Goal: Use online tool/utility: Utilize a website feature to perform a specific function

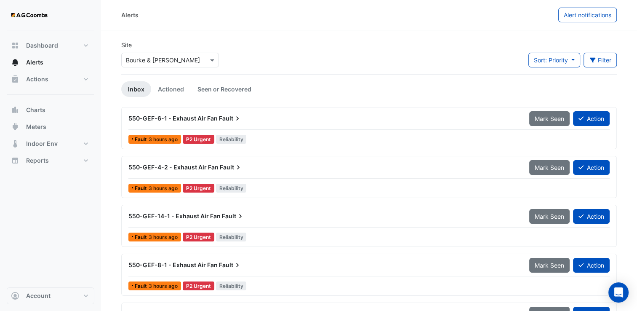
click at [153, 62] on input "text" at bounding box center [162, 60] width 72 height 9
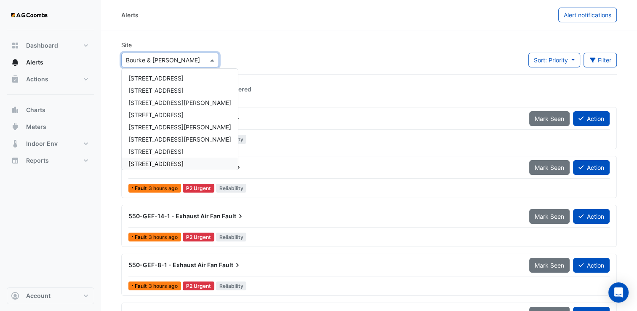
click at [160, 152] on span "[STREET_ADDRESS]" at bounding box center [156, 151] width 55 height 7
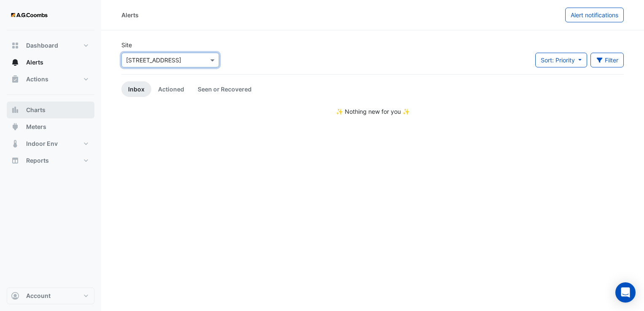
click at [35, 111] on span "Charts" at bounding box center [35, 110] width 19 height 8
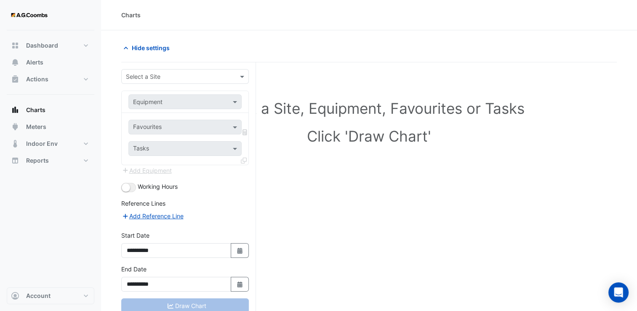
click at [231, 74] on div at bounding box center [185, 77] width 127 height 10
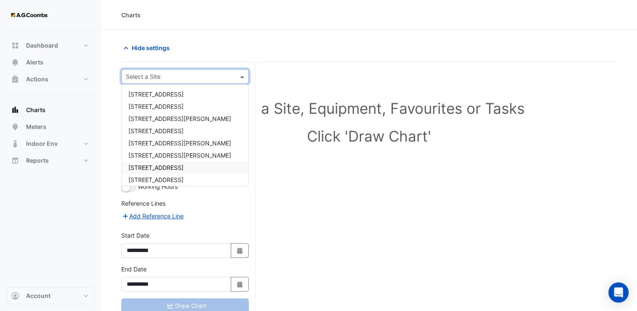
click at [148, 165] on span "[STREET_ADDRESS]" at bounding box center [156, 167] width 55 height 7
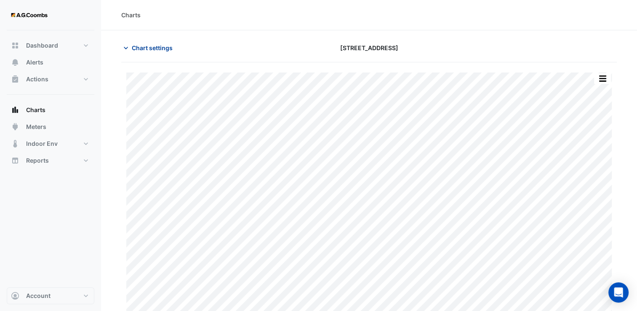
click at [139, 51] on span "Chart settings" at bounding box center [152, 47] width 41 height 9
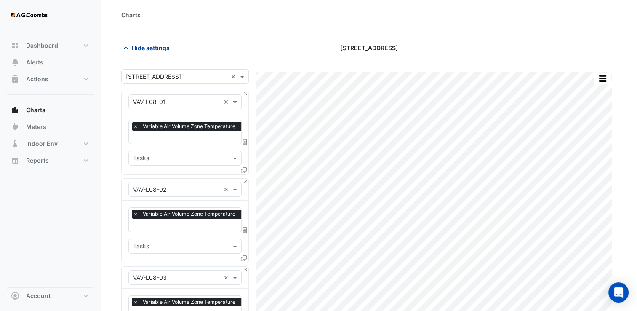
click at [142, 48] on span "Hide settings" at bounding box center [151, 47] width 38 height 9
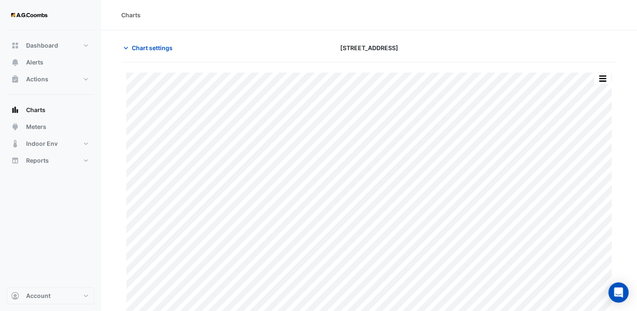
click at [619, 154] on section "Chart settings [STREET_ADDRESS] Split by Equip Split All Print Save as JPEG Sav…" at bounding box center [369, 179] width 536 height 298
click at [142, 46] on span "Chart settings" at bounding box center [152, 47] width 41 height 9
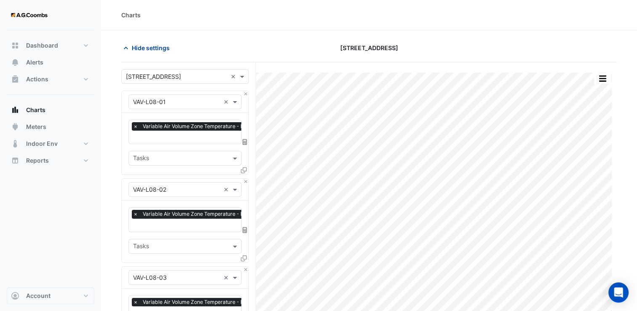
click at [153, 52] on span "Hide settings" at bounding box center [151, 47] width 38 height 9
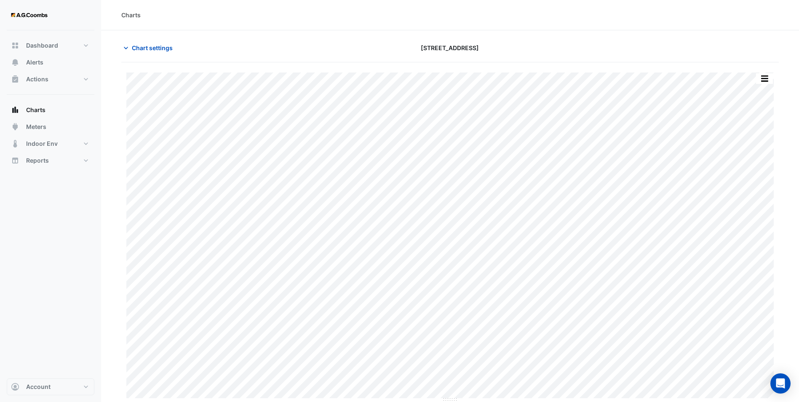
click at [643, 77] on button "button" at bounding box center [764, 78] width 17 height 11
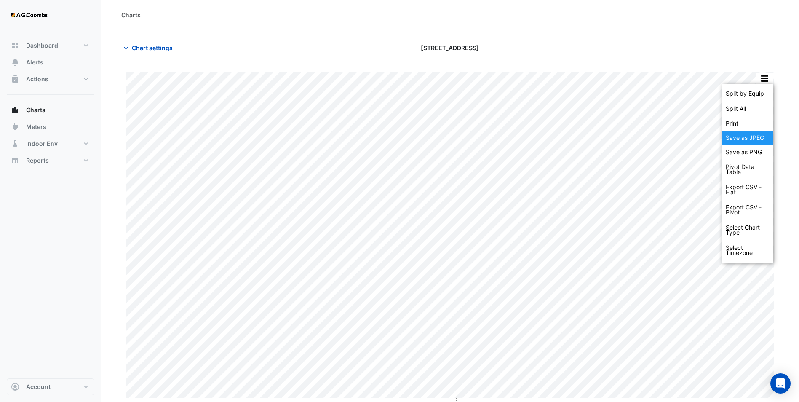
click at [643, 137] on div "Save as JPEG" at bounding box center [748, 138] width 51 height 14
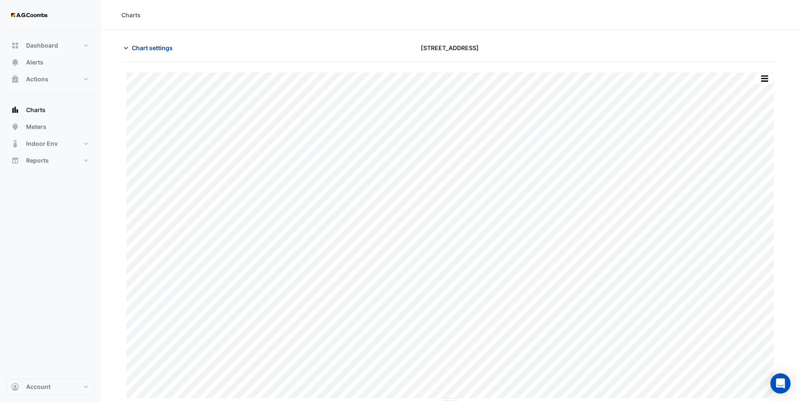
click at [145, 44] on span "Chart settings" at bounding box center [152, 47] width 41 height 9
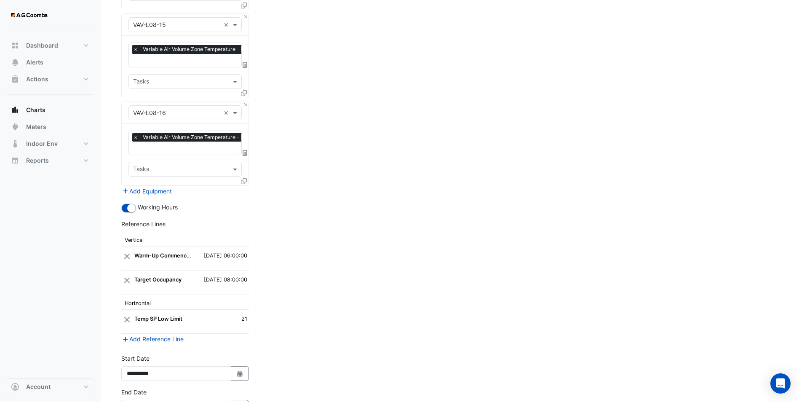
scroll to position [1350, 0]
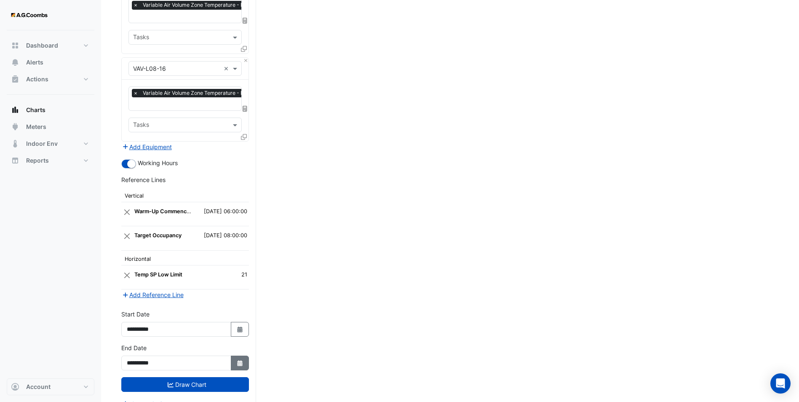
click at [246, 311] on button "Select Date" at bounding box center [240, 363] width 19 height 15
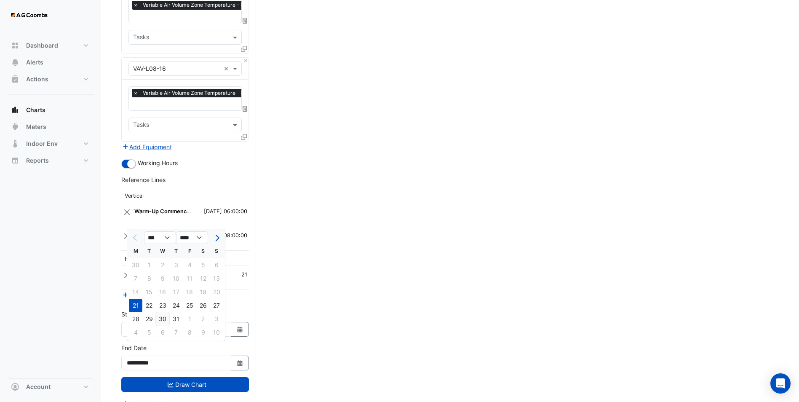
click at [161, 311] on div "30" at bounding box center [162, 318] width 13 height 13
type input "**********"
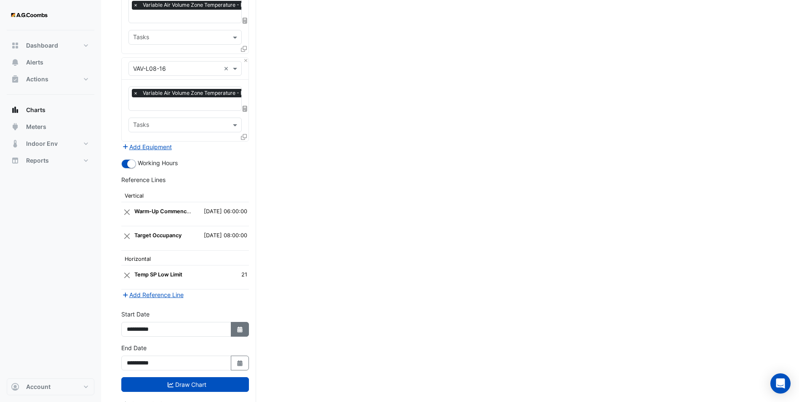
drag, startPoint x: 232, startPoint y: 318, endPoint x: 225, endPoint y: 316, distance: 7.9
click at [231, 311] on button "Select Date" at bounding box center [240, 329] width 19 height 15
select select "*"
select select "****"
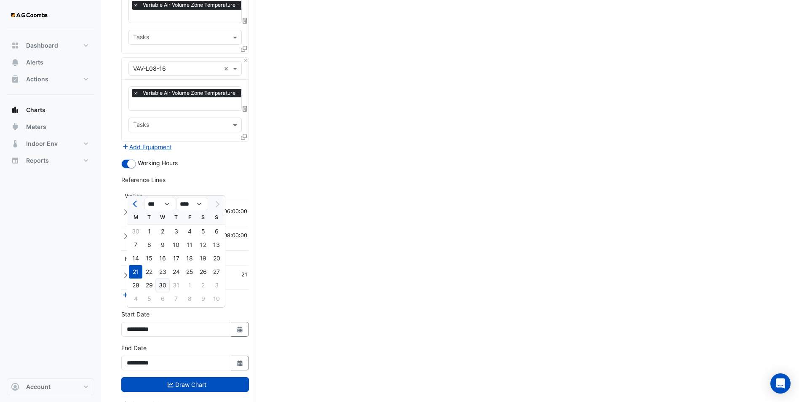
click at [165, 283] on div "30" at bounding box center [162, 284] width 13 height 13
type input "**********"
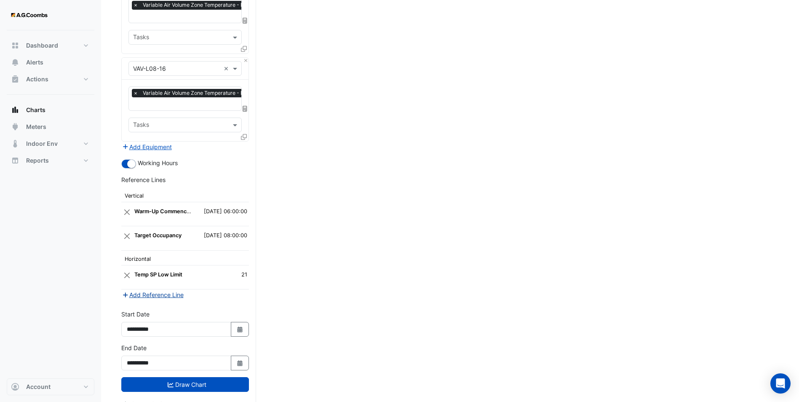
click at [157, 290] on button "Add Reference Line" at bounding box center [152, 295] width 63 height 10
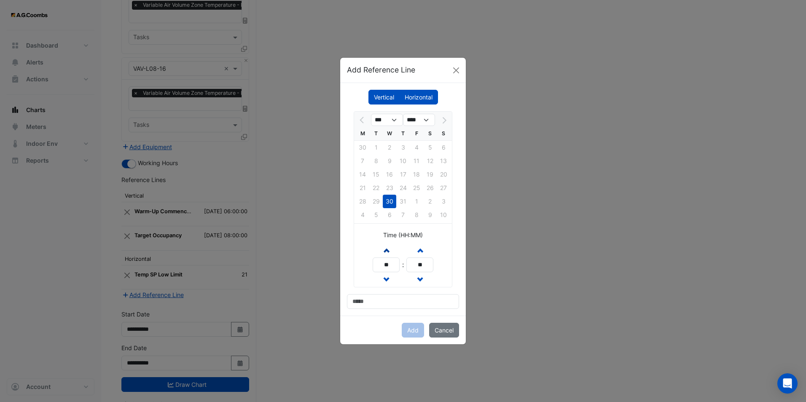
click at [386, 250] on span "button" at bounding box center [386, 249] width 4 height 7
click at [386, 251] on span "button" at bounding box center [386, 249] width 4 height 7
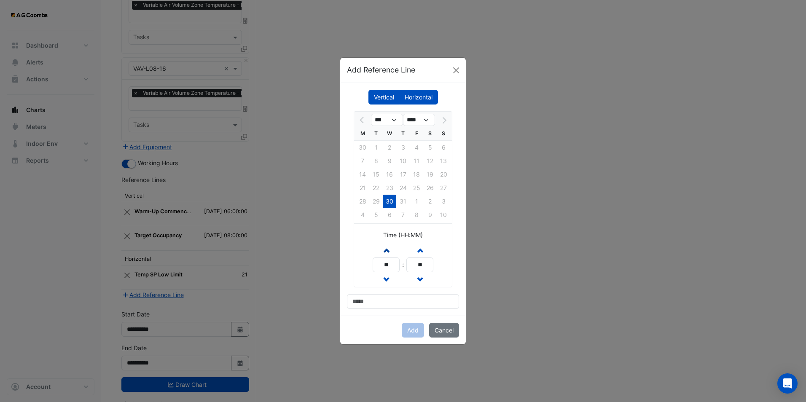
type input "**"
click at [380, 297] on input at bounding box center [403, 301] width 112 height 15
type input "**********"
click at [417, 311] on button "Add" at bounding box center [413, 330] width 22 height 15
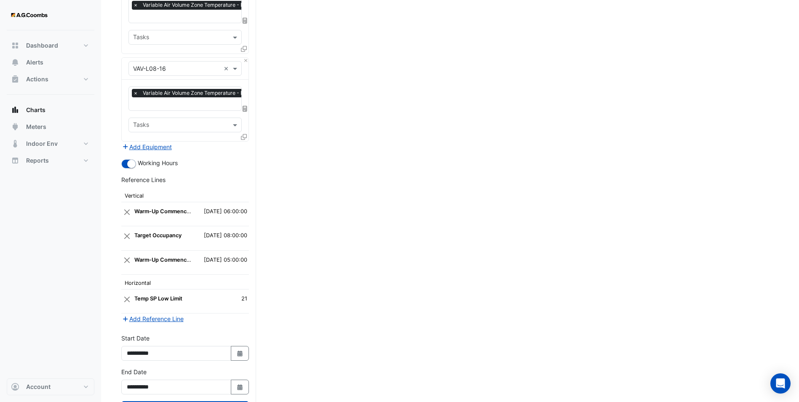
scroll to position [1374, 0]
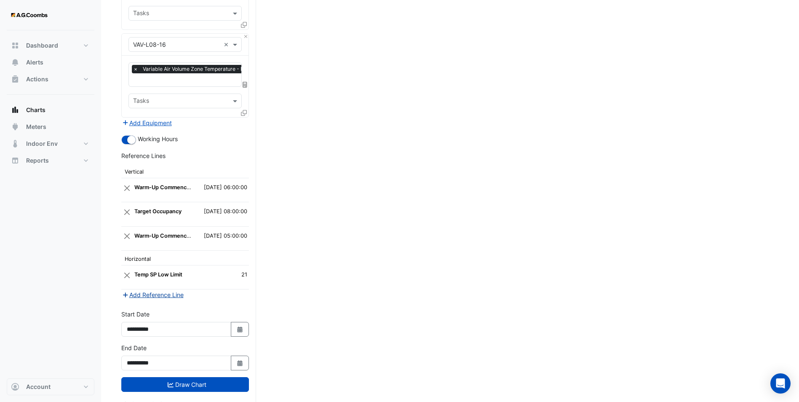
click at [174, 290] on button "Add Reference Line" at bounding box center [152, 295] width 63 height 10
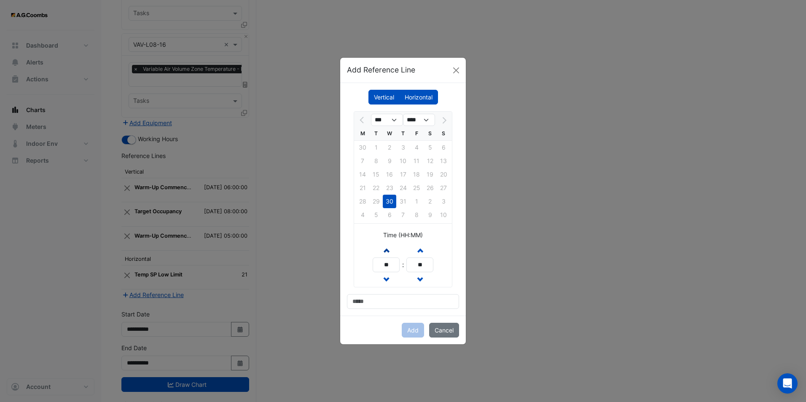
click at [384, 246] on button "Increment hours" at bounding box center [385, 250] width 15 height 15
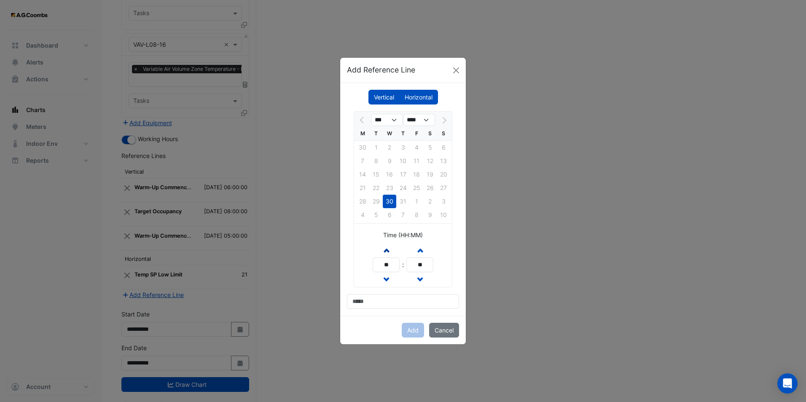
click at [384, 246] on button "Increment hours" at bounding box center [385, 250] width 15 height 15
type input "**"
click at [397, 265] on div "Increment hours ** Decrement hours : Increment minutes ** Decrement minutes" at bounding box center [402, 265] width 61 height 44
type input "**"
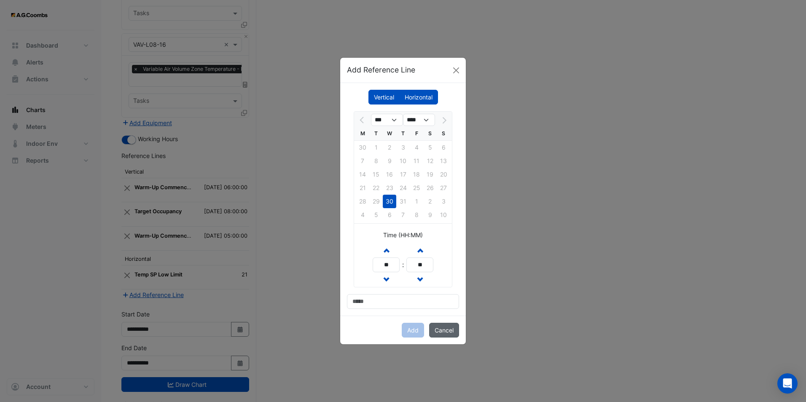
click at [444, 311] on button "Cancel" at bounding box center [444, 330] width 30 height 15
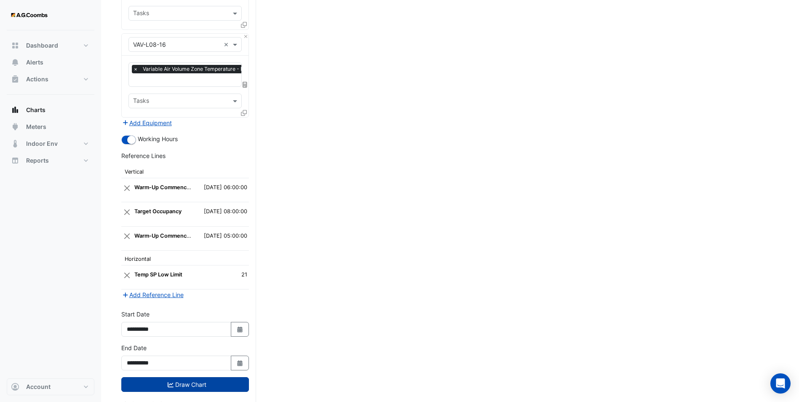
click at [211, 311] on button "Draw Chart" at bounding box center [185, 384] width 128 height 15
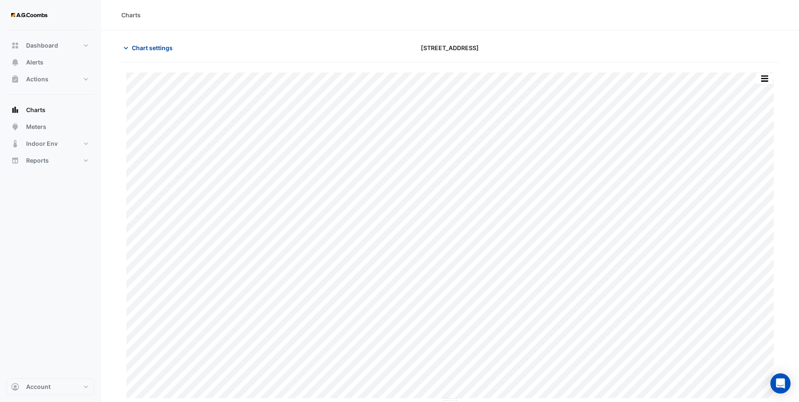
click at [154, 52] on span "Chart settings" at bounding box center [152, 47] width 41 height 9
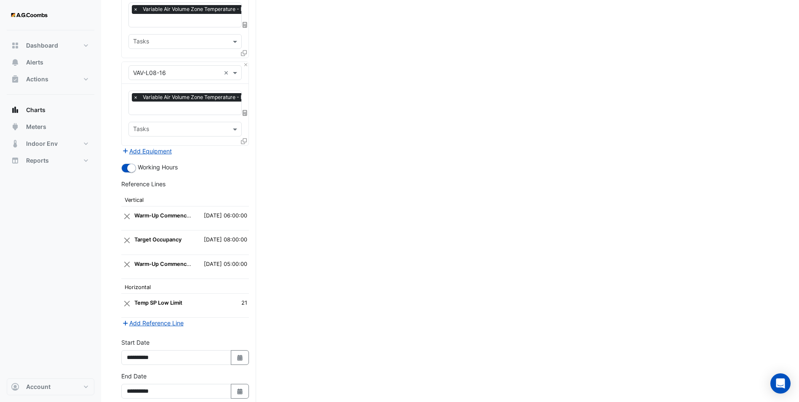
scroll to position [1374, 0]
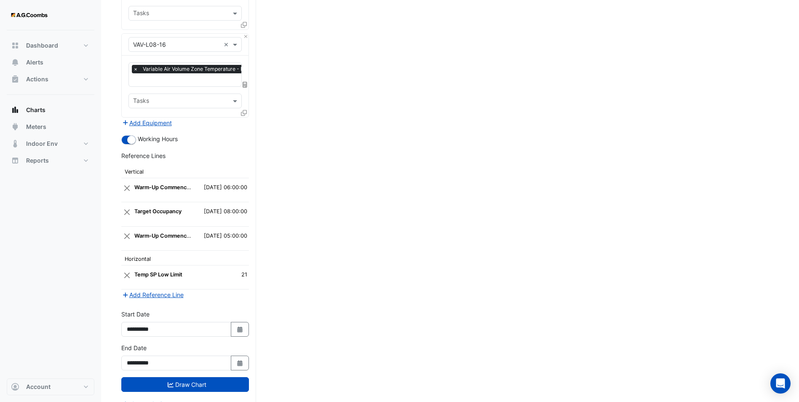
click at [166, 233] on strong "Warm-Up Commenced" at bounding box center [163, 236] width 59 height 6
drag, startPoint x: 166, startPoint y: 221, endPoint x: 126, endPoint y: 222, distance: 40.0
click at [126, 228] on button "Close" at bounding box center [127, 236] width 8 height 16
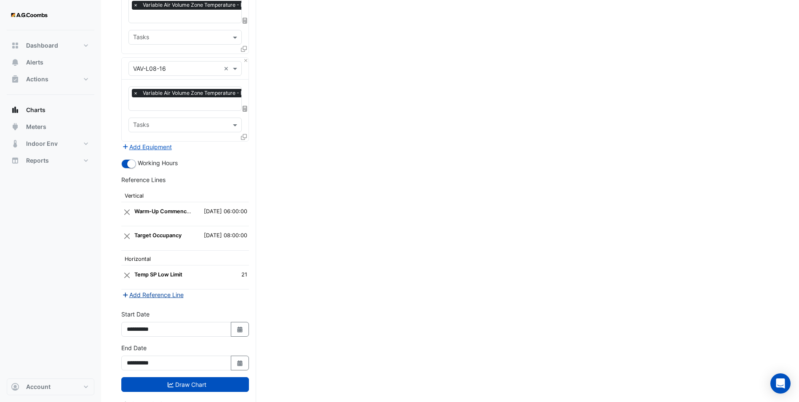
click at [161, 290] on button "Add Reference Line" at bounding box center [152, 295] width 63 height 10
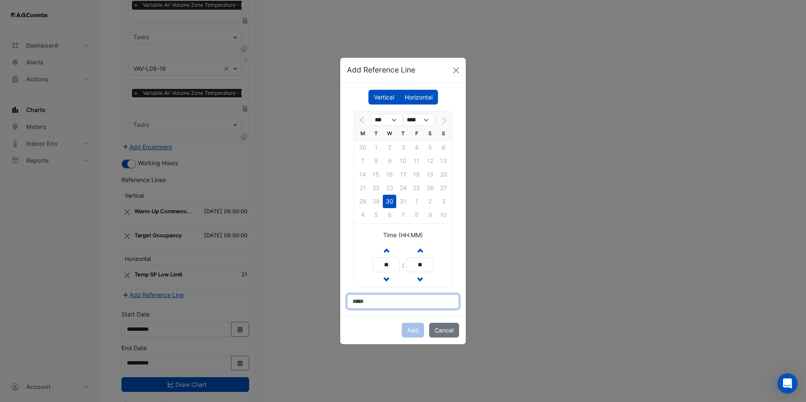
click at [379, 306] on input at bounding box center [403, 301] width 112 height 15
click at [383, 301] on input "**********" at bounding box center [403, 301] width 112 height 15
drag, startPoint x: 380, startPoint y: 301, endPoint x: 435, endPoint y: 302, distance: 55.2
click at [435, 302] on input "**********" at bounding box center [403, 301] width 112 height 15
type input "**********"
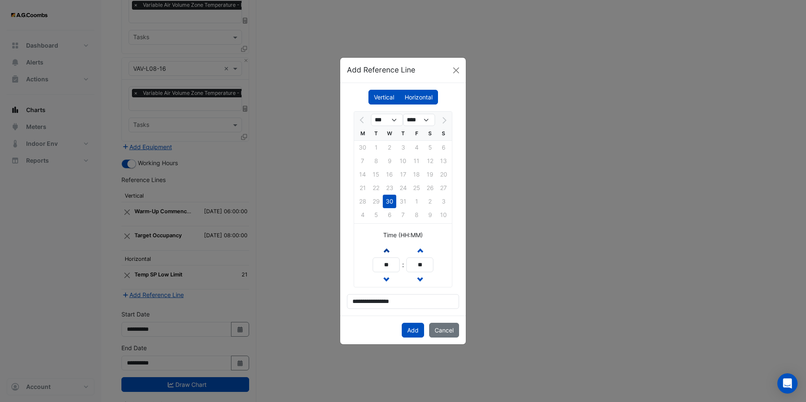
click at [385, 252] on span "button" at bounding box center [386, 249] width 4 height 7
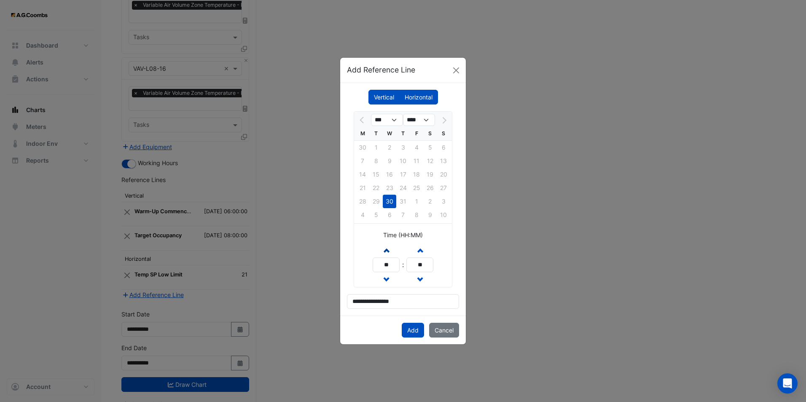
type input "**"
click at [411, 311] on button "Add" at bounding box center [413, 330] width 22 height 15
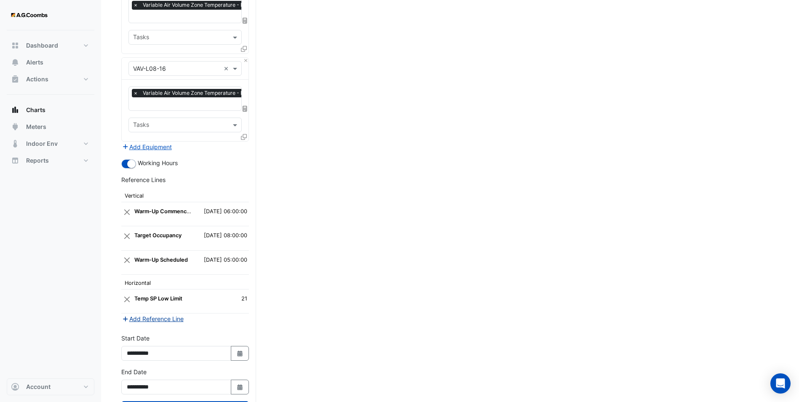
click at [161, 311] on button "Add Reference Line" at bounding box center [152, 319] width 63 height 10
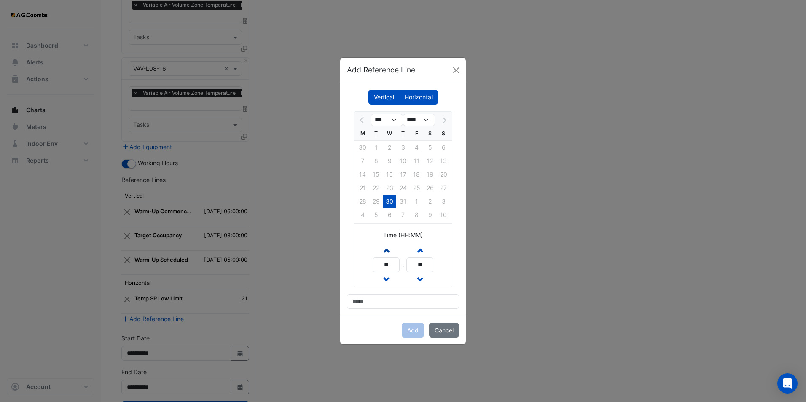
click at [388, 255] on button "Increment hours" at bounding box center [385, 250] width 15 height 15
click at [387, 255] on button "Increment hours" at bounding box center [385, 250] width 15 height 15
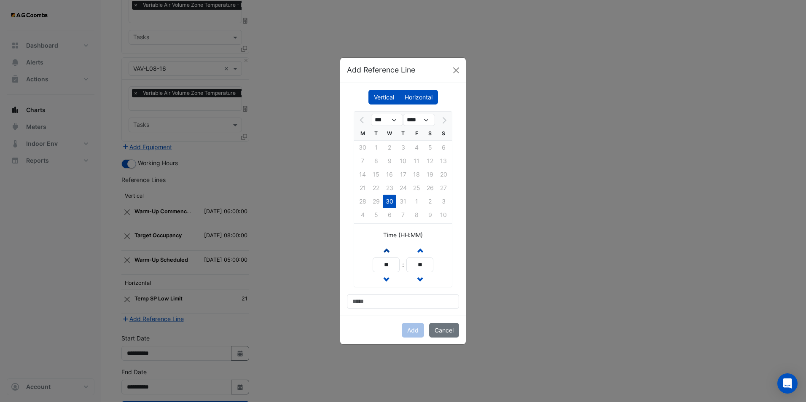
click at [386, 255] on button "Increment hours" at bounding box center [385, 250] width 15 height 15
type input "**"
drag, startPoint x: 423, startPoint y: 265, endPoint x: 411, endPoint y: 265, distance: 11.8
click at [411, 265] on input "**" at bounding box center [419, 264] width 27 height 15
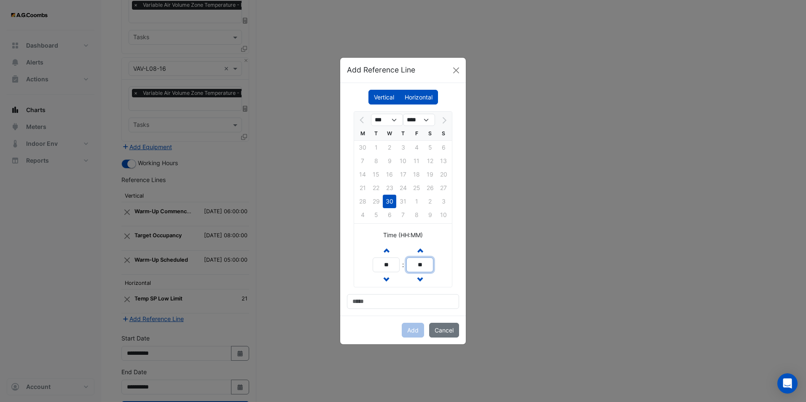
type input "**"
click at [400, 301] on input at bounding box center [403, 301] width 112 height 15
type input "**********"
click at [375, 306] on input "**********" at bounding box center [403, 301] width 112 height 15
drag, startPoint x: 365, startPoint y: 302, endPoint x: 414, endPoint y: 304, distance: 48.9
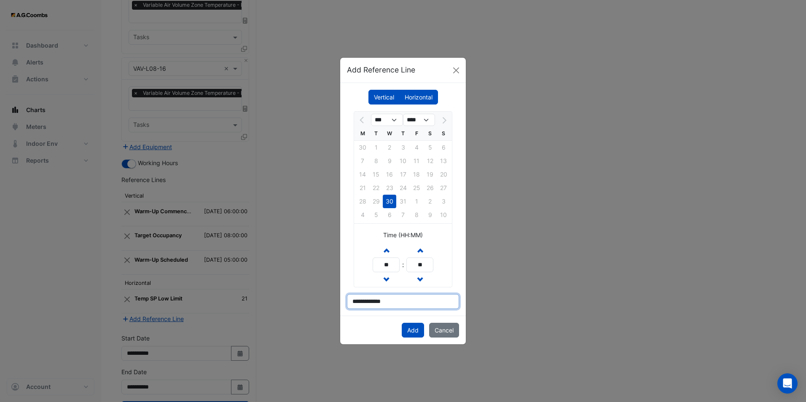
click at [414, 304] on input "**********" at bounding box center [403, 301] width 112 height 15
drag, startPoint x: 410, startPoint y: 303, endPoint x: 326, endPoint y: 295, distance: 84.6
click at [327, 295] on ngb-modal-window "**********" at bounding box center [403, 201] width 806 height 402
click at [374, 305] on input at bounding box center [403, 301] width 112 height 15
drag, startPoint x: 360, startPoint y: 303, endPoint x: 353, endPoint y: 302, distance: 7.3
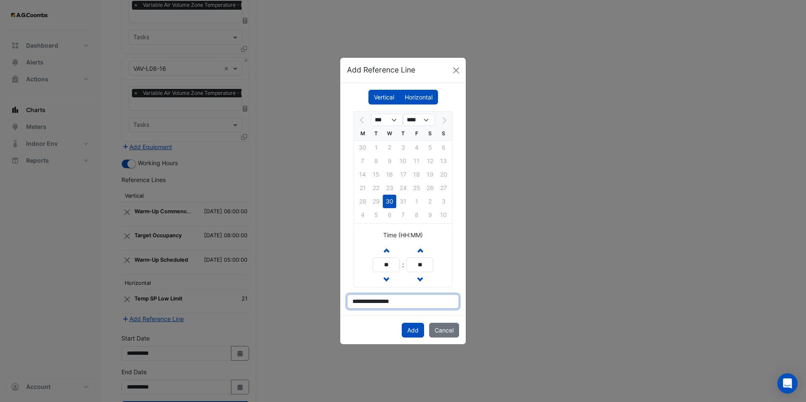
click at [353, 302] on input "**********" at bounding box center [403, 301] width 112 height 15
type input "**********"
click at [376, 311] on div "Add Cancel" at bounding box center [403, 330] width 126 height 29
click at [412, 311] on button "Add" at bounding box center [413, 330] width 22 height 15
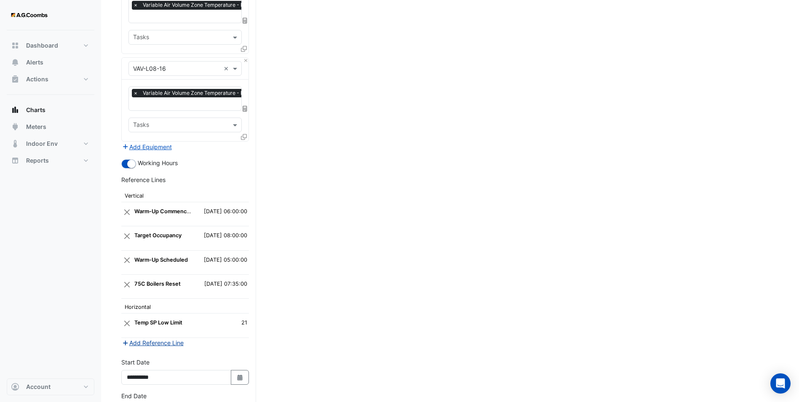
click at [174, 311] on button "Add Reference Line" at bounding box center [152, 343] width 63 height 10
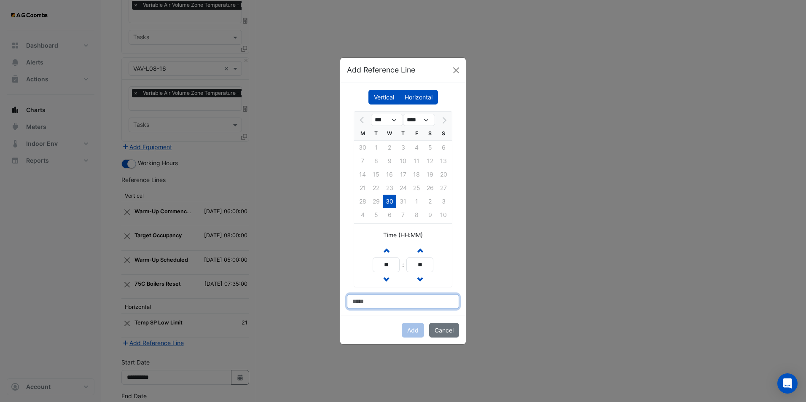
click at [394, 297] on input at bounding box center [403, 301] width 112 height 15
type input "**********"
click at [388, 249] on button "Increment hours" at bounding box center [385, 250] width 15 height 15
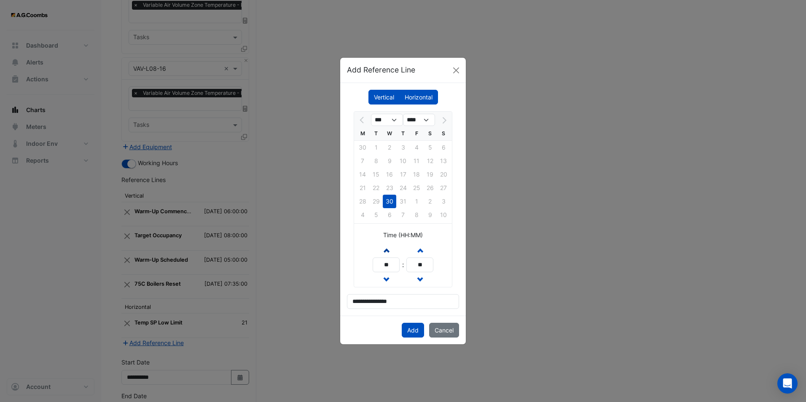
click at [388, 249] on button "Increment hours" at bounding box center [385, 250] width 15 height 15
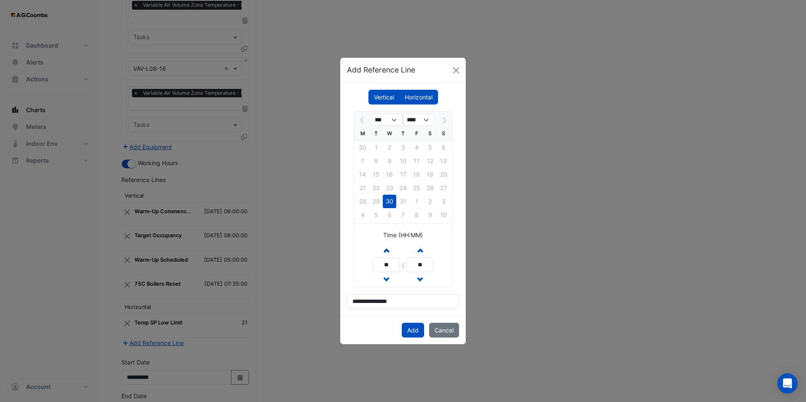
type input "**"
click at [412, 311] on button "Add" at bounding box center [413, 330] width 22 height 15
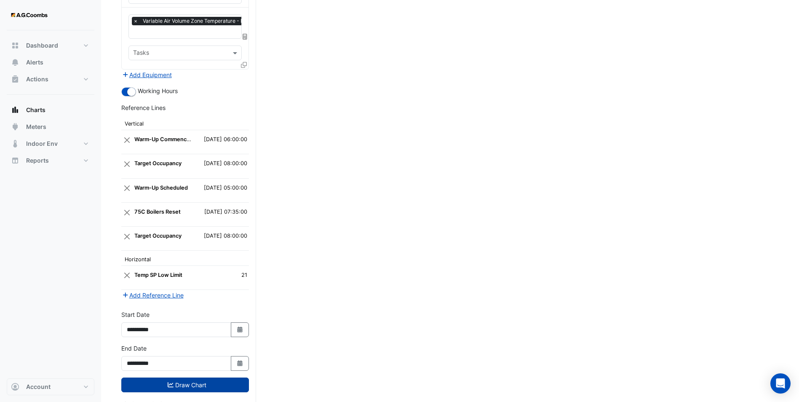
click at [196, 311] on button "Draw Chart" at bounding box center [185, 385] width 128 height 15
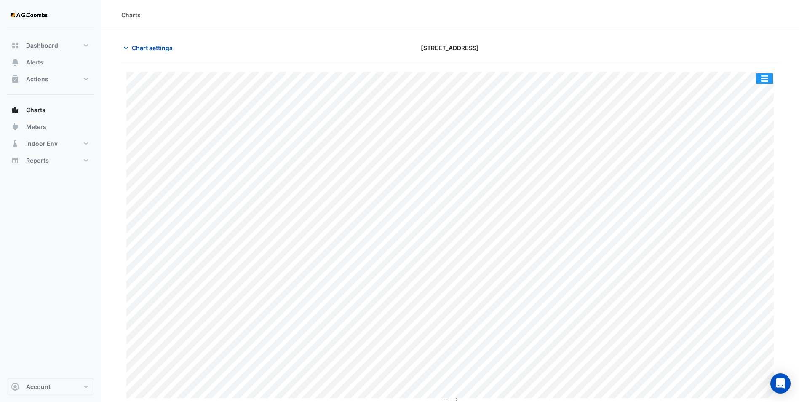
click at [643, 75] on button "button" at bounding box center [764, 78] width 17 height 11
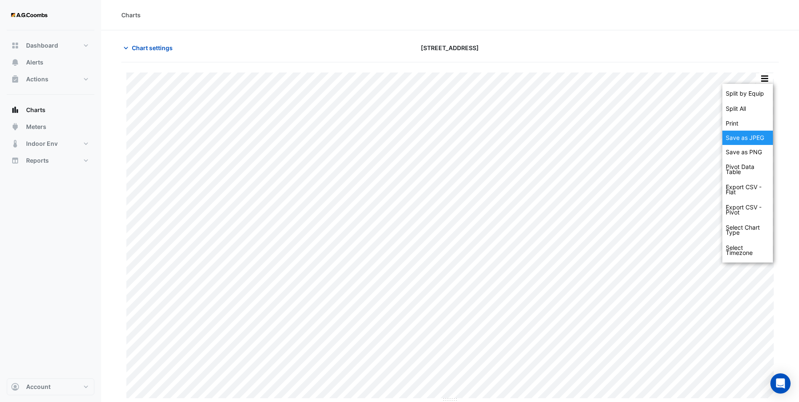
click at [643, 139] on div "Save as JPEG" at bounding box center [748, 138] width 51 height 14
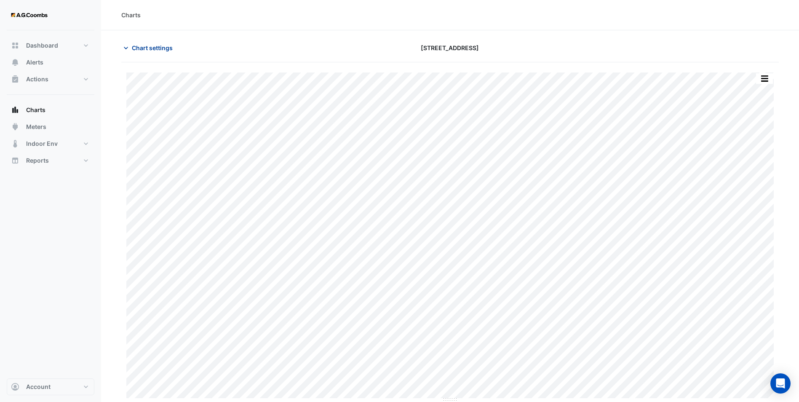
click at [161, 50] on span "Chart settings" at bounding box center [152, 47] width 41 height 9
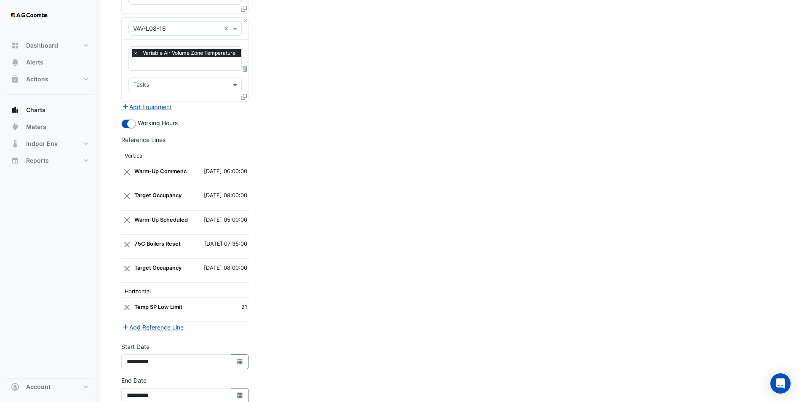
scroll to position [1422, 0]
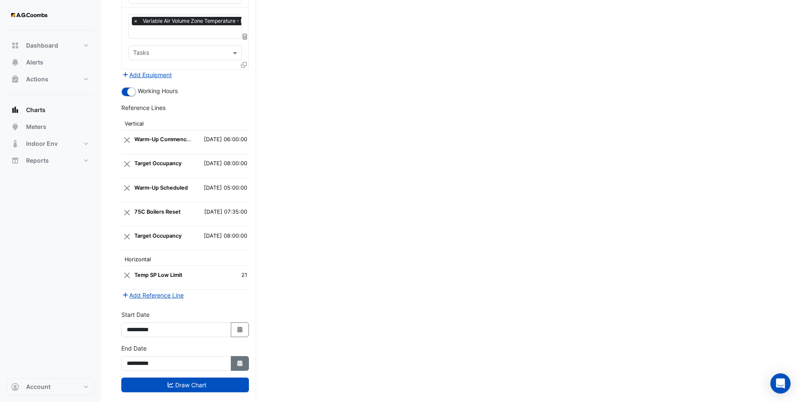
click at [244, 311] on button "Select Date" at bounding box center [240, 363] width 19 height 15
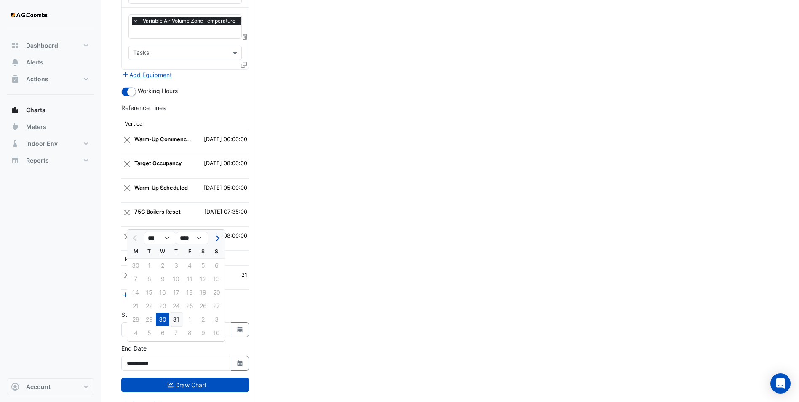
click at [176, 311] on div "31" at bounding box center [175, 319] width 13 height 13
type input "**********"
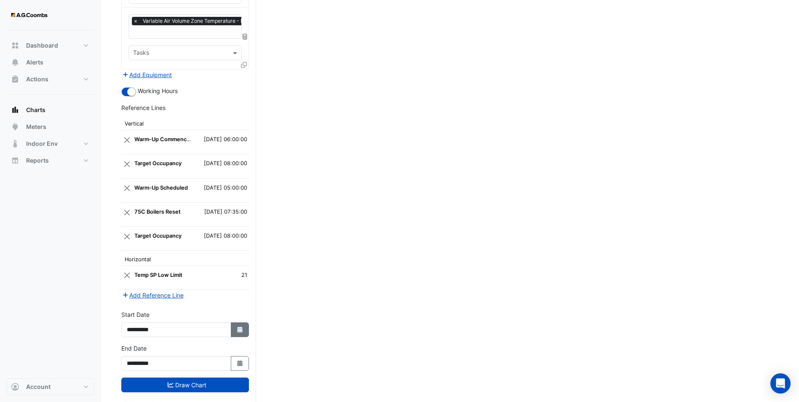
click at [239, 311] on button "Select Date" at bounding box center [240, 329] width 19 height 15
select select "*"
select select "****"
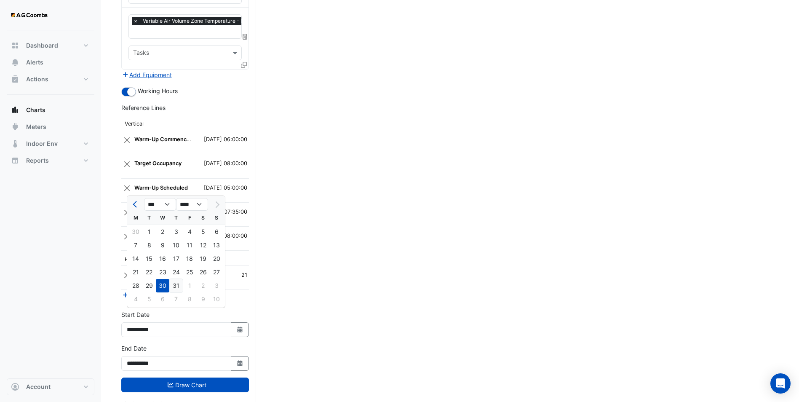
click at [178, 284] on div "31" at bounding box center [175, 285] width 13 height 13
type input "**********"
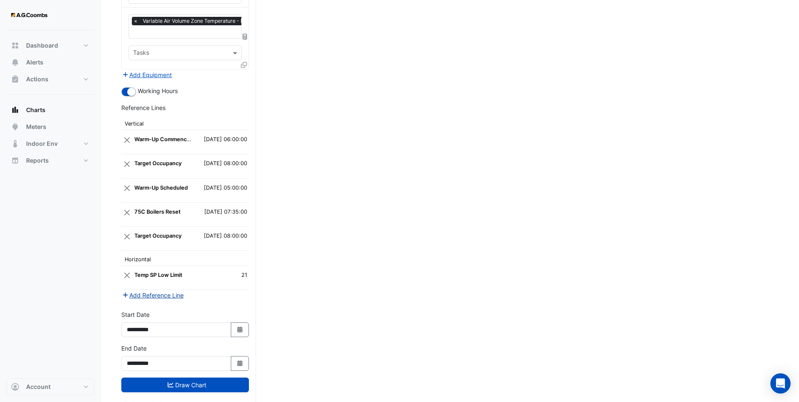
click at [163, 290] on button "Add Reference Line" at bounding box center [152, 295] width 63 height 10
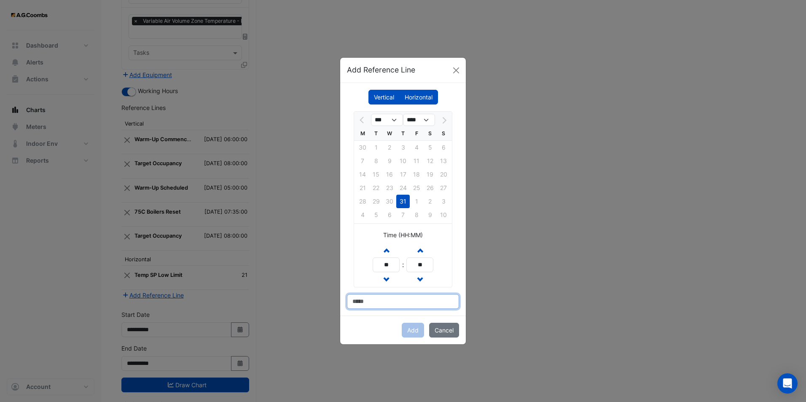
click at [375, 298] on input at bounding box center [403, 301] width 112 height 15
type input "**********"
click at [386, 249] on span "button" at bounding box center [386, 249] width 4 height 7
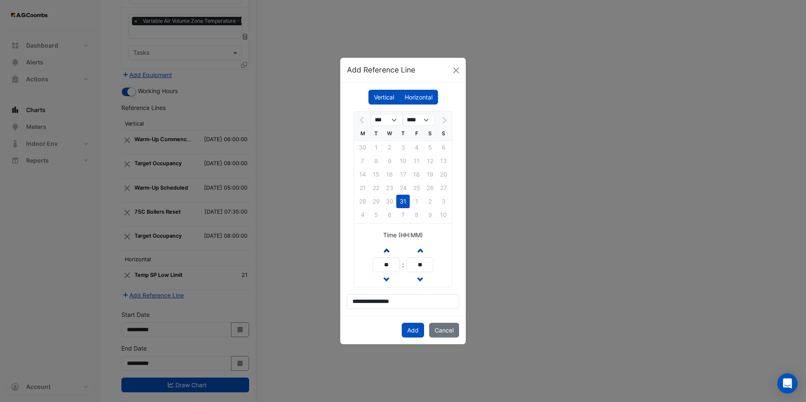
click at [386, 249] on span "button" at bounding box center [386, 249] width 4 height 7
type input "**"
click at [408, 311] on button "Add" at bounding box center [413, 330] width 22 height 15
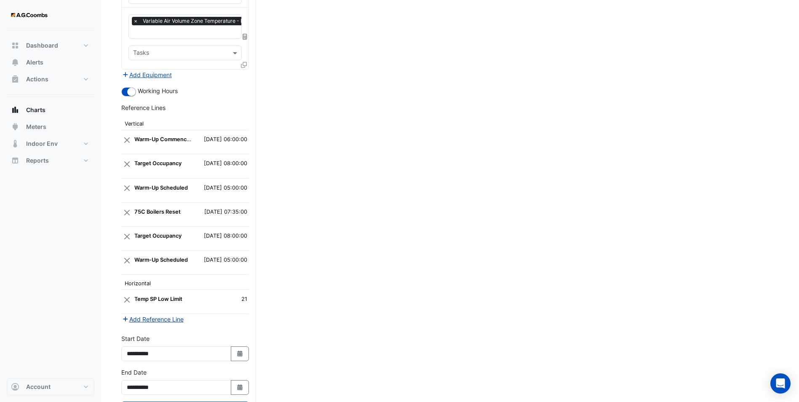
click at [162, 311] on button "Add Reference Line" at bounding box center [152, 319] width 63 height 10
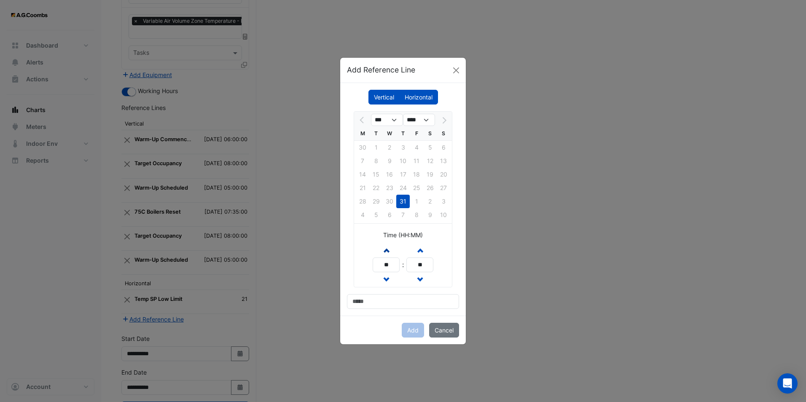
click at [383, 253] on button "Increment hours" at bounding box center [385, 250] width 15 height 15
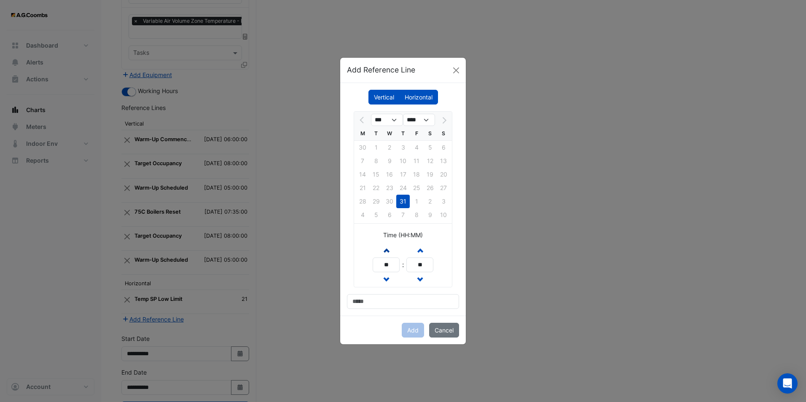
click at [383, 253] on button "Increment hours" at bounding box center [385, 250] width 15 height 15
type input "**"
click at [381, 292] on div "*** **** M T W T F S S 30 1 2 3 4 5 6 7 8 9 10 11 12 13 14 15 16 17 18 19 20 21…" at bounding box center [403, 210] width 112 height 198
click at [380, 300] on input at bounding box center [403, 301] width 112 height 15
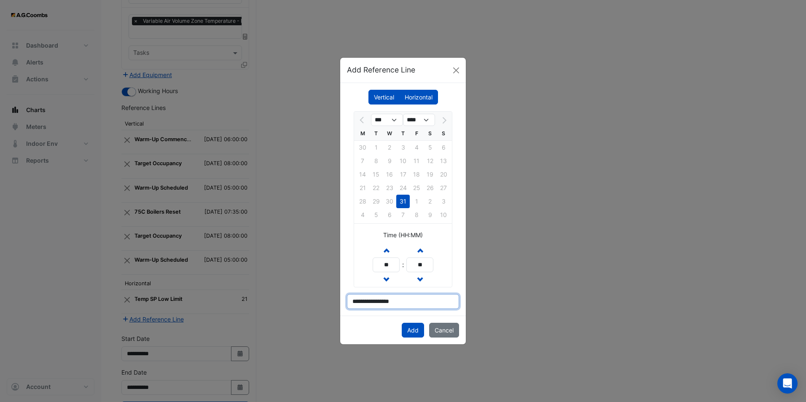
drag, startPoint x: 358, startPoint y: 300, endPoint x: 351, endPoint y: 301, distance: 7.3
click at [351, 301] on input "**********" at bounding box center [403, 301] width 112 height 15
type input "**********"
click at [376, 311] on div "Add Cancel" at bounding box center [403, 330] width 126 height 29
click at [413, 311] on button "Add" at bounding box center [413, 330] width 22 height 15
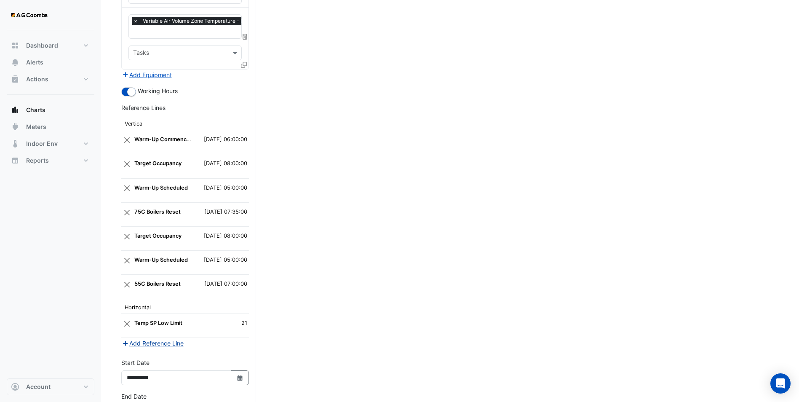
click at [150, 311] on button "Add Reference Line" at bounding box center [152, 343] width 63 height 10
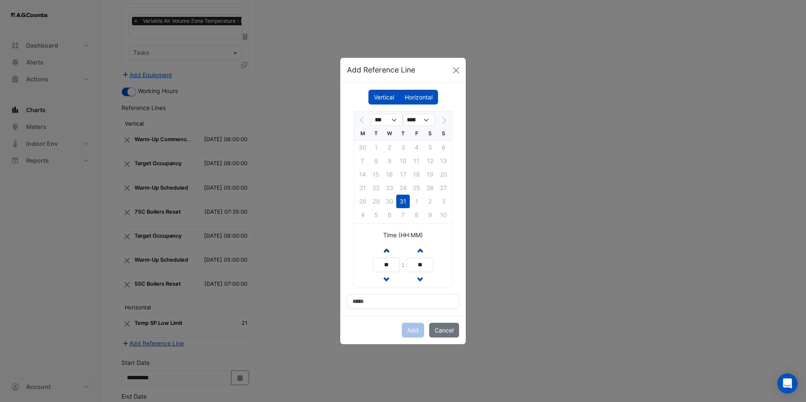
click at [387, 254] on button "Increment hours" at bounding box center [385, 250] width 15 height 15
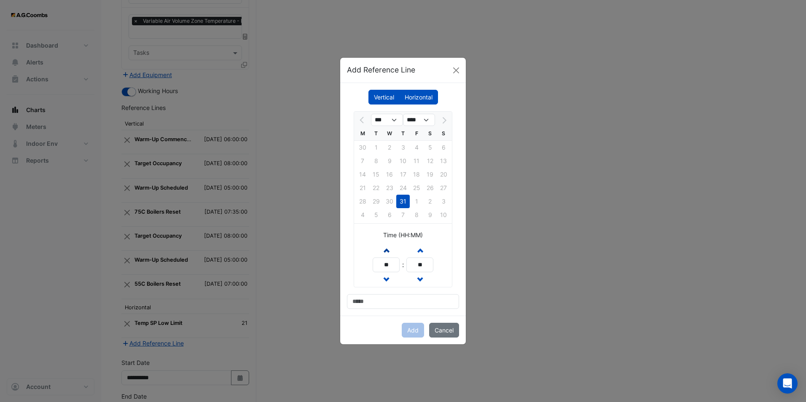
click at [387, 254] on button "Increment hours" at bounding box center [385, 250] width 15 height 15
click at [386, 254] on span "button" at bounding box center [386, 249] width 4 height 7
type input "**"
click at [378, 294] on input at bounding box center [403, 301] width 112 height 15
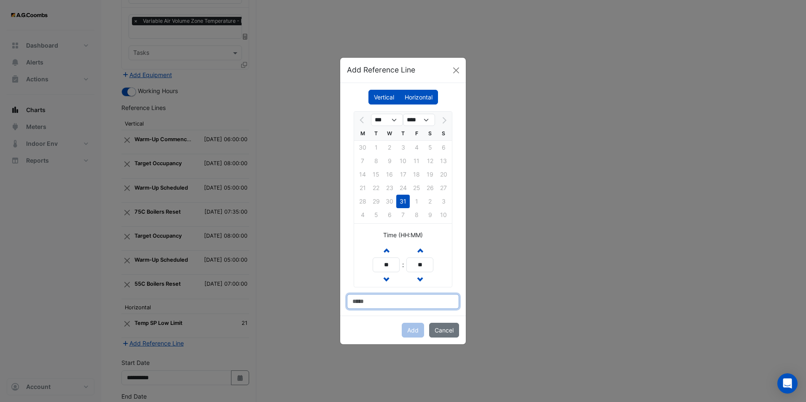
type input "**********"
click at [412, 311] on button "Add" at bounding box center [413, 330] width 22 height 15
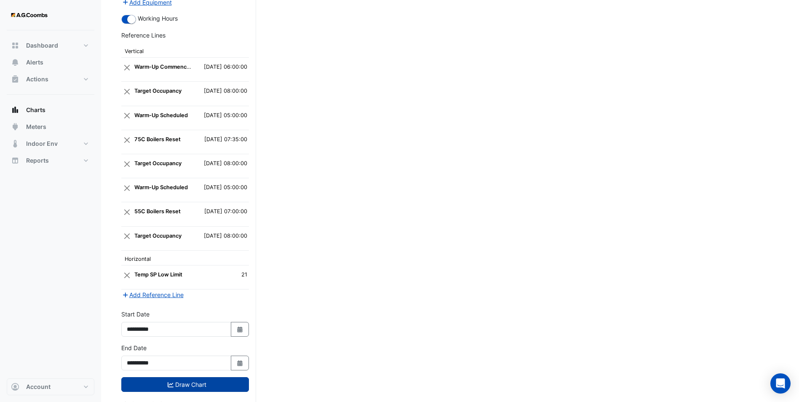
click at [179, 311] on button "Draw Chart" at bounding box center [185, 384] width 128 height 15
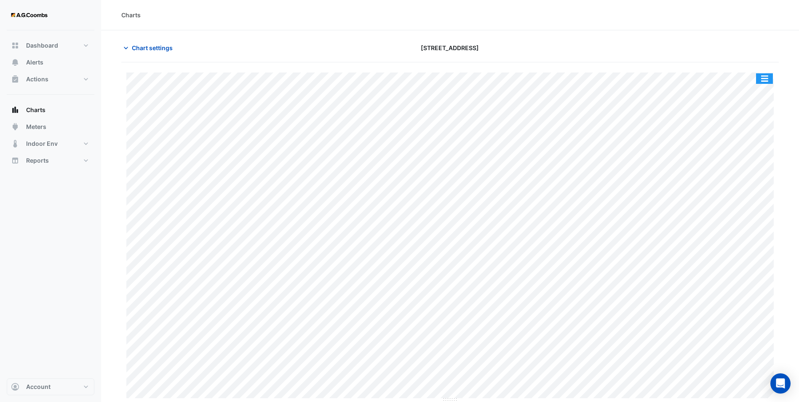
click at [643, 80] on button "button" at bounding box center [764, 78] width 17 height 11
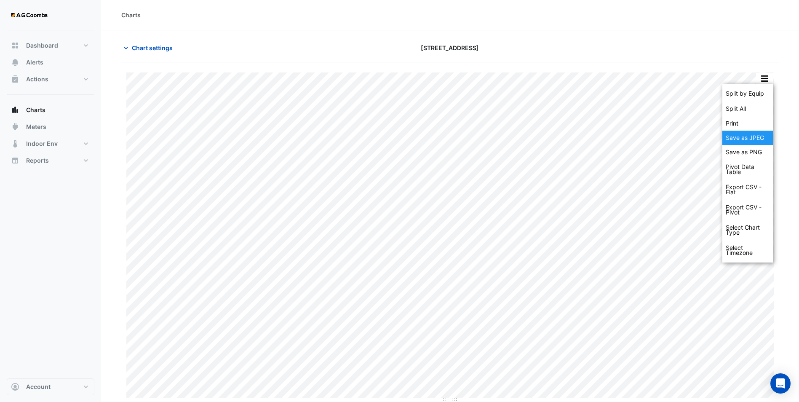
click at [643, 136] on div "Save as JPEG" at bounding box center [748, 138] width 51 height 14
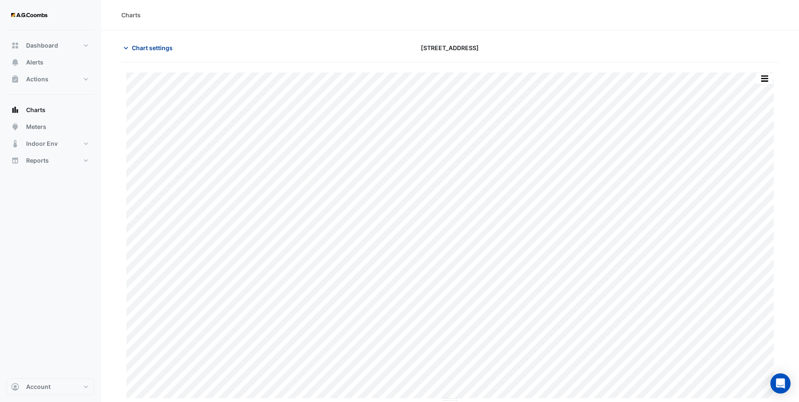
drag, startPoint x: 148, startPoint y: 44, endPoint x: 153, endPoint y: 54, distance: 10.9
click at [148, 44] on span "Chart settings" at bounding box center [152, 47] width 41 height 9
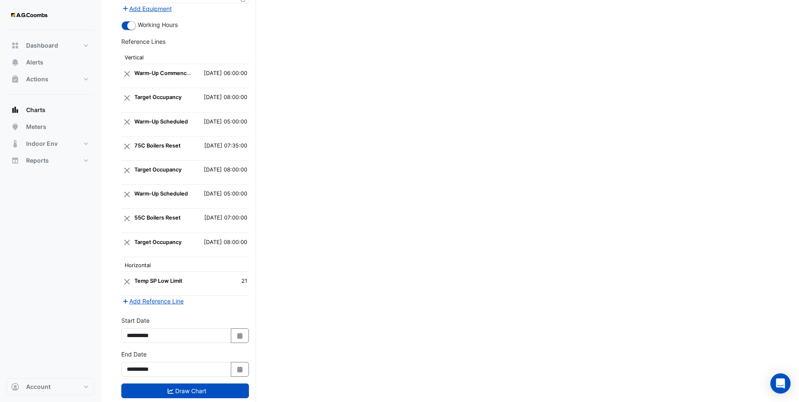
scroll to position [1495, 0]
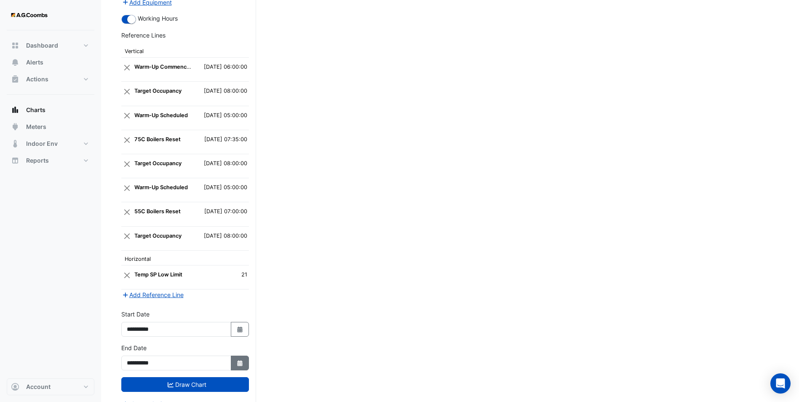
click at [238, 311] on icon "Select Date" at bounding box center [240, 363] width 8 height 6
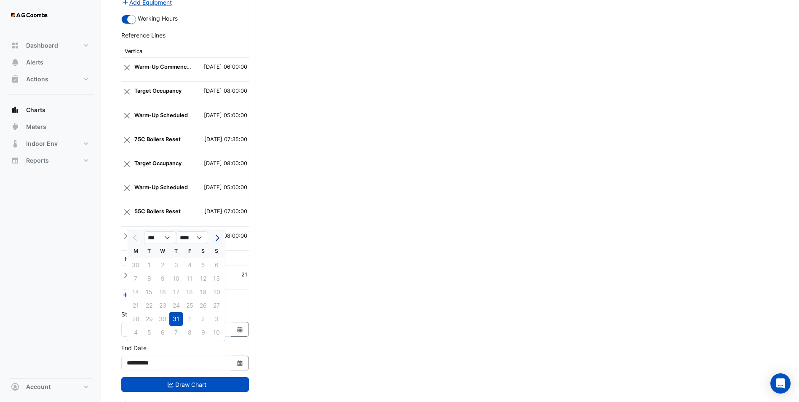
click at [217, 233] on button "Next month" at bounding box center [217, 237] width 10 height 13
select select "*"
click at [134, 292] on div "11" at bounding box center [135, 291] width 13 height 13
type input "**********"
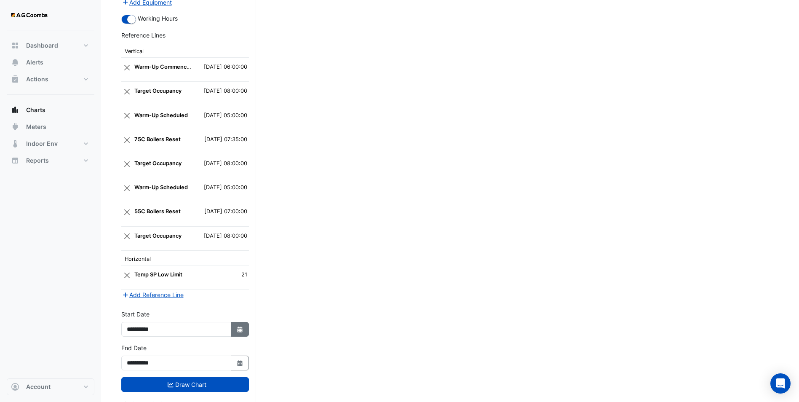
click at [244, 311] on button "Select Date" at bounding box center [240, 329] width 19 height 15
select select "*"
select select "****"
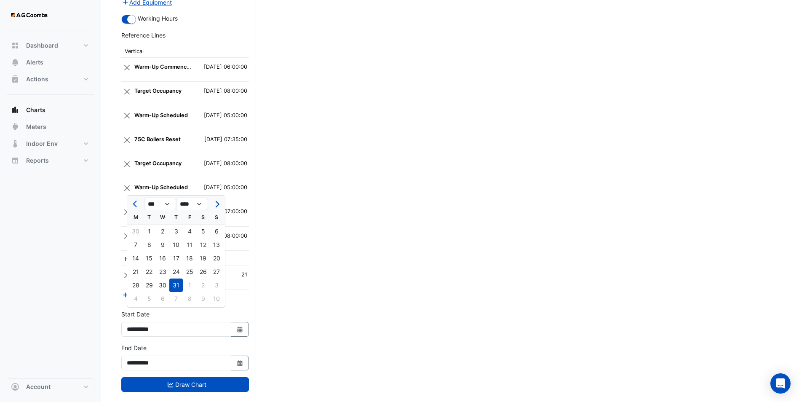
click at [219, 204] on span "Next month" at bounding box center [216, 204] width 6 height 6
select select "*"
click at [136, 253] on div "11" at bounding box center [135, 258] width 13 height 13
type input "**********"
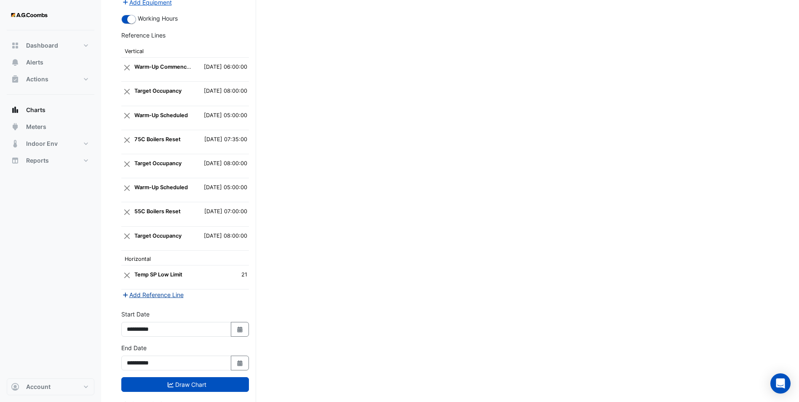
click at [159, 290] on button "Add Reference Line" at bounding box center [152, 295] width 63 height 10
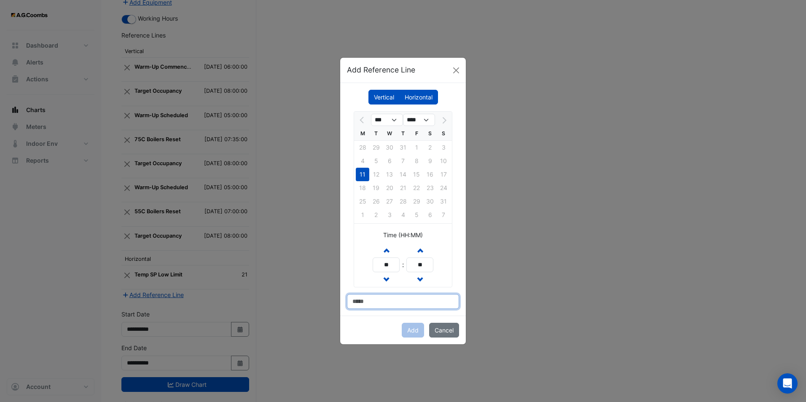
click at [369, 307] on input at bounding box center [403, 301] width 112 height 15
type input "**********"
click at [389, 257] on input "**" at bounding box center [385, 264] width 27 height 15
click at [386, 255] on button "Increment hours" at bounding box center [385, 250] width 15 height 15
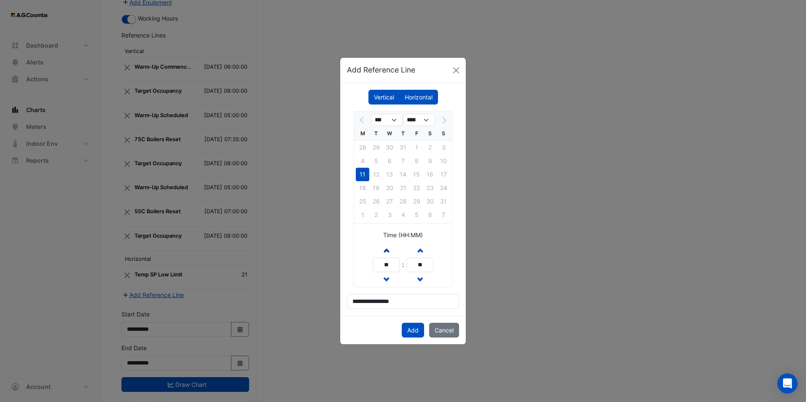
click at [386, 255] on button "Increment hours" at bounding box center [385, 250] width 15 height 15
type input "**"
click at [411, 311] on button "Add" at bounding box center [413, 330] width 22 height 15
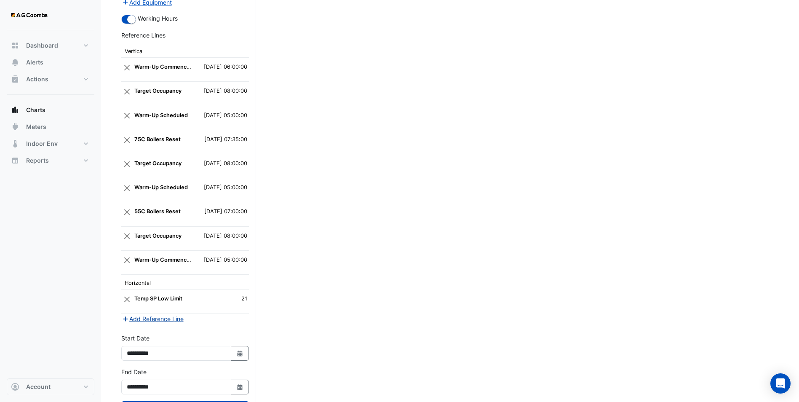
click at [170, 311] on button "Add Reference Line" at bounding box center [152, 319] width 63 height 10
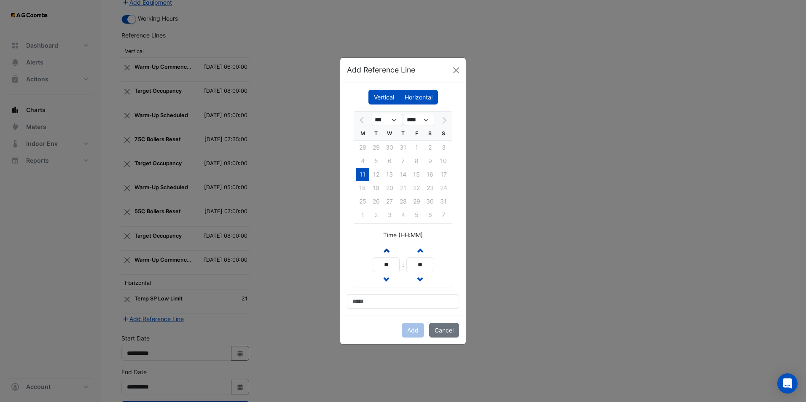
click at [387, 252] on span "button" at bounding box center [386, 249] width 4 height 7
click at [388, 252] on span "button" at bounding box center [386, 249] width 4 height 7
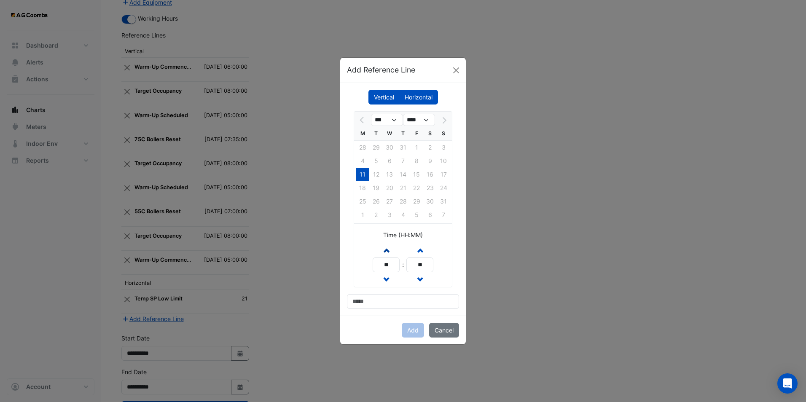
click at [387, 252] on span "button" at bounding box center [386, 249] width 4 height 7
type input "**"
click at [391, 295] on input at bounding box center [403, 301] width 112 height 15
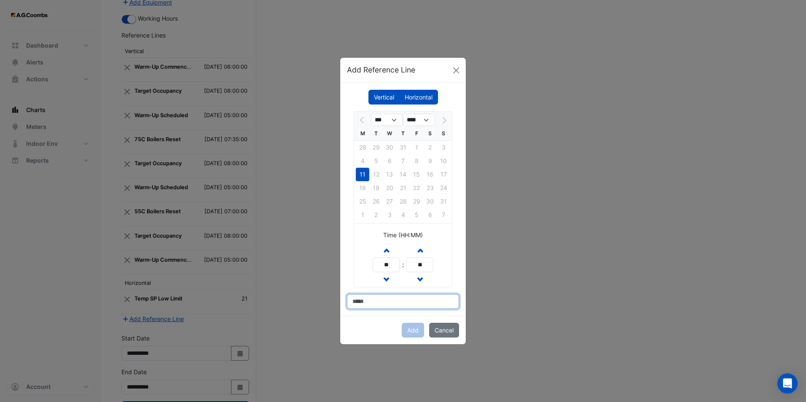
type input "**********"
click at [409, 311] on button "Add" at bounding box center [413, 330] width 22 height 15
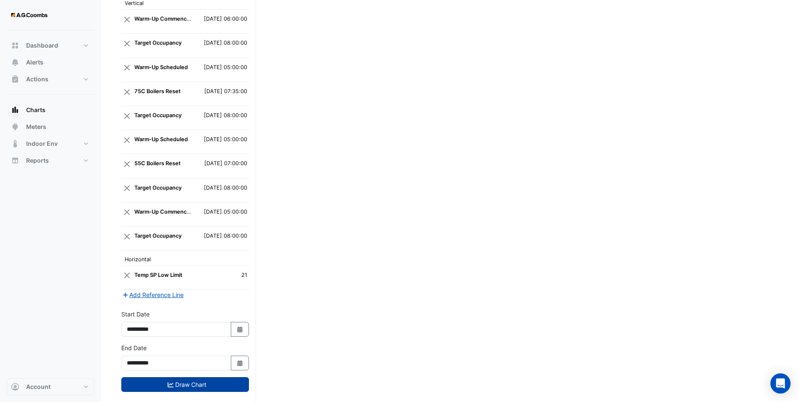
click at [190, 311] on button "Draw Chart" at bounding box center [185, 384] width 128 height 15
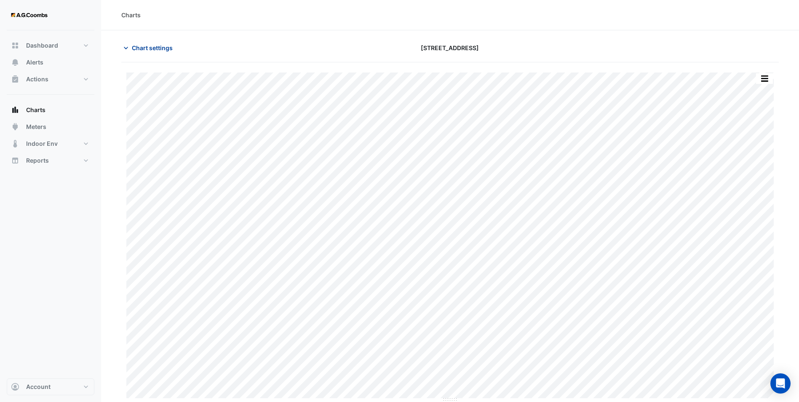
click at [140, 47] on span "Chart settings" at bounding box center [152, 47] width 41 height 9
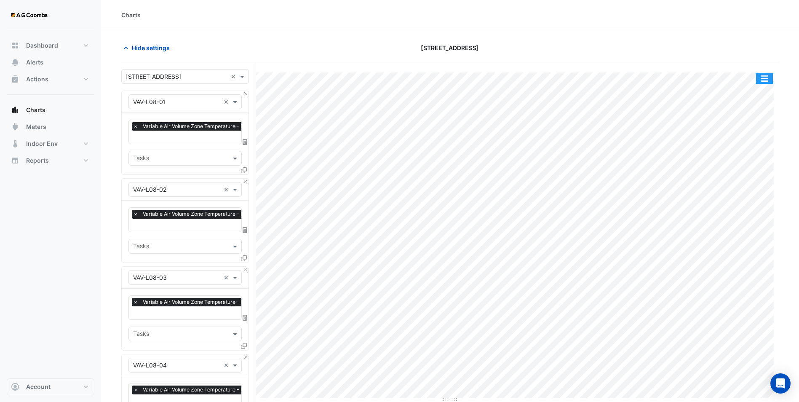
click at [643, 75] on button "button" at bounding box center [764, 78] width 17 height 11
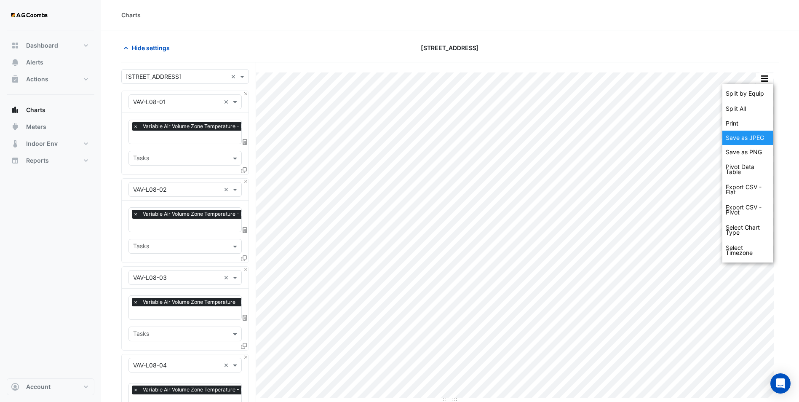
click at [643, 134] on div "Save as JPEG" at bounding box center [748, 138] width 51 height 14
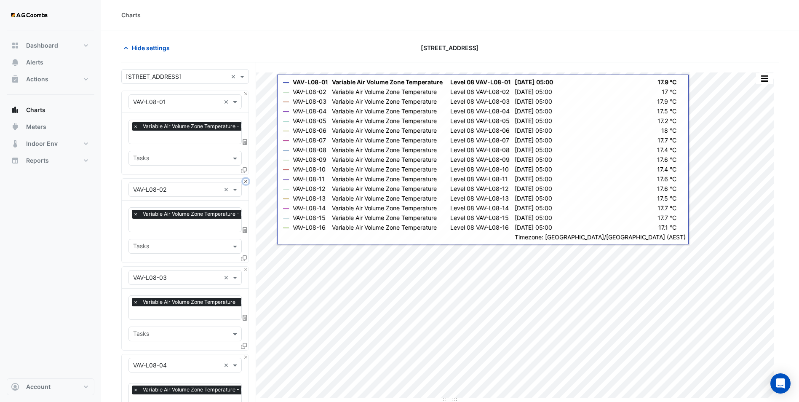
click at [246, 180] on button "Close" at bounding box center [245, 181] width 5 height 5
click at [246, 267] on button "Close" at bounding box center [245, 269] width 5 height 5
click at [246, 180] on button "Close" at bounding box center [245, 181] width 5 height 5
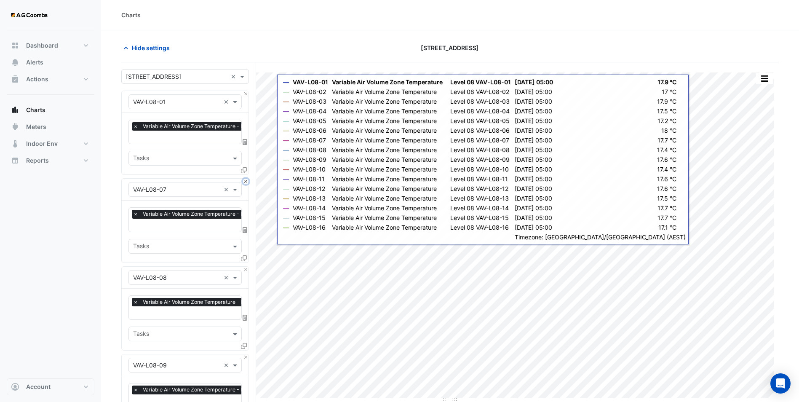
click at [246, 180] on button "Close" at bounding box center [245, 181] width 5 height 5
click at [246, 267] on button "Close" at bounding box center [245, 269] width 5 height 5
click at [246, 180] on button "Close" at bounding box center [245, 181] width 5 height 5
click at [246, 267] on button "Close" at bounding box center [245, 269] width 5 height 5
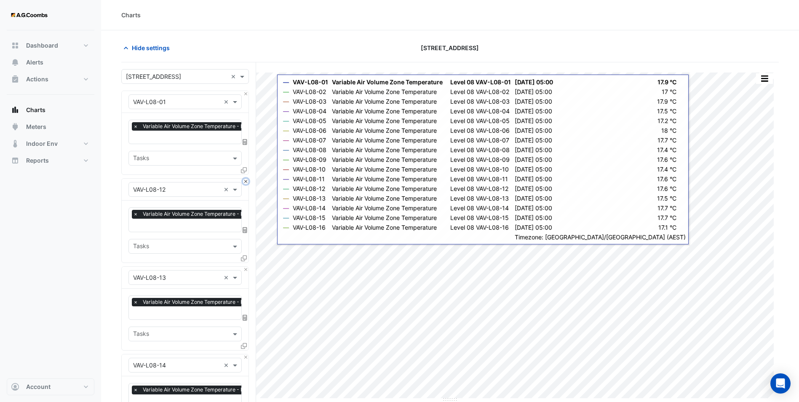
click at [246, 180] on button "Close" at bounding box center [245, 181] width 5 height 5
click at [246, 267] on button "Close" at bounding box center [245, 269] width 5 height 5
click at [246, 180] on button "Close" at bounding box center [245, 181] width 5 height 5
click at [246, 267] on button "Close" at bounding box center [245, 269] width 5 height 5
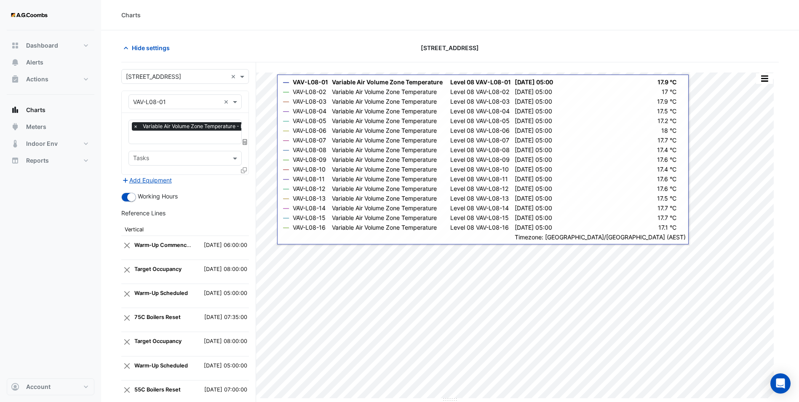
click at [246, 180] on div "Add Equipment" at bounding box center [185, 180] width 128 height 10
click at [244, 169] on icon at bounding box center [244, 170] width 6 height 6
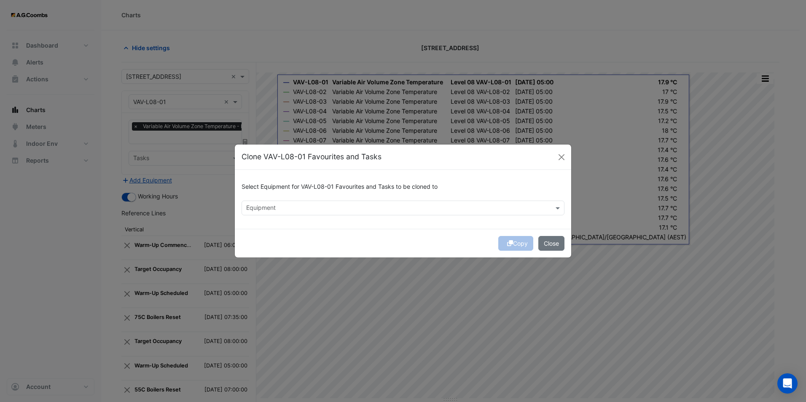
click at [282, 207] on input "text" at bounding box center [398, 208] width 304 height 9
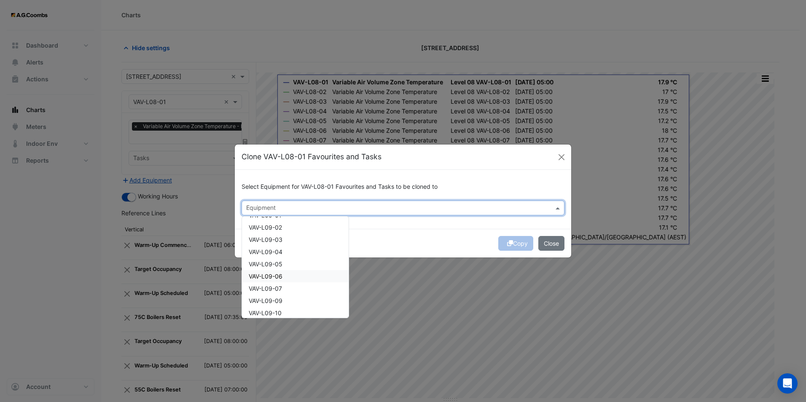
scroll to position [253, 0]
click at [287, 244] on div "VAV-L09-02" at bounding box center [295, 242] width 107 height 12
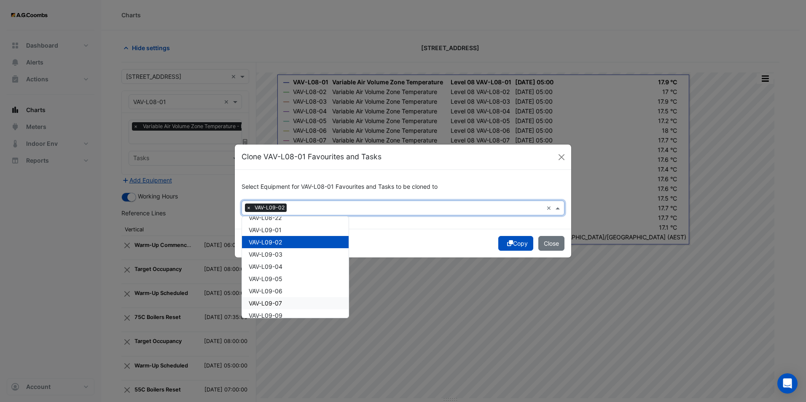
click at [286, 301] on div "VAV-L09-07" at bounding box center [295, 303] width 107 height 12
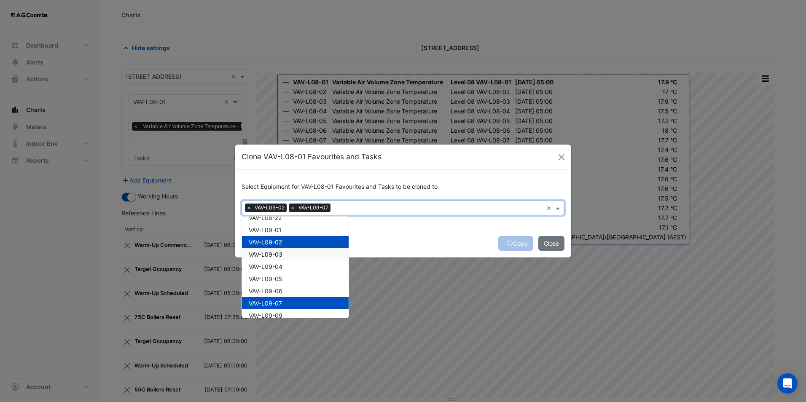
scroll to position [295, 0]
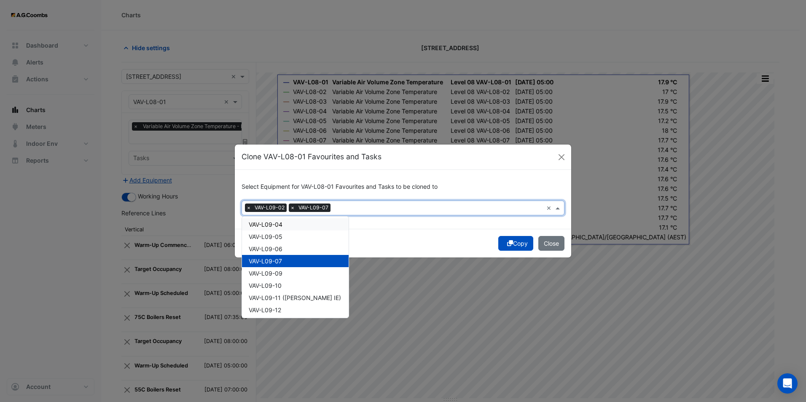
click at [284, 226] on div "VAV-L09-04" at bounding box center [295, 224] width 107 height 12
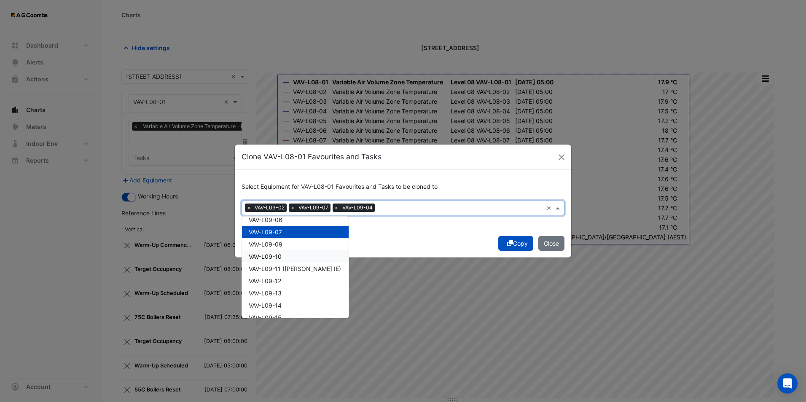
scroll to position [337, 0]
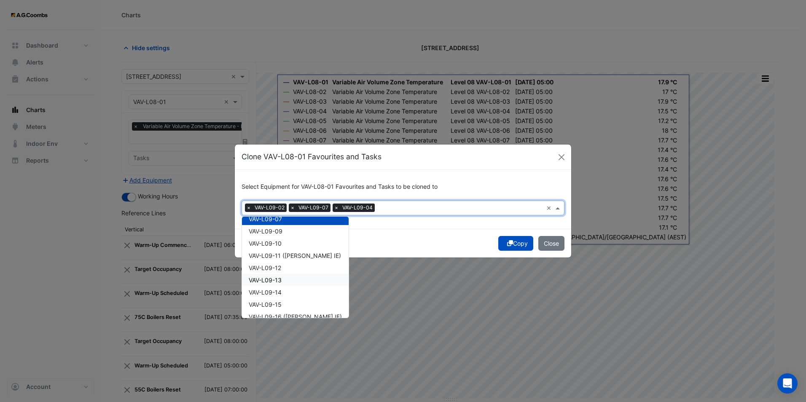
click at [281, 279] on span "VAV-L09-13" at bounding box center [265, 279] width 33 height 7
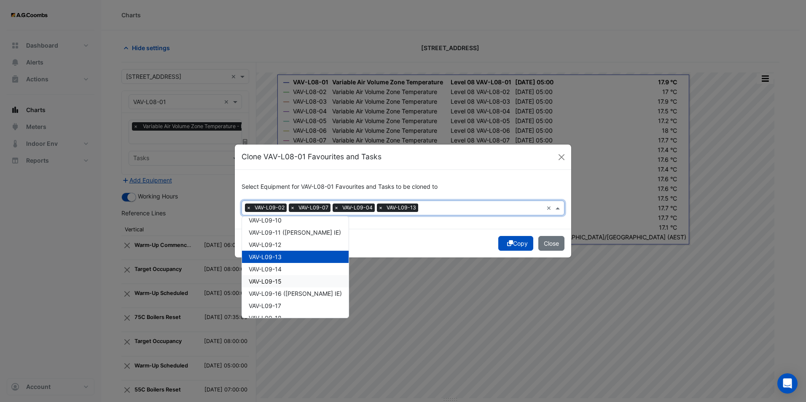
scroll to position [379, 0]
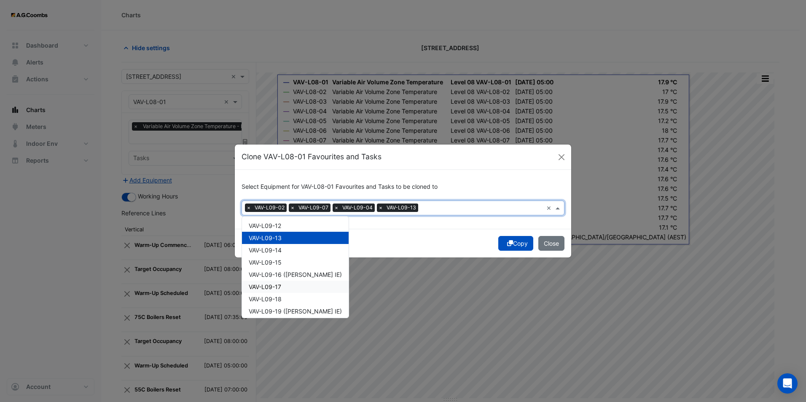
click at [281, 286] on span "VAV-L09-17" at bounding box center [265, 286] width 32 height 7
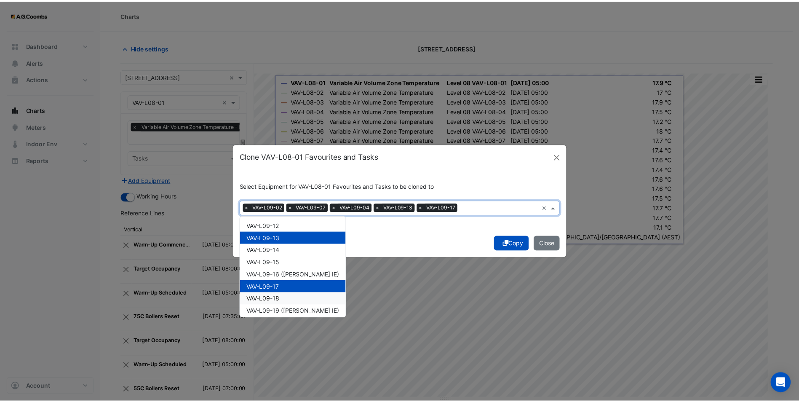
scroll to position [421, 0]
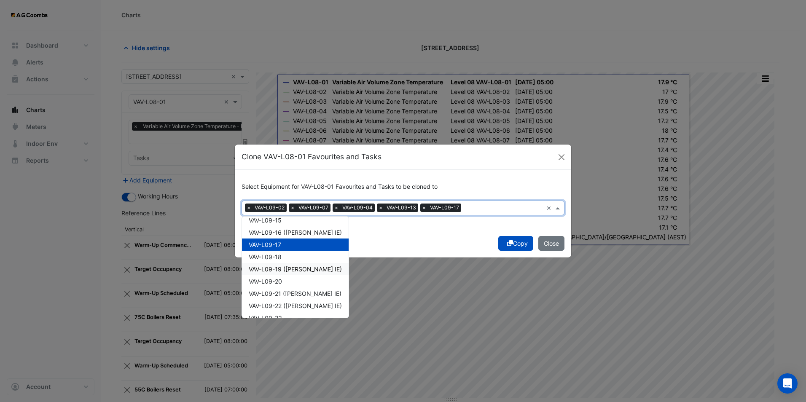
click at [283, 269] on span "VAV-L09-19 ([PERSON_NAME] IE)" at bounding box center [295, 268] width 93 height 7
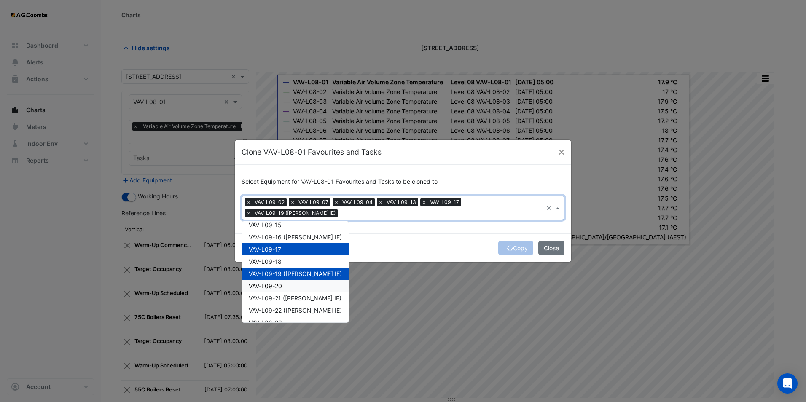
click at [286, 281] on div "VAV-L09-20" at bounding box center [295, 286] width 107 height 12
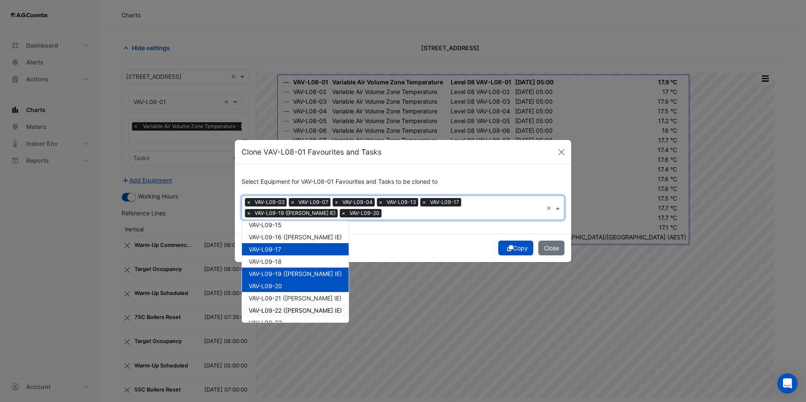
click at [286, 309] on span "VAV-L09-22 ([PERSON_NAME] IE)" at bounding box center [295, 310] width 93 height 7
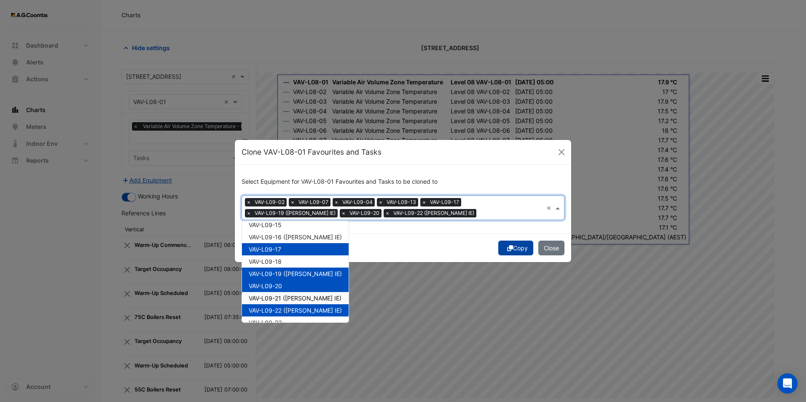
click at [520, 247] on div "Copy Close" at bounding box center [403, 247] width 336 height 29
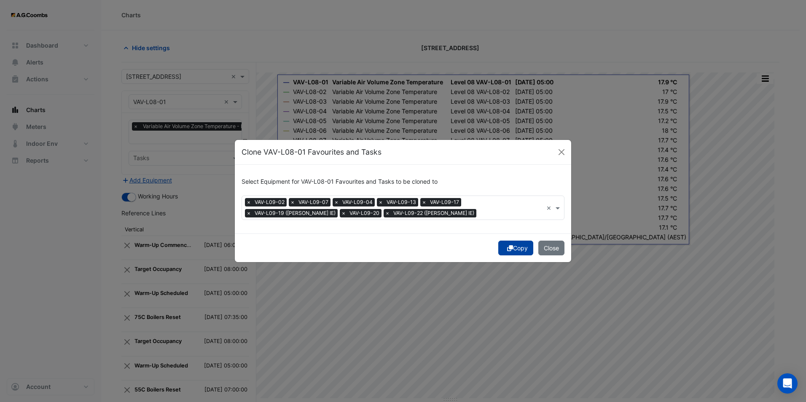
click at [519, 248] on button "Copy" at bounding box center [515, 248] width 35 height 15
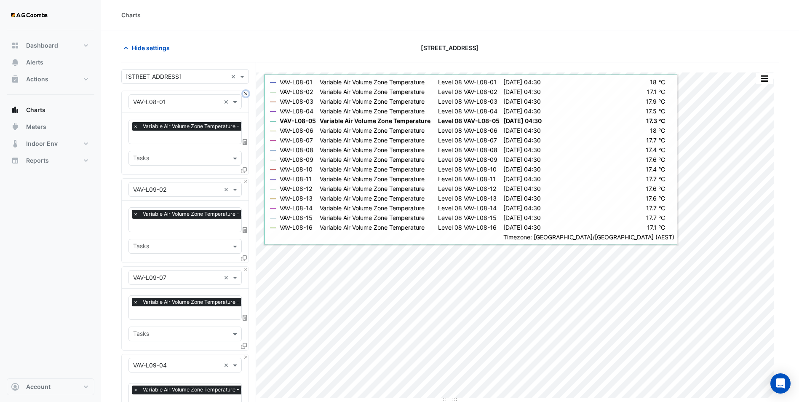
click at [246, 93] on button "Close" at bounding box center [245, 93] width 5 height 5
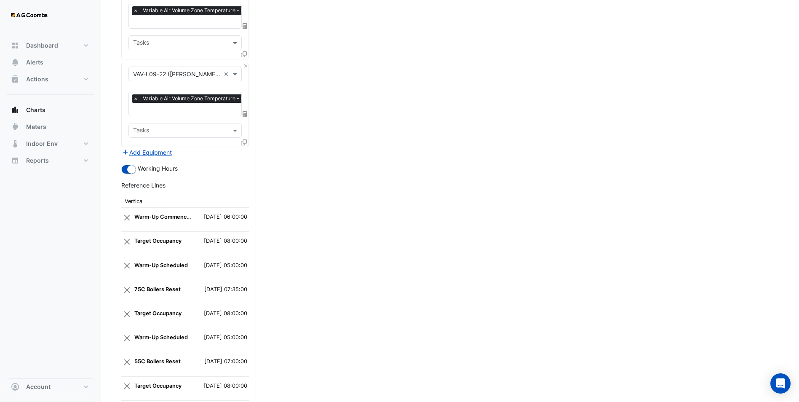
scroll to position [847, 0]
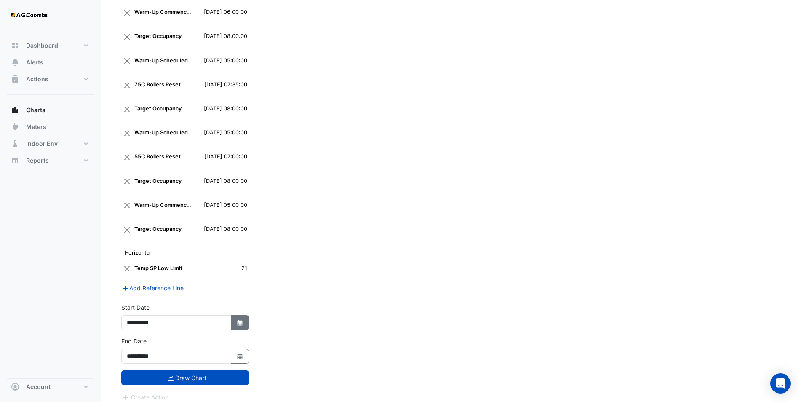
click at [241, 311] on icon "Select Date" at bounding box center [240, 323] width 8 height 6
select select "*"
select select "****"
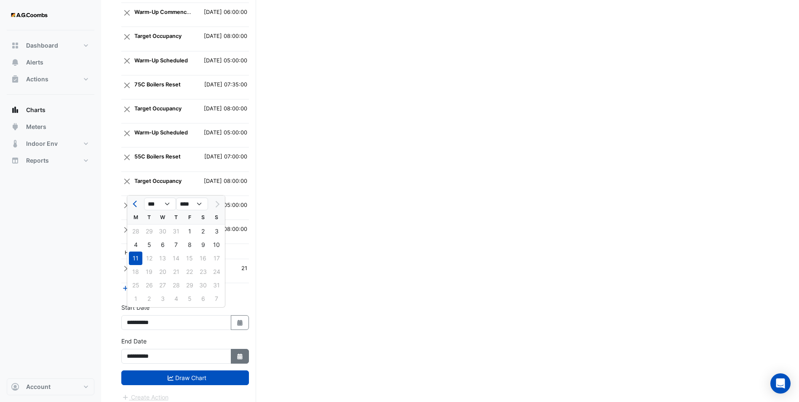
click at [241, 311] on fa-icon "Select Date" at bounding box center [240, 356] width 8 height 7
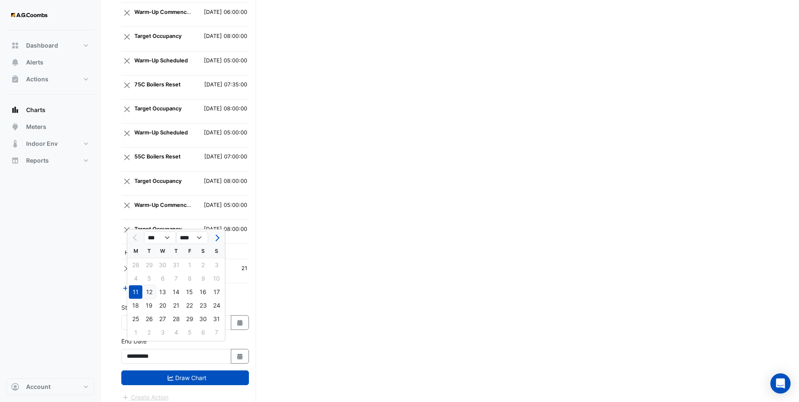
click at [152, 292] on div "12" at bounding box center [148, 291] width 13 height 13
type input "**********"
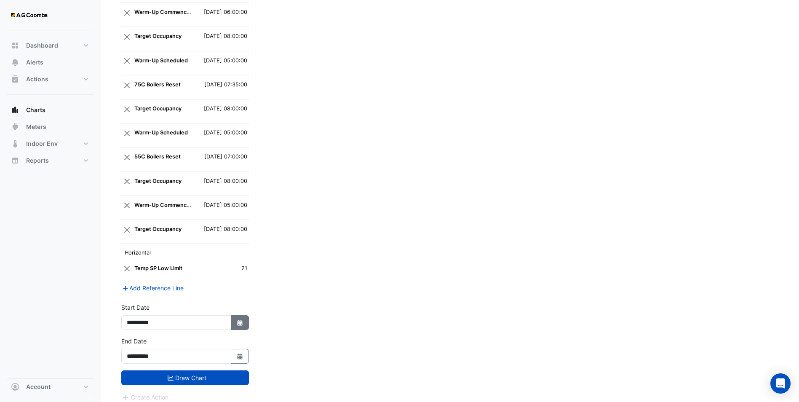
click at [245, 311] on button "Select Date" at bounding box center [240, 322] width 19 height 15
select select "*"
select select "****"
click at [149, 259] on div "12" at bounding box center [148, 258] width 13 height 13
type input "**********"
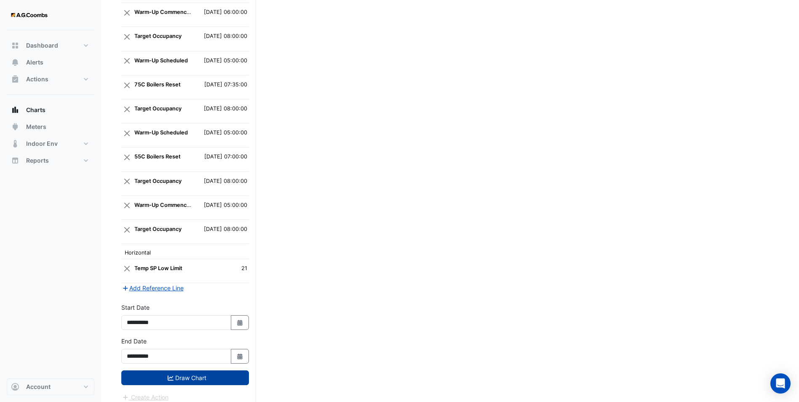
click at [196, 311] on button "Draw Chart" at bounding box center [185, 377] width 128 height 15
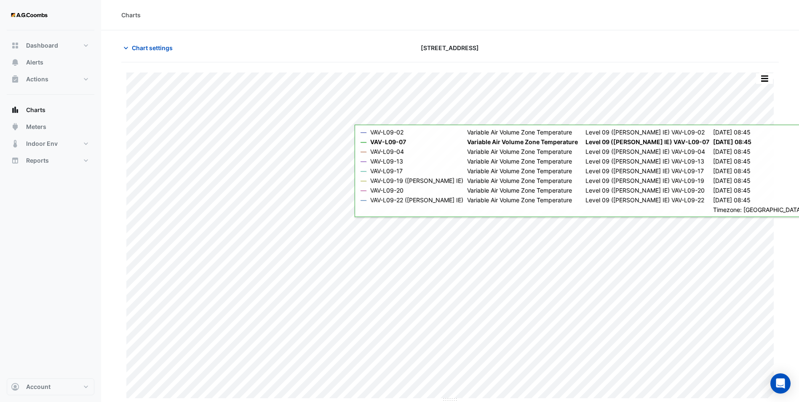
scroll to position [0, 0]
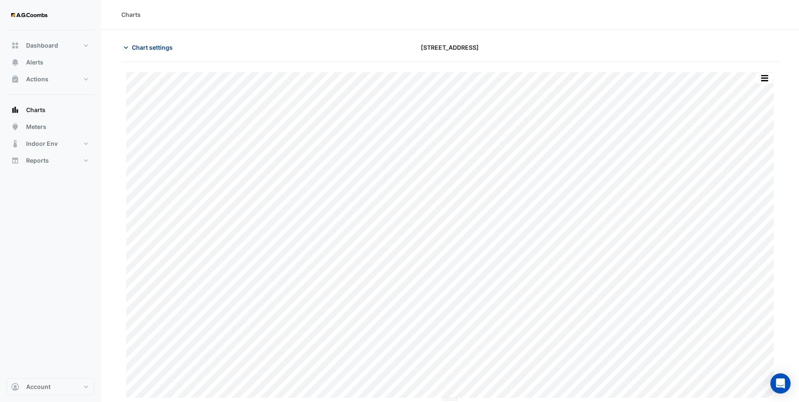
click at [143, 48] on span "Chart settings" at bounding box center [152, 47] width 41 height 9
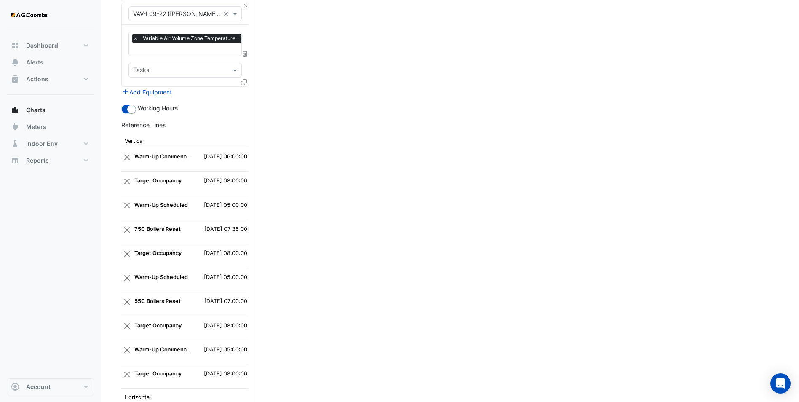
scroll to position [847, 0]
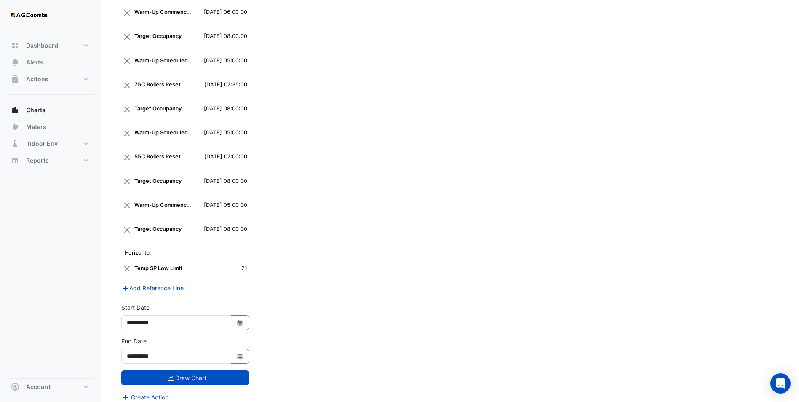
click at [167, 283] on button "Add Reference Line" at bounding box center [152, 288] width 63 height 10
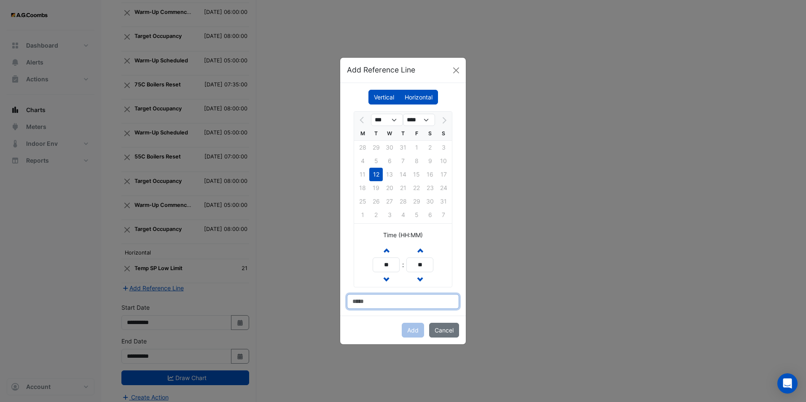
click at [378, 298] on input at bounding box center [403, 301] width 112 height 15
type input "**********"
click at [389, 246] on button "Increment hours" at bounding box center [385, 250] width 15 height 15
click at [387, 247] on span "button" at bounding box center [386, 249] width 4 height 7
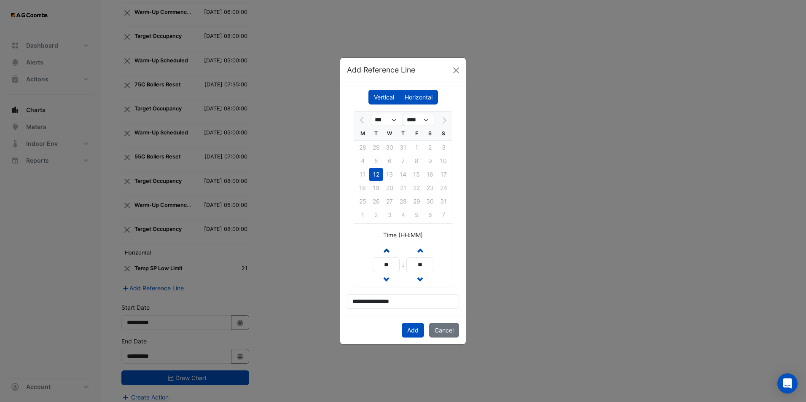
click at [387, 247] on span "button" at bounding box center [386, 249] width 4 height 7
type input "**"
click at [412, 311] on button "Add" at bounding box center [413, 330] width 22 height 15
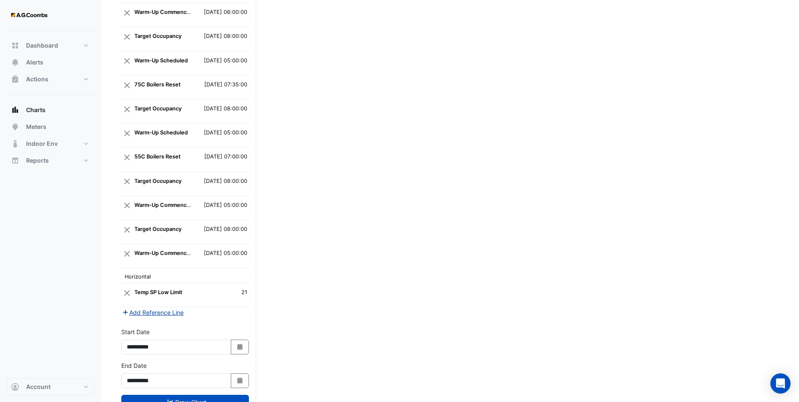
click at [155, 308] on button "Add Reference Line" at bounding box center [152, 313] width 63 height 10
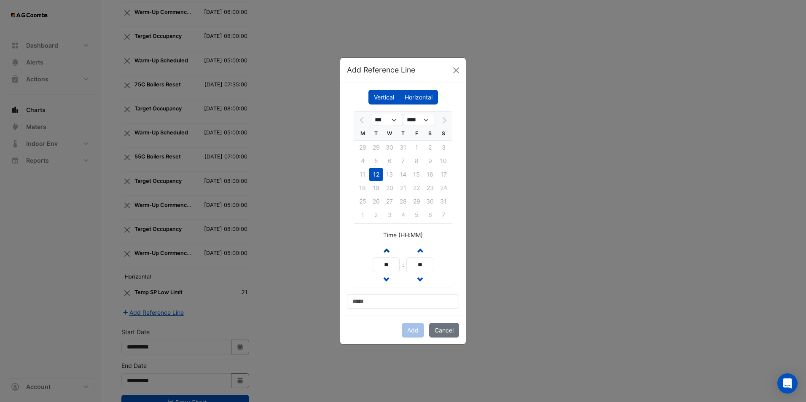
click at [389, 249] on button "Increment hours" at bounding box center [385, 250] width 15 height 15
click at [388, 249] on button "Increment hours" at bounding box center [385, 250] width 15 height 15
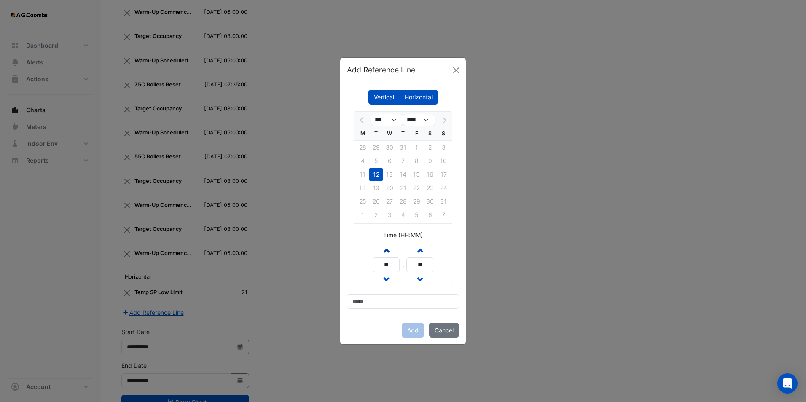
click at [388, 249] on button "Increment hours" at bounding box center [385, 250] width 15 height 15
type input "**"
click at [391, 295] on input at bounding box center [403, 301] width 112 height 15
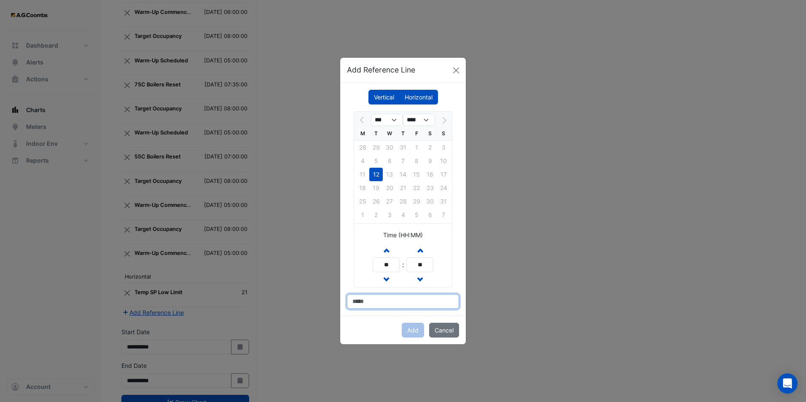
type input "**********"
click at [411, 311] on button "Add" at bounding box center [413, 330] width 22 height 15
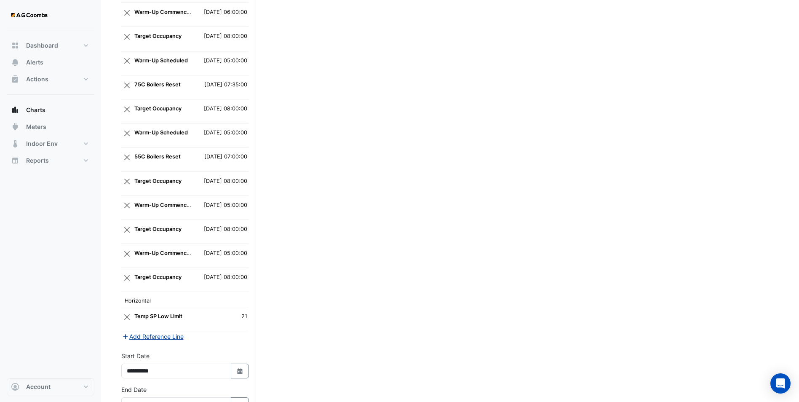
click at [177, 311] on button "Add Reference Line" at bounding box center [152, 337] width 63 height 10
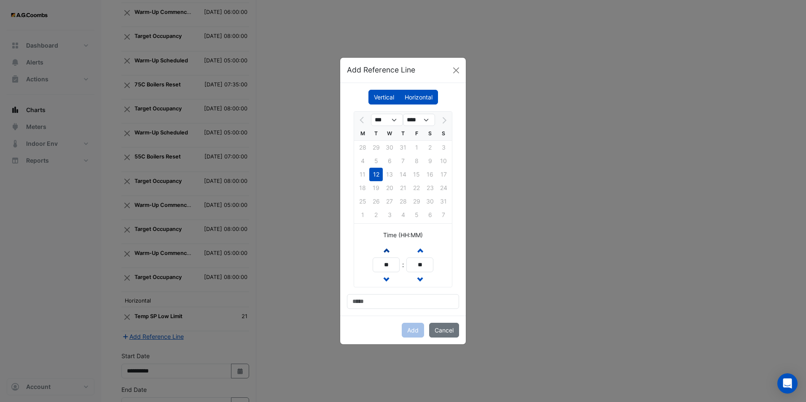
click at [386, 250] on span "button" at bounding box center [386, 249] width 4 height 7
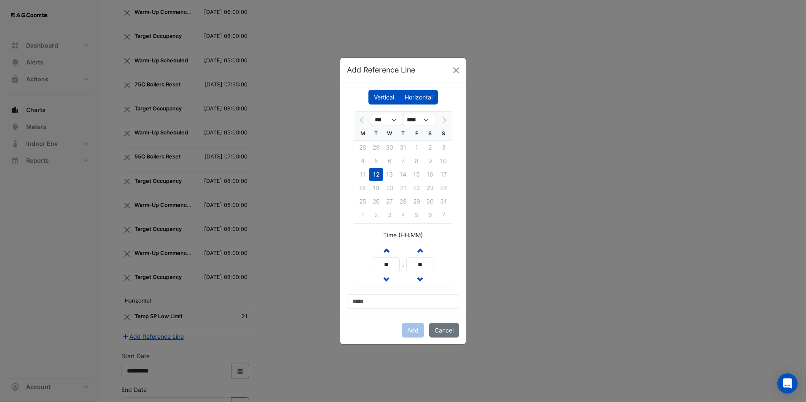
click at [386, 250] on span "button" at bounding box center [386, 249] width 4 height 7
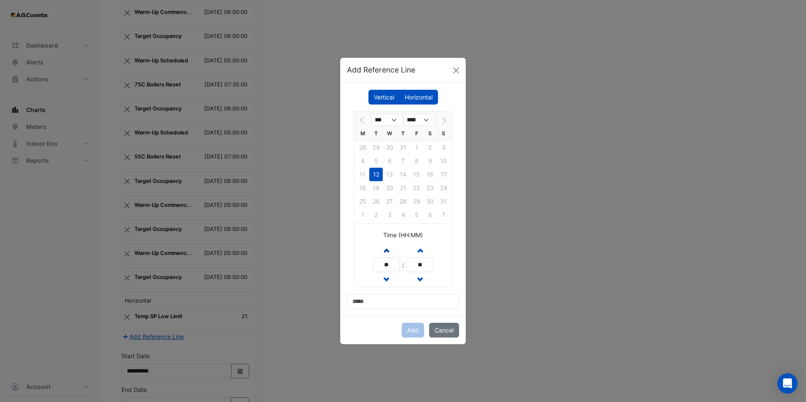
click at [386, 250] on span "button" at bounding box center [386, 249] width 4 height 7
type input "**"
drag, startPoint x: 373, startPoint y: 309, endPoint x: 369, endPoint y: 302, distance: 8.5
click at [372, 309] on div "Vertical [GEOGRAPHIC_DATA] *** **** M T W T F S S 28 29 30 31 1 2 3 4 5 6 7 8 9…" at bounding box center [403, 199] width 126 height 233
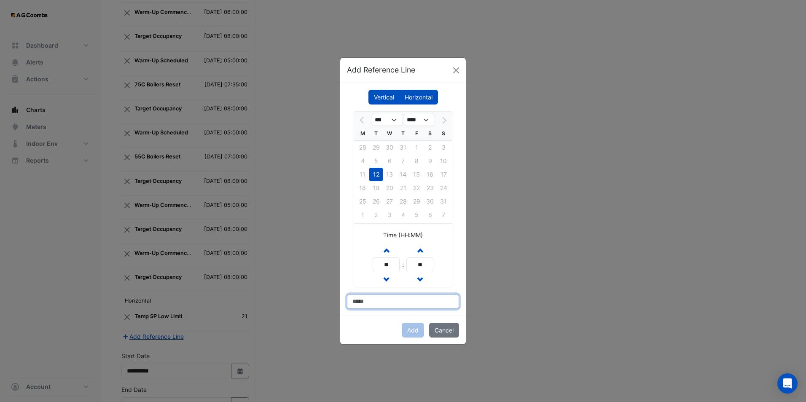
drag, startPoint x: 369, startPoint y: 302, endPoint x: 377, endPoint y: 297, distance: 9.5
click at [369, 301] on input at bounding box center [403, 301] width 112 height 15
drag, startPoint x: 359, startPoint y: 302, endPoint x: 343, endPoint y: 302, distance: 16.4
click at [343, 302] on div "**********" at bounding box center [403, 199] width 126 height 233
type input "**********"
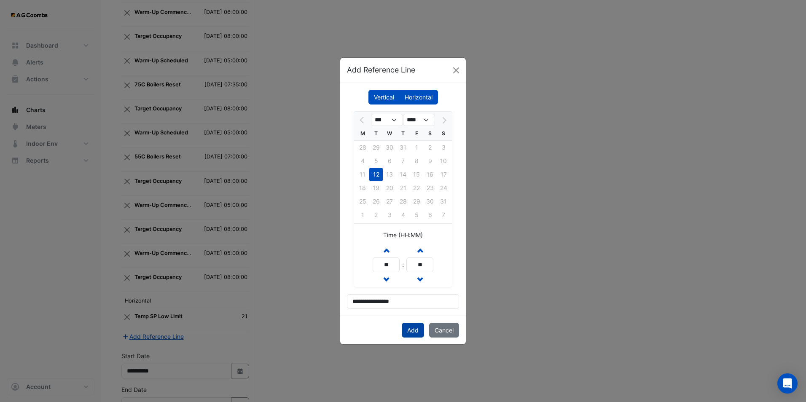
click at [411, 311] on button "Add" at bounding box center [413, 330] width 22 height 15
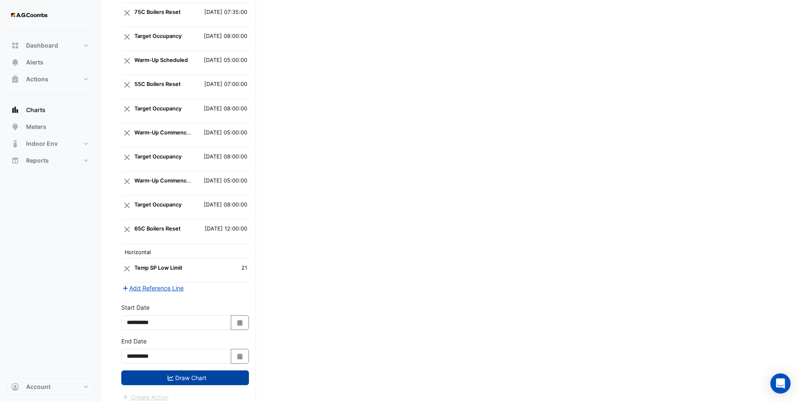
click at [201, 311] on button "Draw Chart" at bounding box center [185, 377] width 128 height 15
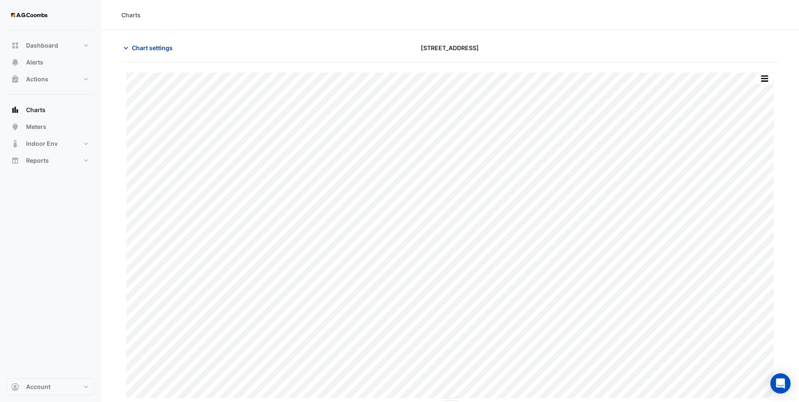
click at [161, 45] on span "Chart settings" at bounding box center [152, 47] width 41 height 9
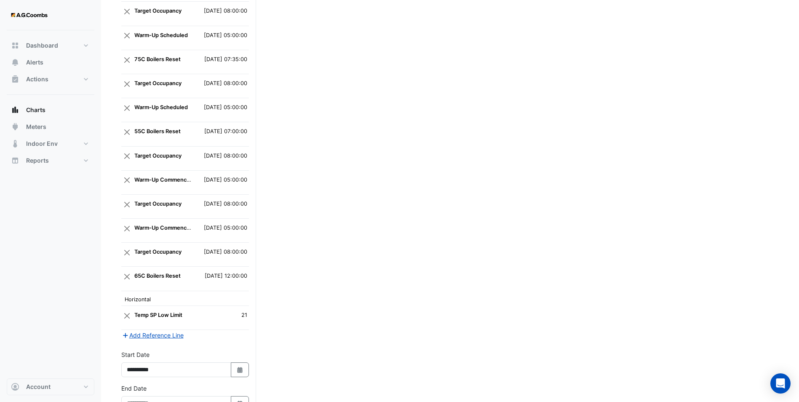
scroll to position [920, 0]
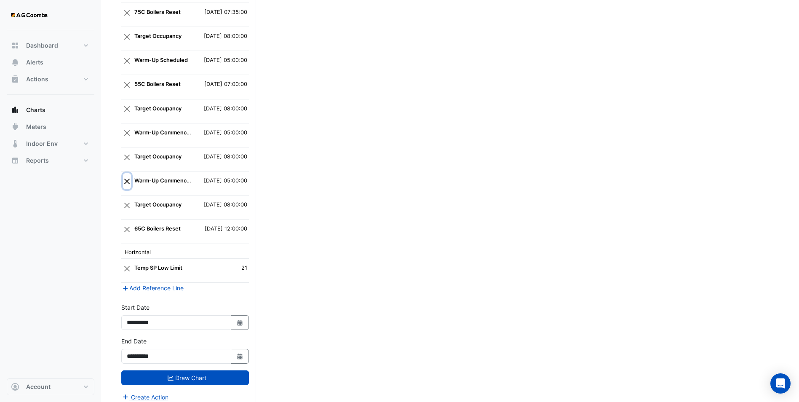
click at [126, 174] on button "Close" at bounding box center [127, 181] width 8 height 16
click at [156, 283] on button "Add Reference Line" at bounding box center [152, 288] width 63 height 10
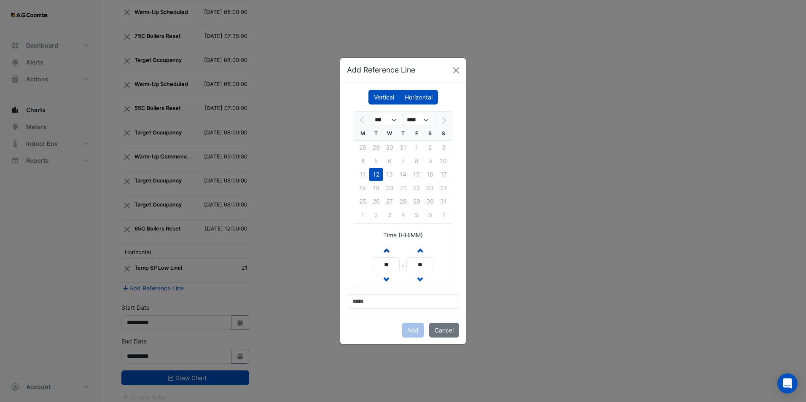
click at [385, 249] on span "button" at bounding box center [386, 249] width 4 height 7
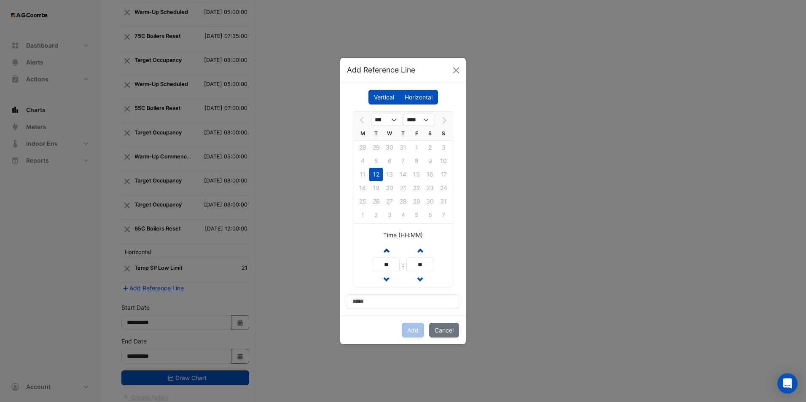
click at [385, 249] on span "button" at bounding box center [386, 249] width 4 height 7
type input "**"
click at [368, 303] on input at bounding box center [403, 301] width 112 height 15
type input "**********"
click at [414, 311] on button "Add" at bounding box center [413, 330] width 22 height 15
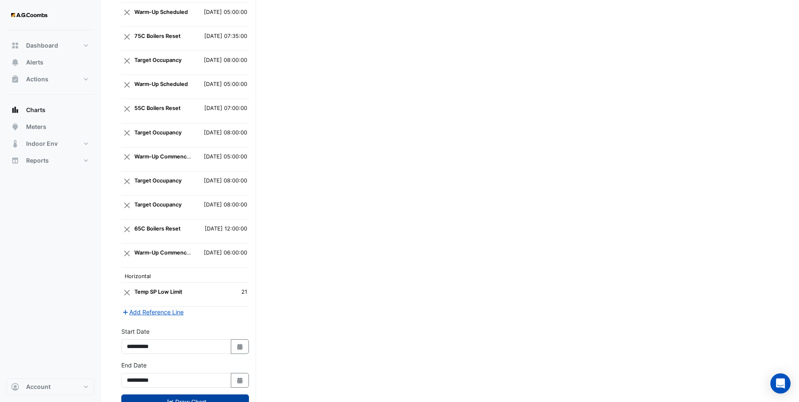
click at [206, 311] on button "Draw Chart" at bounding box center [185, 401] width 128 height 15
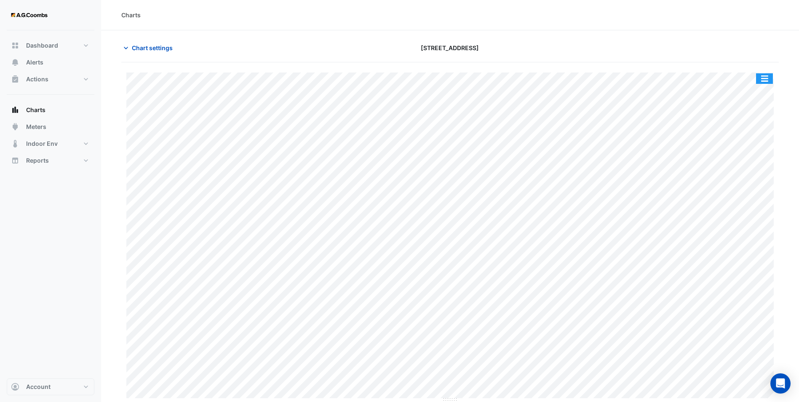
click at [643, 76] on button "button" at bounding box center [764, 78] width 17 height 11
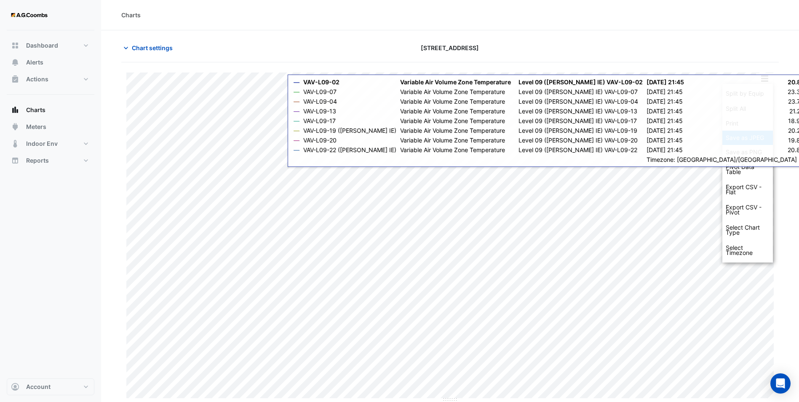
click at [643, 136] on div "Save as JPEG" at bounding box center [748, 138] width 51 height 14
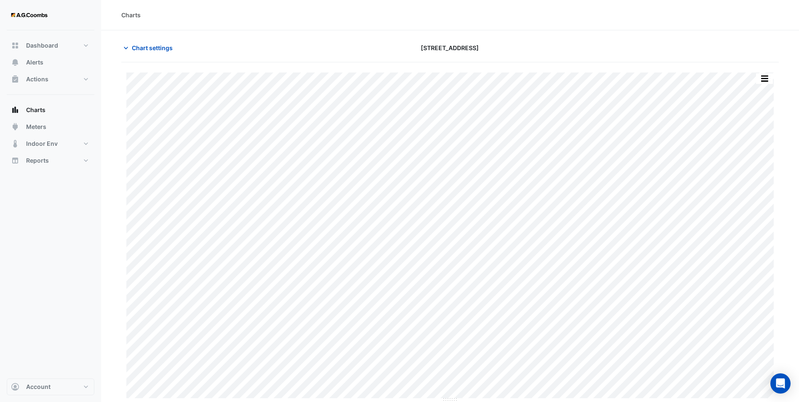
drag, startPoint x: 280, startPoint y: 41, endPoint x: 157, endPoint y: 71, distance: 126.7
click at [280, 41] on div "Chart settings" at bounding box center [227, 47] width 222 height 15
click at [149, 44] on span "Chart settings" at bounding box center [152, 47] width 41 height 9
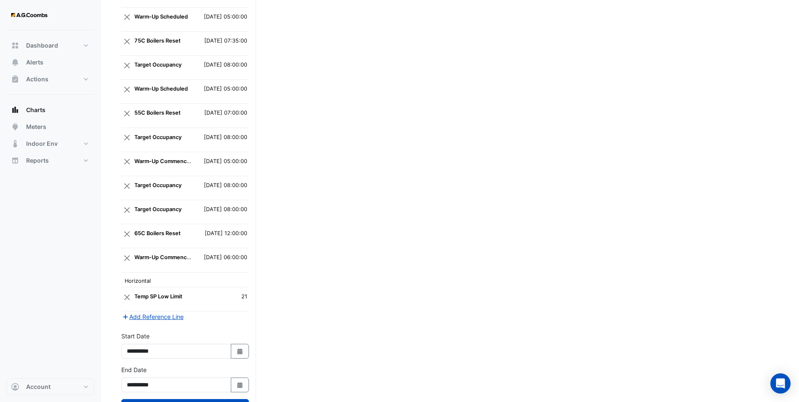
scroll to position [920, 0]
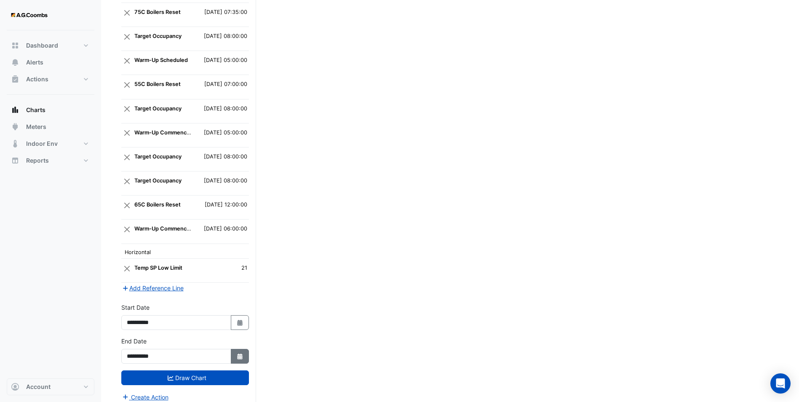
click at [232, 311] on button "Select Date" at bounding box center [240, 356] width 19 height 15
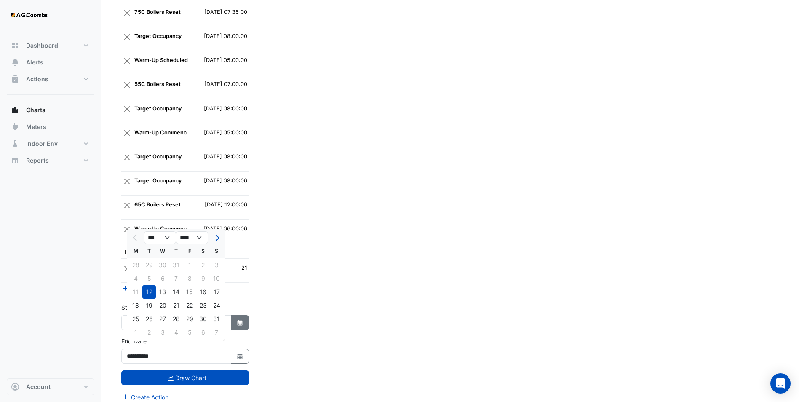
drag, startPoint x: 243, startPoint y: 312, endPoint x: 231, endPoint y: 309, distance: 12.2
click at [244, 311] on button "Select Date" at bounding box center [240, 322] width 19 height 15
select select "*"
select select "****"
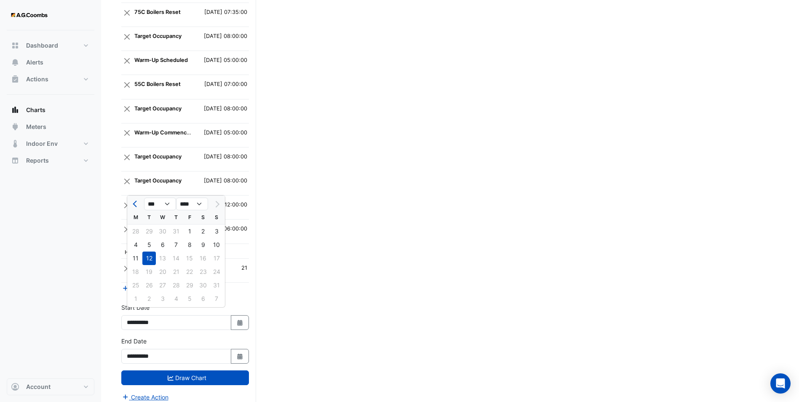
click at [137, 256] on div "11" at bounding box center [135, 258] width 13 height 13
type input "**********"
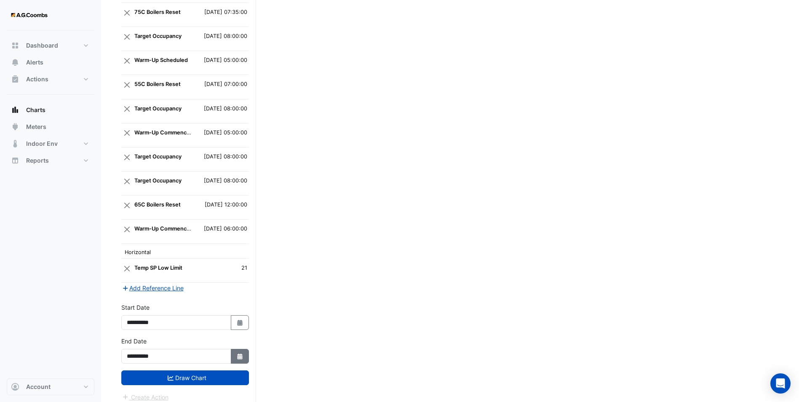
click at [239, 311] on icon "button" at bounding box center [239, 356] width 5 height 6
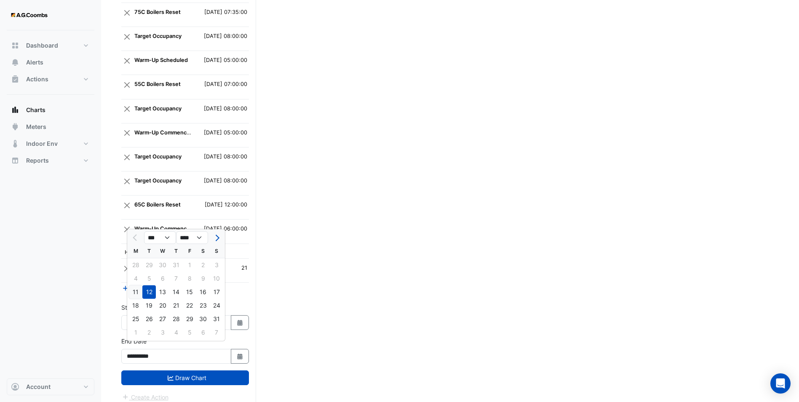
click at [136, 289] on div "11" at bounding box center [135, 291] width 13 height 13
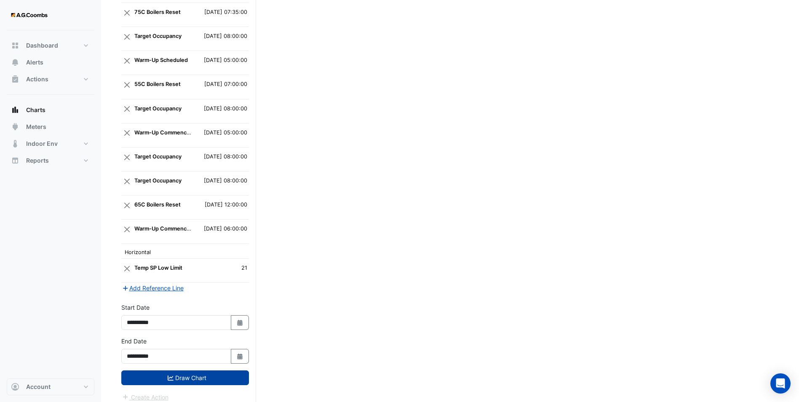
click at [196, 311] on button "Draw Chart" at bounding box center [185, 377] width 128 height 15
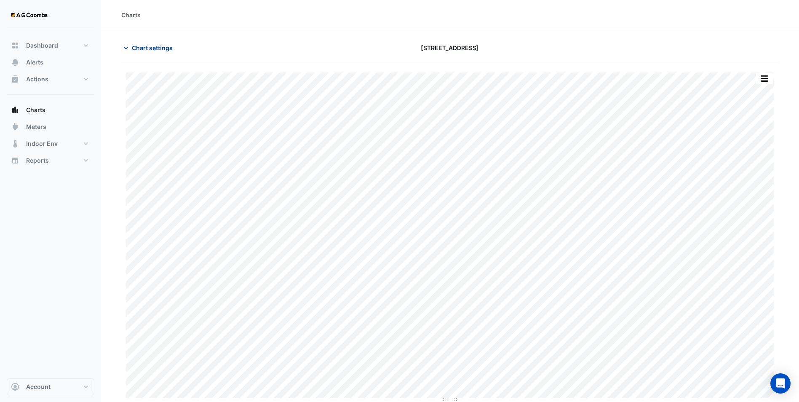
click at [140, 43] on button "Chart settings" at bounding box center [149, 47] width 57 height 15
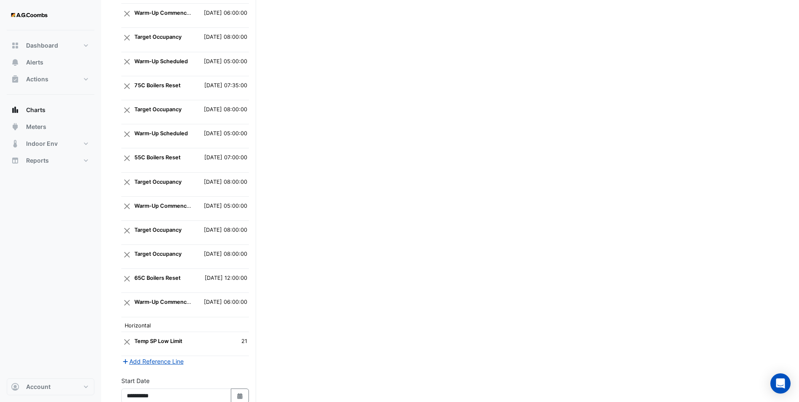
scroll to position [885, 0]
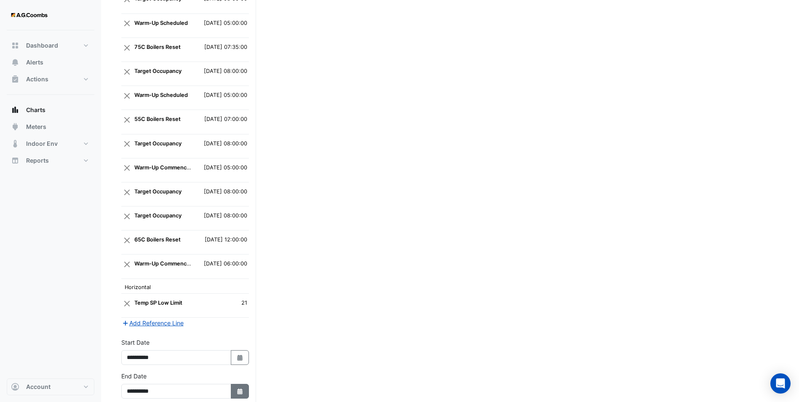
drag, startPoint x: 246, startPoint y: 385, endPoint x: 240, endPoint y: 375, distance: 12.3
click at [246, 311] on button "Select Date" at bounding box center [240, 391] width 19 height 15
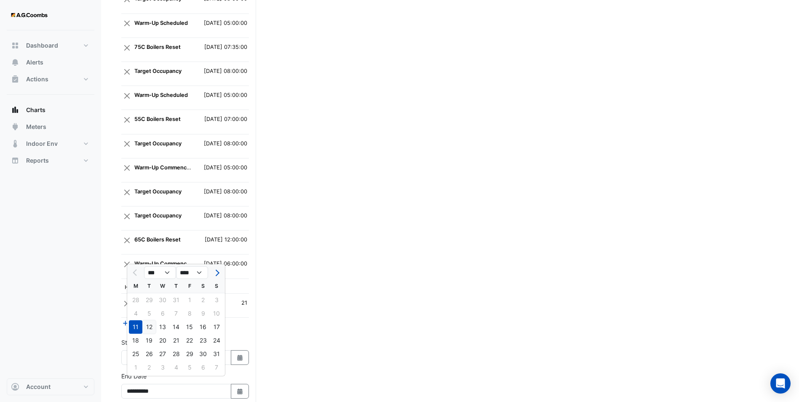
click at [147, 311] on div "12" at bounding box center [148, 326] width 13 height 13
type input "**********"
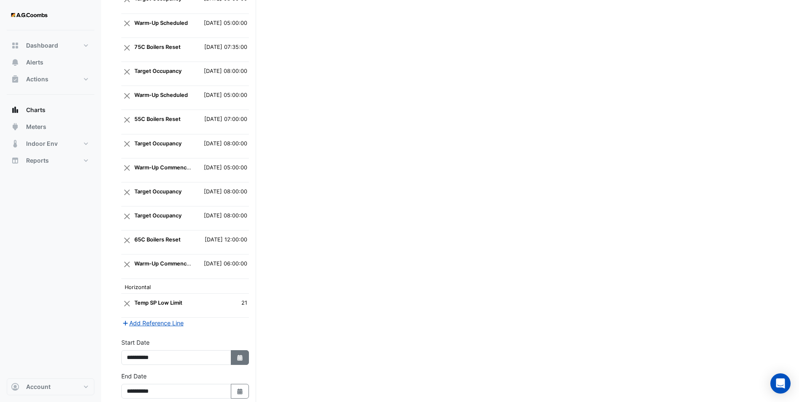
click at [249, 311] on button "Select Date" at bounding box center [240, 357] width 19 height 15
select select "*"
select select "****"
click at [151, 294] on div "12" at bounding box center [148, 292] width 13 height 13
type input "**********"
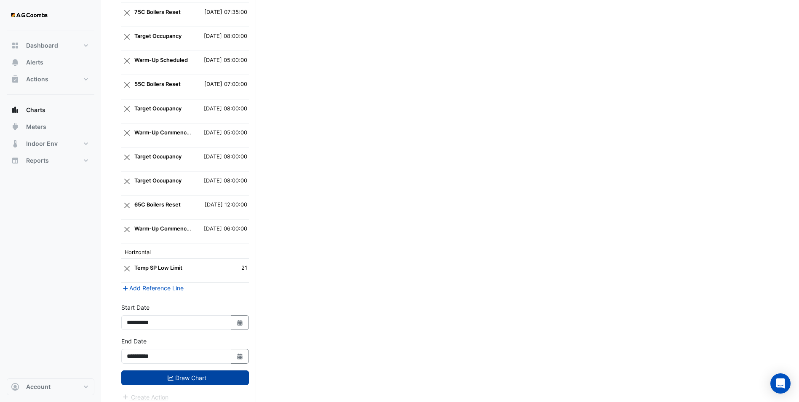
click at [185, 311] on button "Draw Chart" at bounding box center [185, 377] width 128 height 15
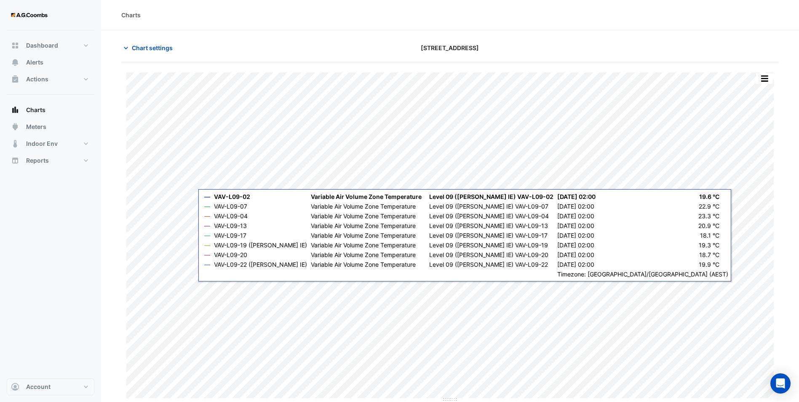
scroll to position [0, 0]
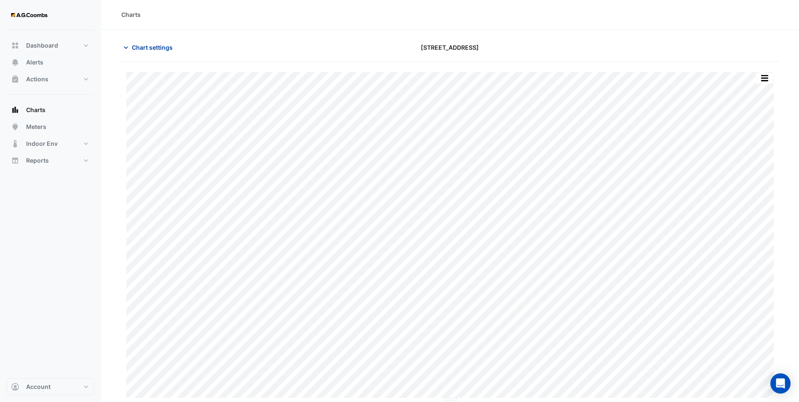
click at [143, 46] on span "Chart settings" at bounding box center [152, 47] width 41 height 9
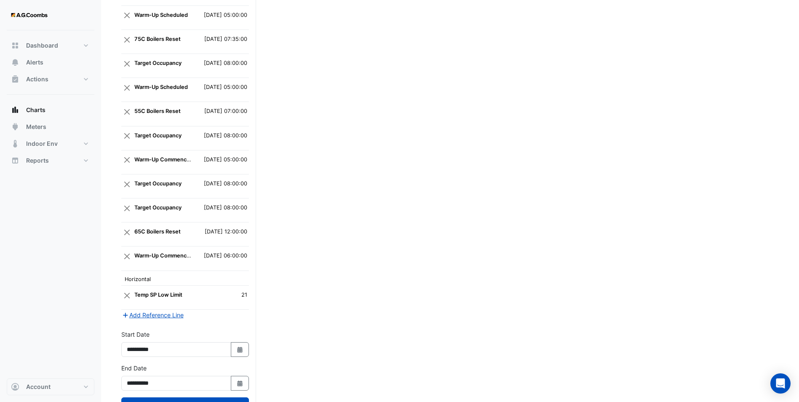
scroll to position [920, 0]
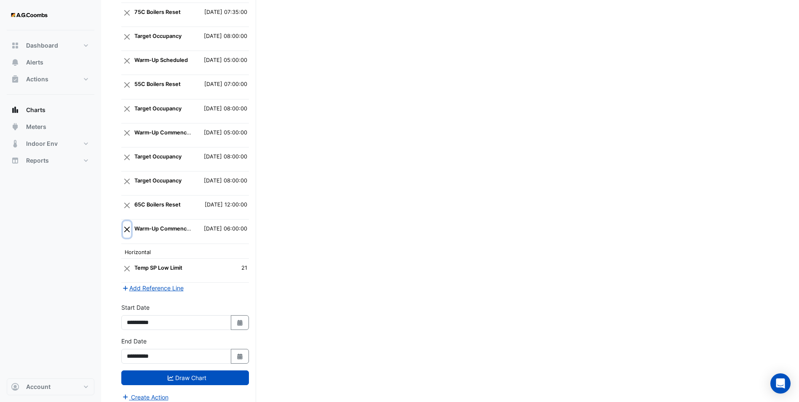
click at [127, 222] on button "Close" at bounding box center [127, 229] width 8 height 16
click at [160, 283] on button "Add Reference Line" at bounding box center [152, 288] width 63 height 10
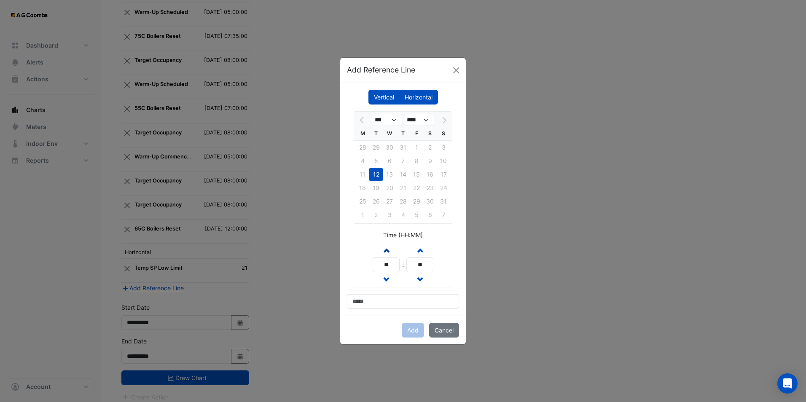
click at [384, 249] on span "button" at bounding box center [386, 249] width 4 height 7
click at [381, 245] on button "Increment hours" at bounding box center [385, 250] width 15 height 15
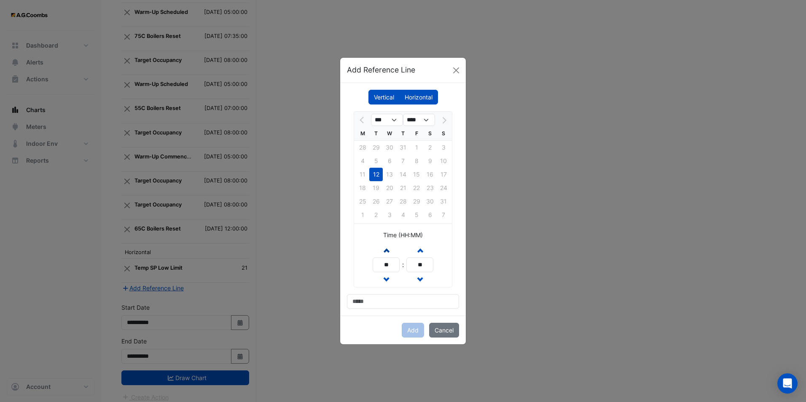
type input "**"
click at [382, 300] on input at bounding box center [403, 301] width 112 height 15
type input "**********"
click at [410, 311] on div "Add Cancel" at bounding box center [403, 330] width 126 height 29
click at [414, 311] on button "Add" at bounding box center [413, 330] width 22 height 15
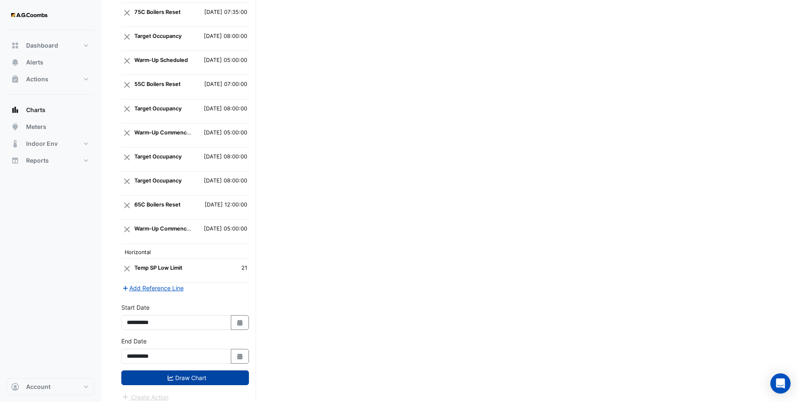
click at [192, 311] on button "Draw Chart" at bounding box center [185, 377] width 128 height 15
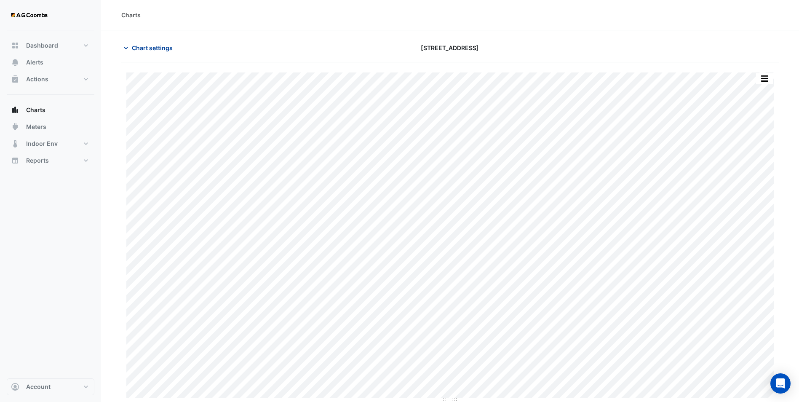
click at [138, 48] on span "Chart settings" at bounding box center [152, 47] width 41 height 9
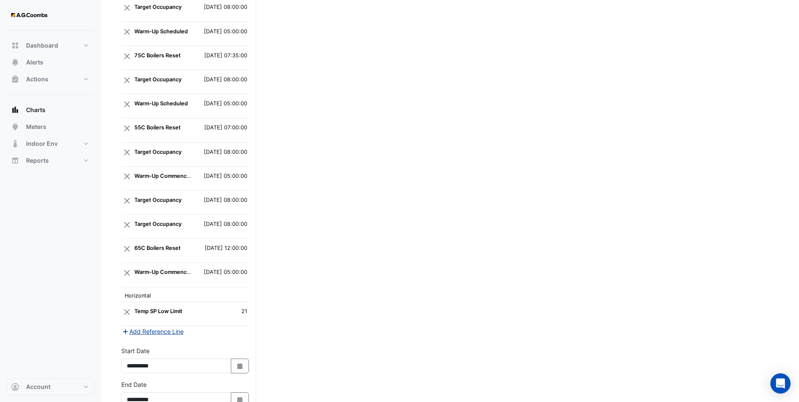
scroll to position [920, 0]
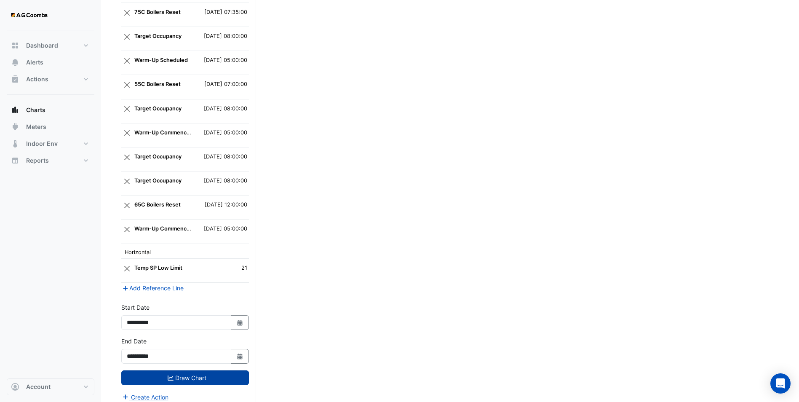
click at [188, 311] on button "Draw Chart" at bounding box center [185, 377] width 128 height 15
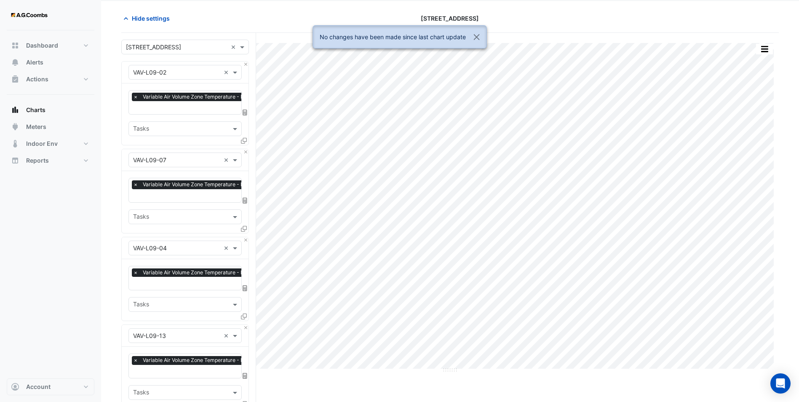
scroll to position [0, 0]
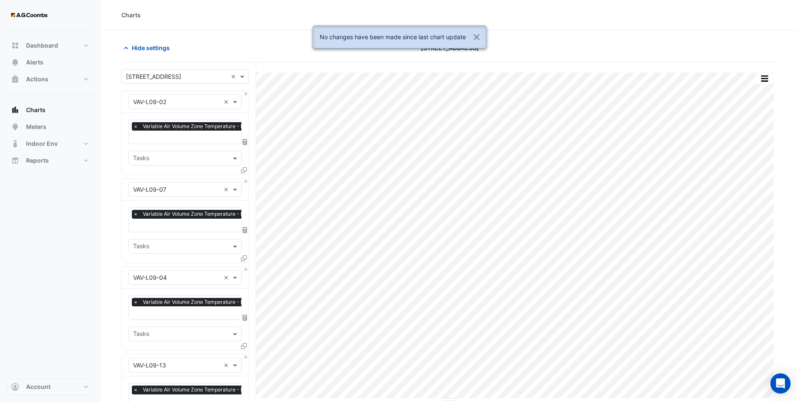
drag, startPoint x: 138, startPoint y: 50, endPoint x: 259, endPoint y: 67, distance: 121.6
click at [139, 50] on span "Hide settings" at bounding box center [151, 47] width 38 height 9
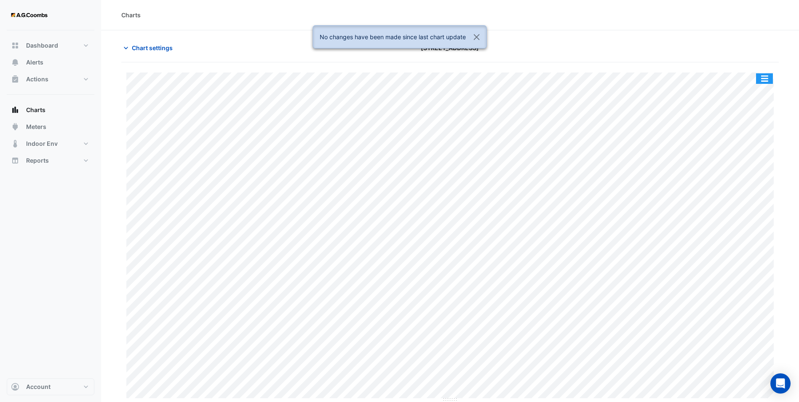
click at [643, 77] on button "button" at bounding box center [764, 78] width 17 height 11
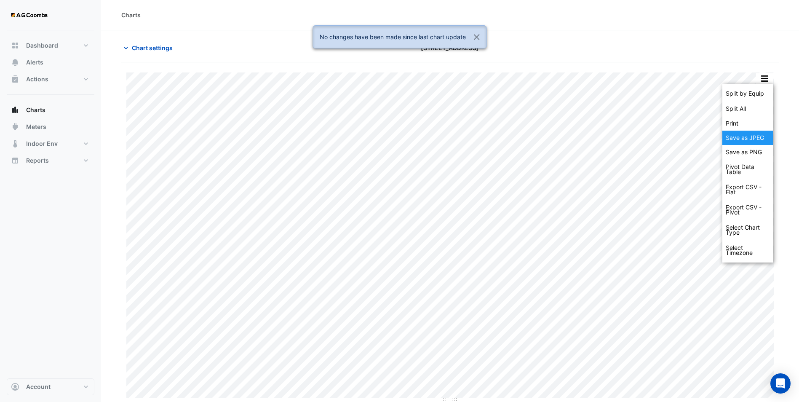
click at [643, 137] on div "Save as JPEG" at bounding box center [748, 138] width 51 height 14
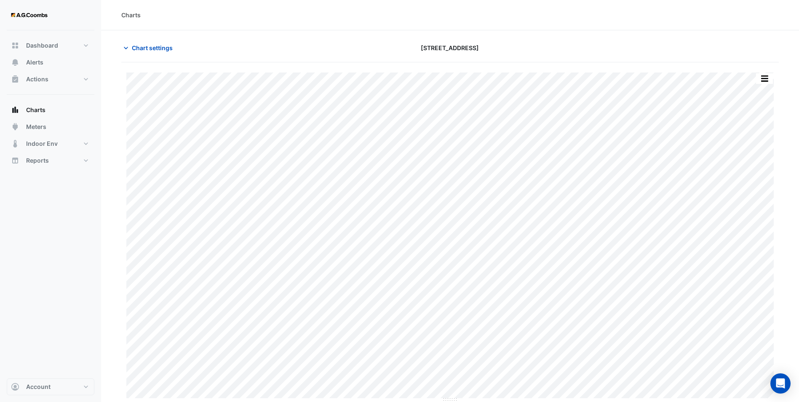
drag, startPoint x: 535, startPoint y: 31, endPoint x: 153, endPoint y: 7, distance: 382.5
click at [535, 31] on section "Chart settings [STREET_ADDRESS] Split by Equip Split All Print Save as JPEG Sav…" at bounding box center [450, 216] width 698 height 372
click at [158, 36] on section "Chart settings [STREET_ADDRESS] Split by Equip Split All Print Save as JPEG Sav…" at bounding box center [450, 216] width 698 height 372
click at [155, 41] on button "Chart settings" at bounding box center [149, 47] width 57 height 15
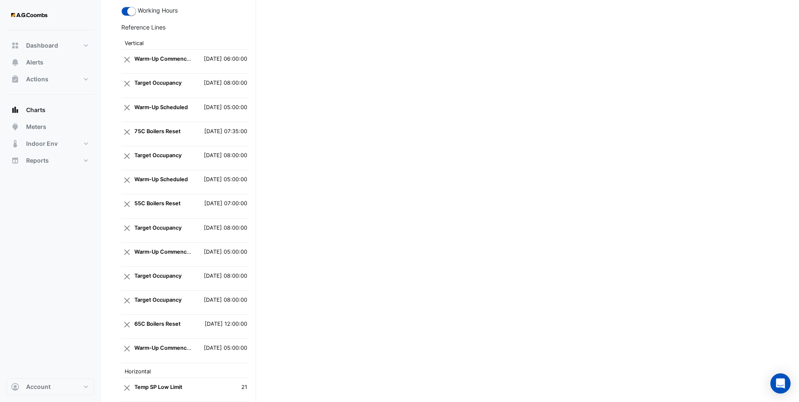
scroll to position [920, 0]
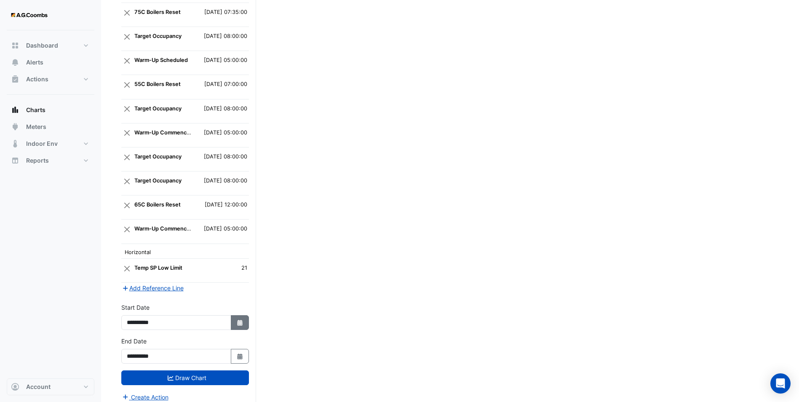
drag, startPoint x: 243, startPoint y: 315, endPoint x: 221, endPoint y: 308, distance: 22.8
click at [243, 311] on icon "Select Date" at bounding box center [240, 323] width 8 height 6
select select "*"
select select "****"
click at [137, 252] on div "11" at bounding box center [135, 258] width 13 height 13
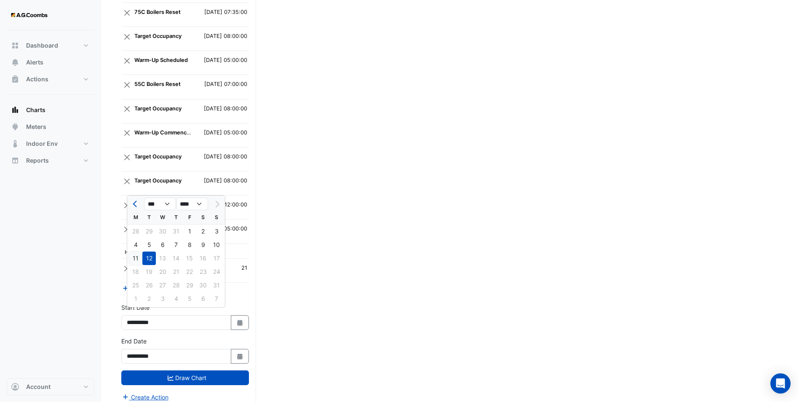
type input "**********"
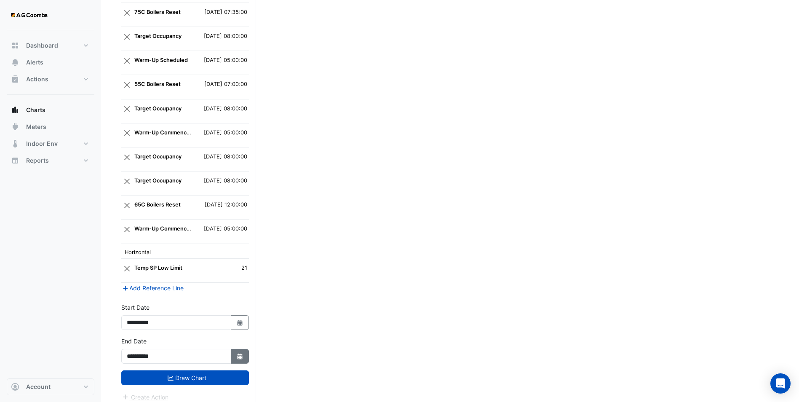
click at [243, 311] on icon "Select Date" at bounding box center [240, 356] width 8 height 6
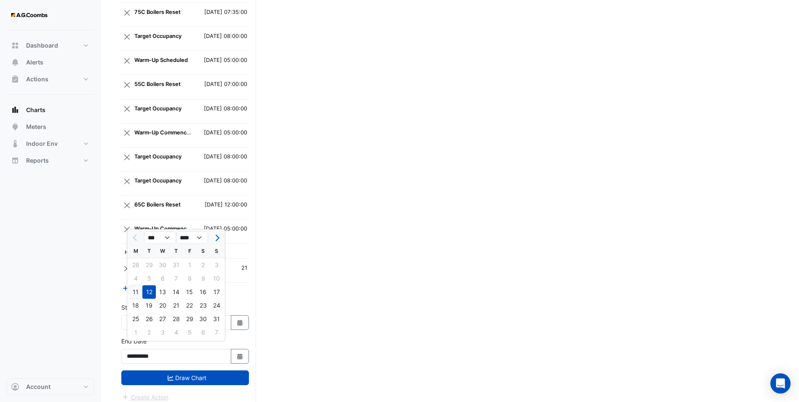
click at [136, 295] on div "11" at bounding box center [135, 291] width 13 height 13
type input "**********"
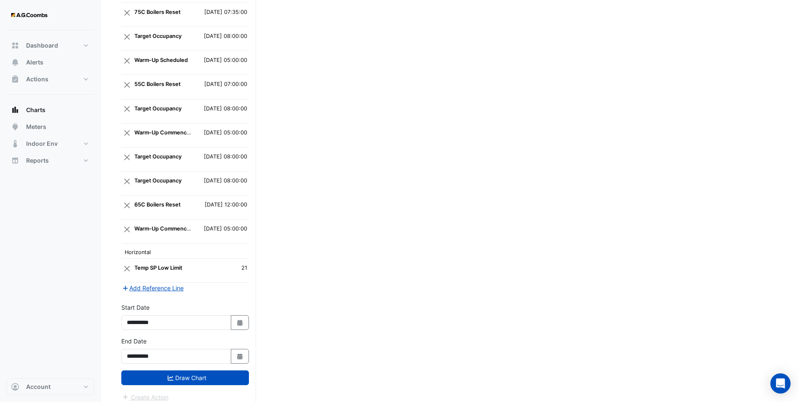
click at [208, 311] on div "**********" at bounding box center [185, 354] width 138 height 34
click at [204, 311] on button "Draw Chart" at bounding box center [185, 377] width 128 height 15
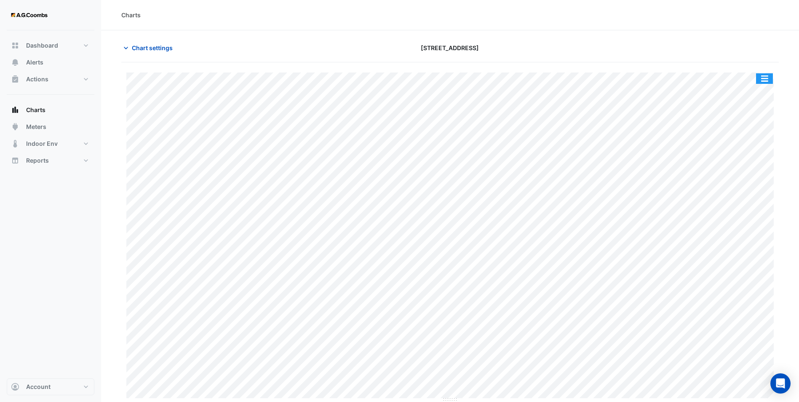
drag, startPoint x: 762, startPoint y: 76, endPoint x: 763, endPoint y: 80, distance: 4.9
click at [643, 75] on button "button" at bounding box center [764, 78] width 17 height 11
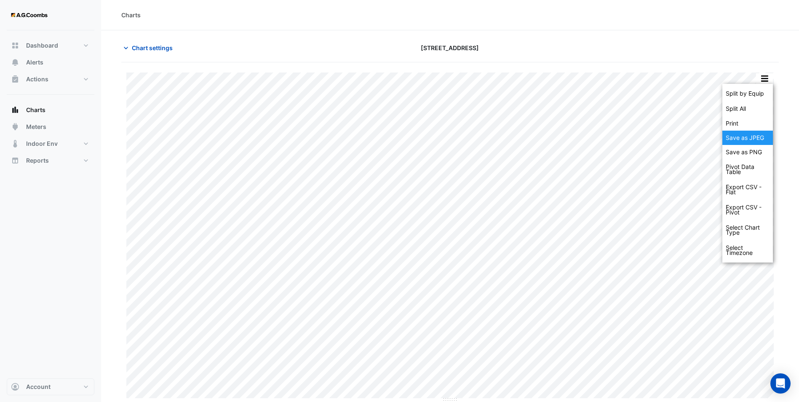
click at [643, 135] on div "Save as JPEG" at bounding box center [748, 138] width 51 height 14
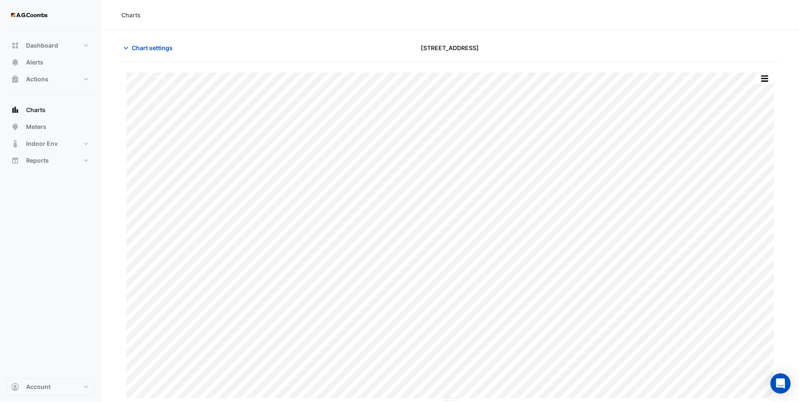
drag, startPoint x: 152, startPoint y: 51, endPoint x: 173, endPoint y: 95, distance: 49.0
click at [152, 51] on span "Chart settings" at bounding box center [152, 47] width 41 height 9
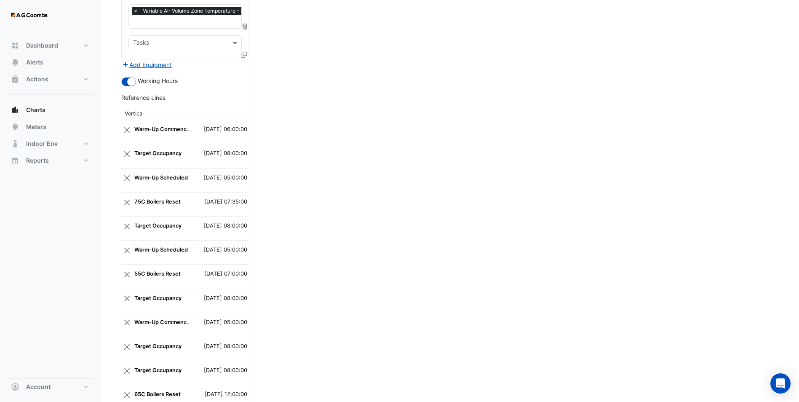
scroll to position [920, 0]
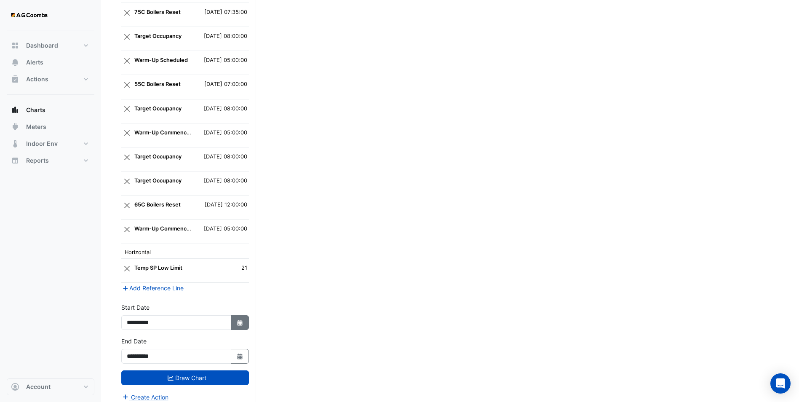
click at [243, 311] on icon "Select Date" at bounding box center [240, 323] width 8 height 6
select select "*"
select select "****"
click at [175, 234] on div "31" at bounding box center [175, 231] width 13 height 13
type input "**********"
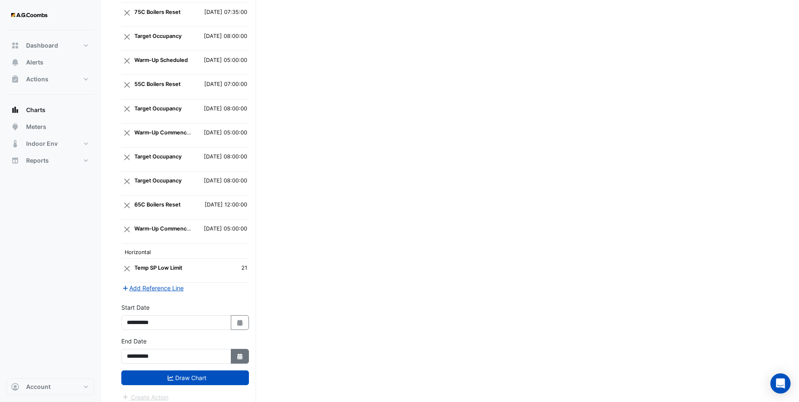
click at [243, 311] on icon "Select Date" at bounding box center [240, 356] width 8 height 6
select select "*"
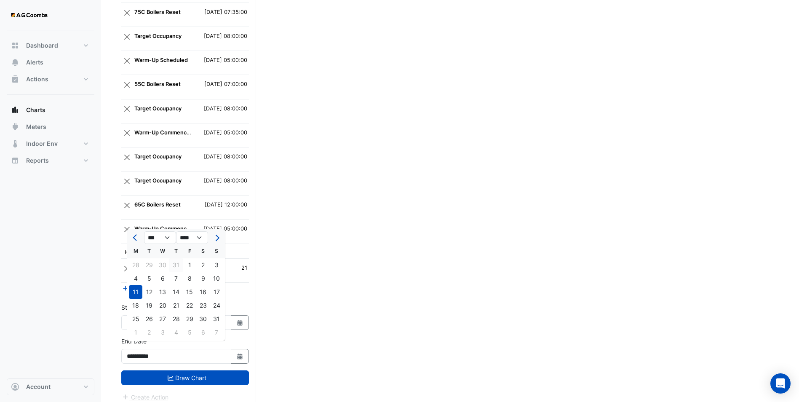
click at [177, 265] on div "31" at bounding box center [175, 264] width 13 height 13
type input "**********"
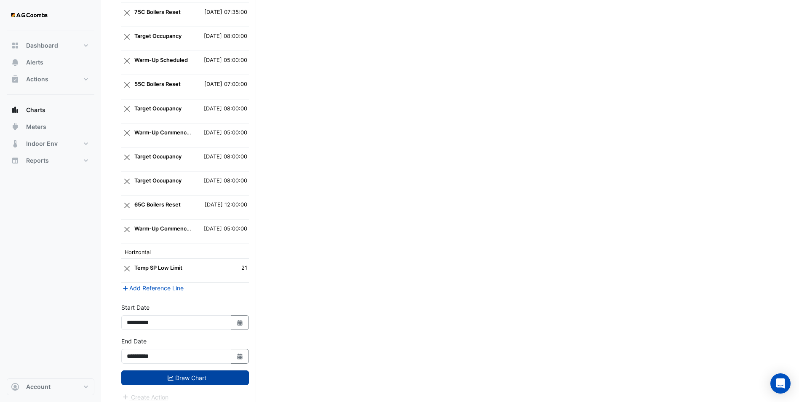
click at [211, 311] on button "Draw Chart" at bounding box center [185, 377] width 128 height 15
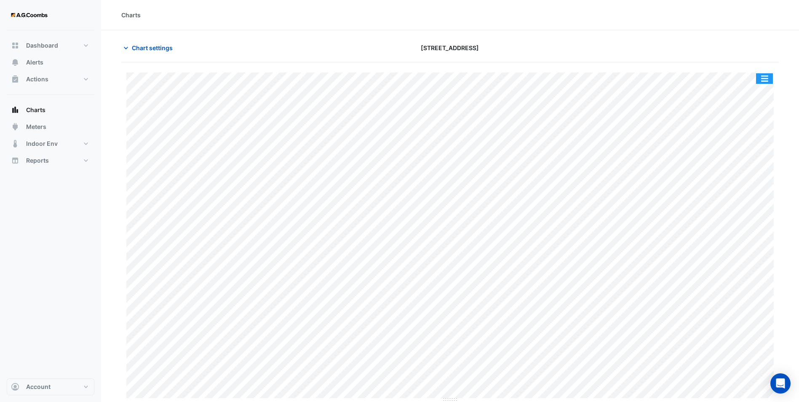
click at [643, 75] on button "button" at bounding box center [764, 78] width 17 height 11
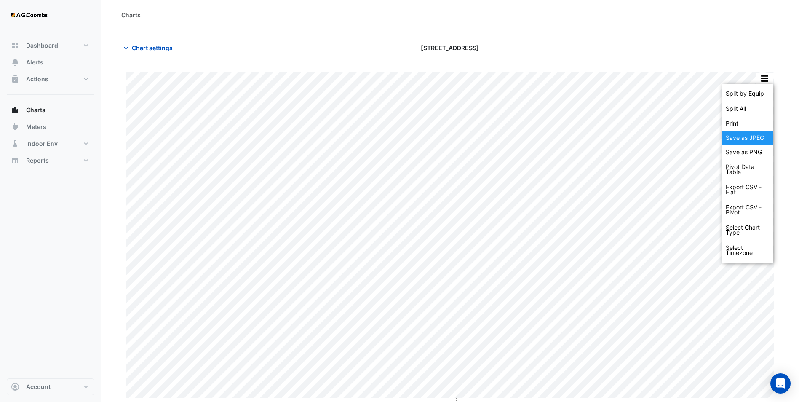
click at [643, 138] on div "Save as JPEG" at bounding box center [748, 138] width 51 height 14
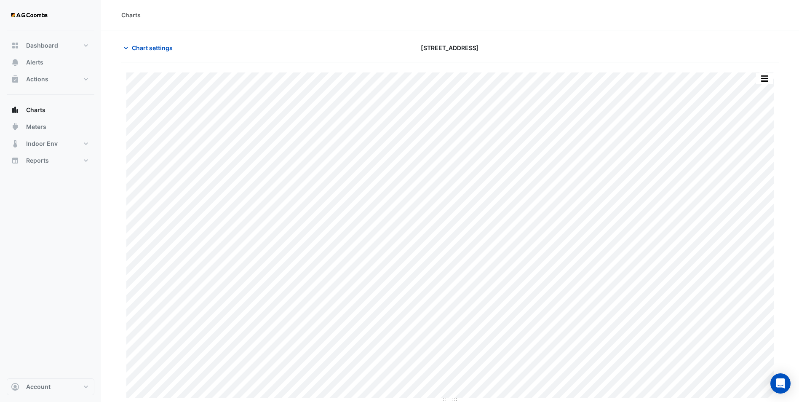
drag, startPoint x: 314, startPoint y: 30, endPoint x: 319, endPoint y: 32, distance: 4.7
click at [316, 30] on section "Chart settings [STREET_ADDRESS] Split by Equip Split All Print Save as JPEG Sav…" at bounding box center [450, 216] width 698 height 372
click at [151, 45] on span "Chart settings" at bounding box center [152, 47] width 41 height 9
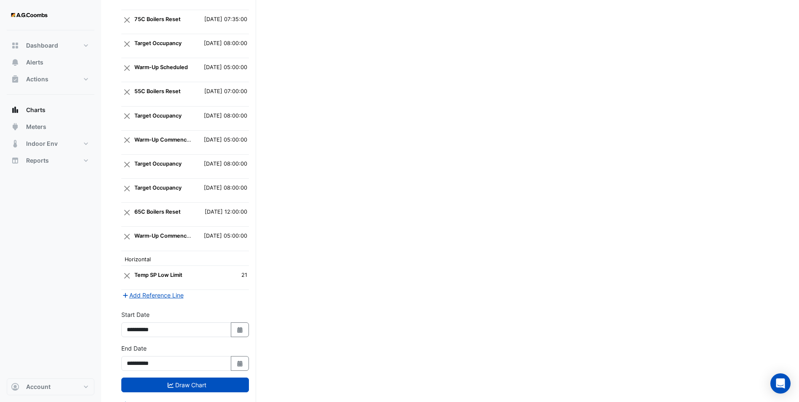
scroll to position [920, 0]
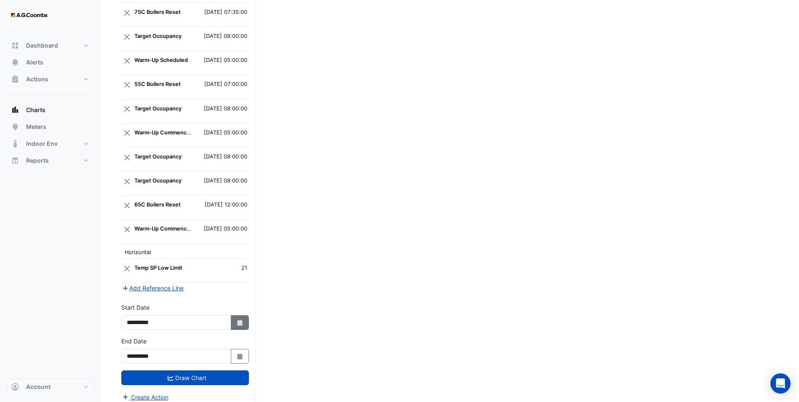
click at [242, 311] on icon "Select Date" at bounding box center [240, 323] width 8 height 6
select select "*"
select select "****"
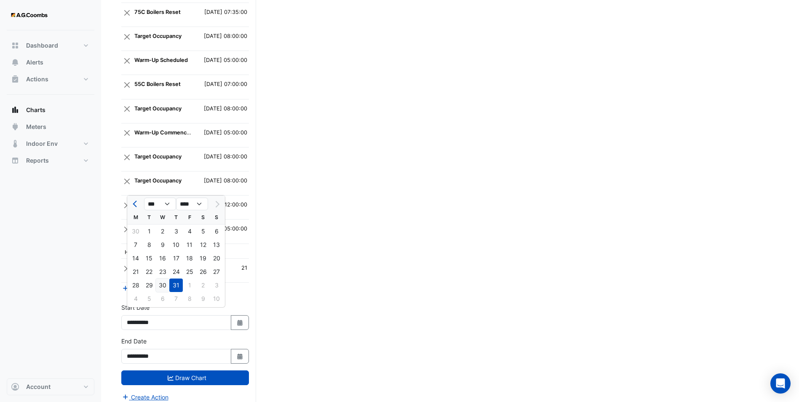
click at [169, 285] on div "30" at bounding box center [162, 284] width 13 height 13
type input "**********"
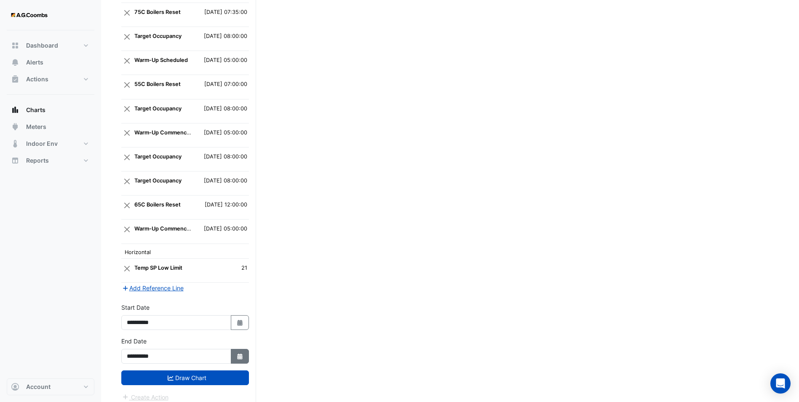
click at [243, 311] on icon "Select Date" at bounding box center [240, 356] width 8 height 6
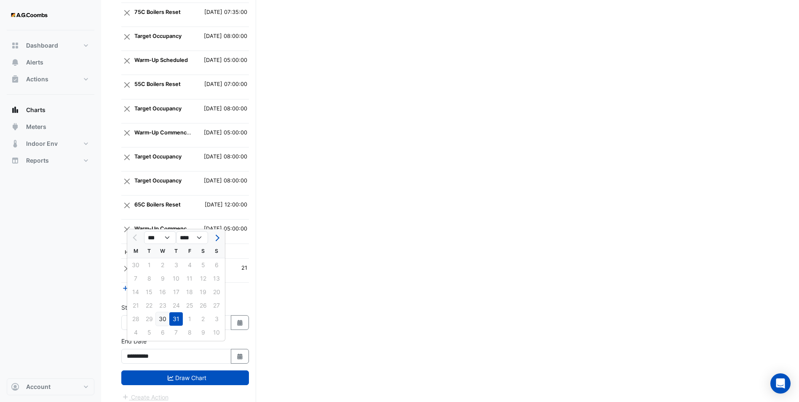
click at [164, 311] on div "30" at bounding box center [162, 318] width 13 height 13
type input "**********"
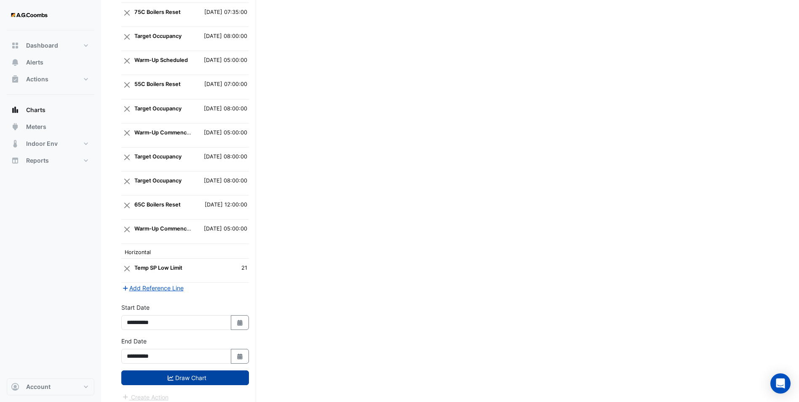
click at [199, 311] on button "Draw Chart" at bounding box center [185, 377] width 128 height 15
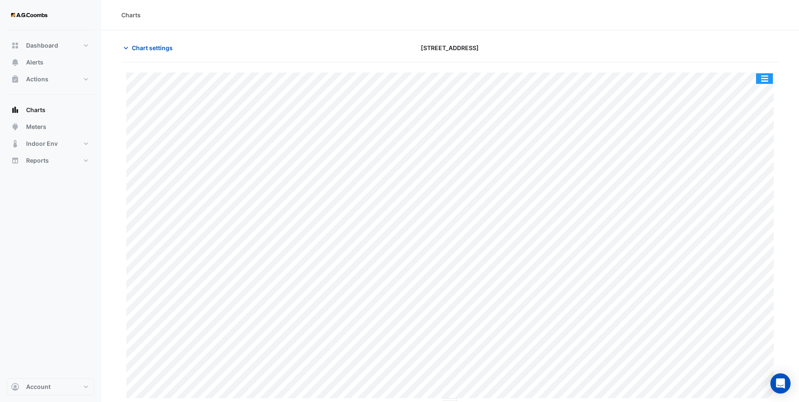
click at [643, 75] on button "button" at bounding box center [764, 78] width 17 height 11
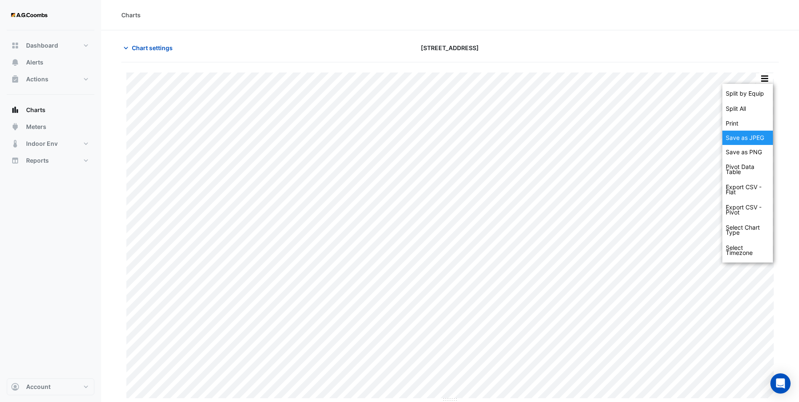
click at [643, 139] on div "Save as JPEG" at bounding box center [748, 138] width 51 height 14
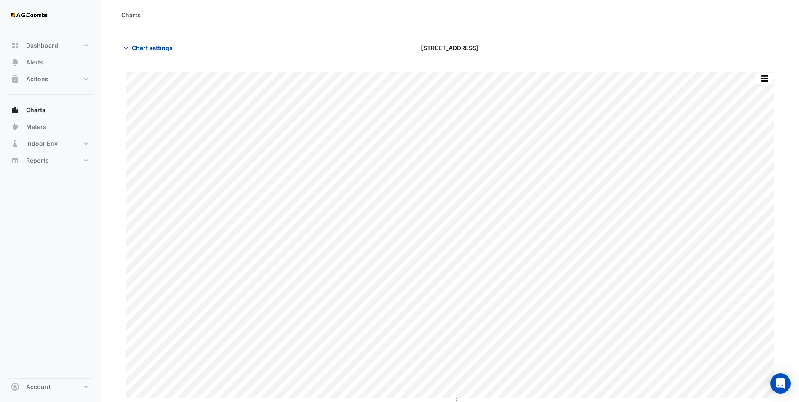
click at [168, 41] on button "Chart settings" at bounding box center [149, 47] width 57 height 15
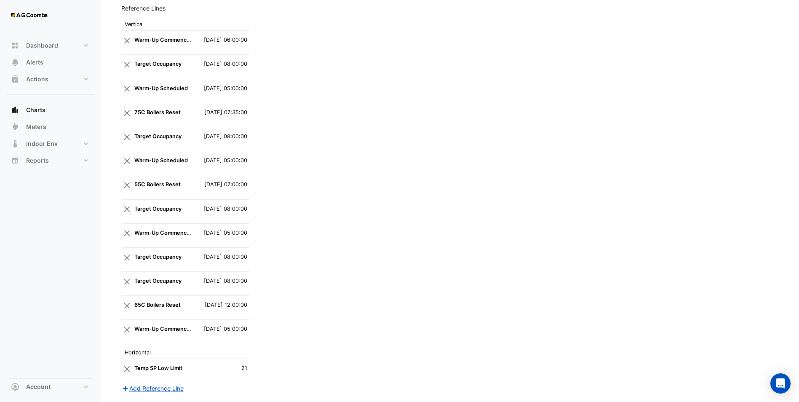
scroll to position [920, 0]
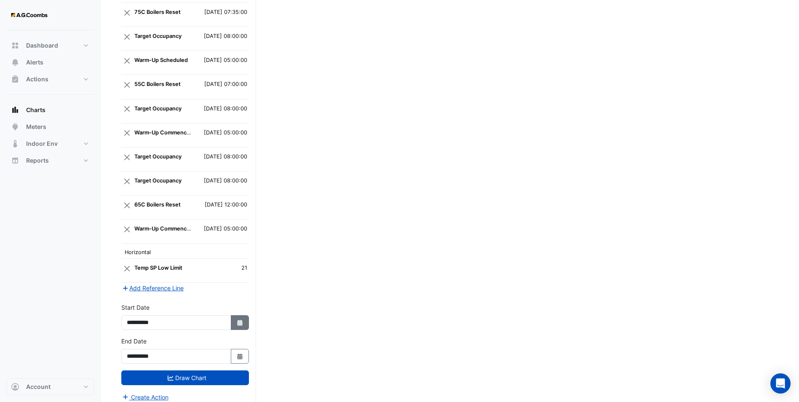
click at [239, 311] on icon "Select Date" at bounding box center [240, 323] width 8 height 6
select select "*"
select select "****"
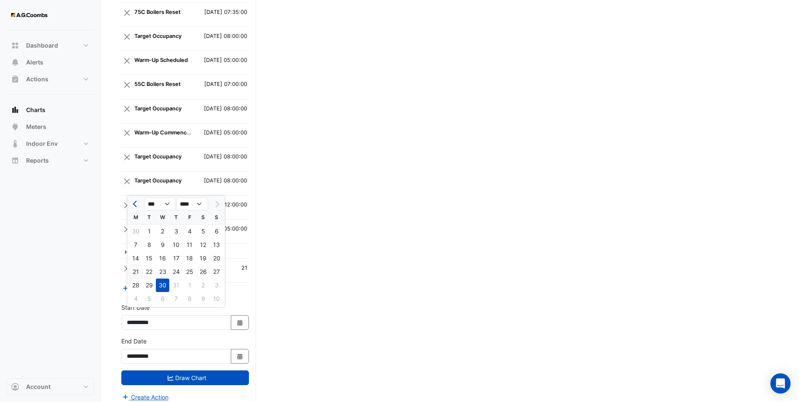
click at [132, 270] on div "21" at bounding box center [135, 271] width 13 height 13
type input "**********"
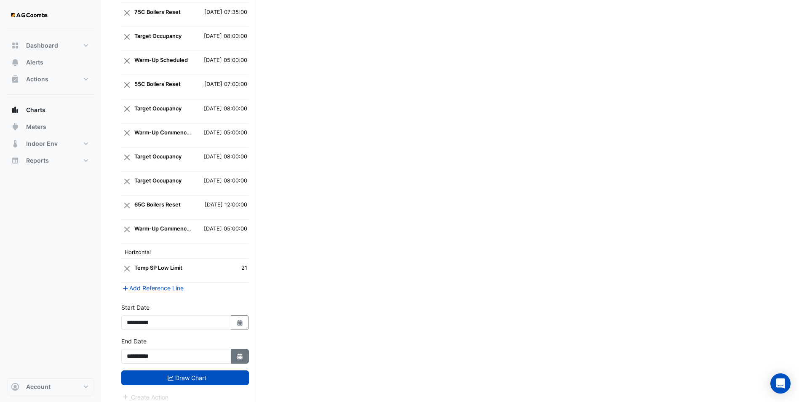
click at [234, 311] on button "Select Date" at bounding box center [240, 356] width 19 height 15
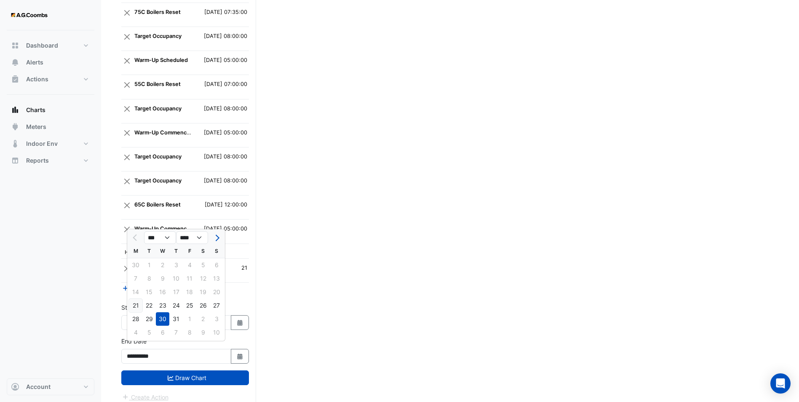
click at [139, 306] on div "21" at bounding box center [135, 305] width 13 height 13
type input "**********"
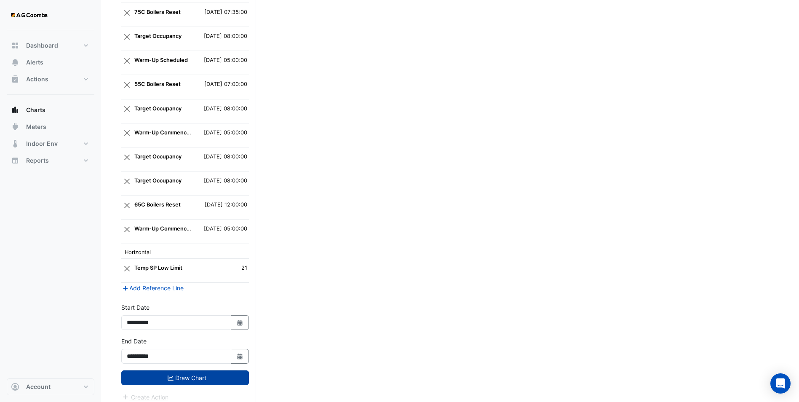
click at [189, 311] on button "Draw Chart" at bounding box center [185, 377] width 128 height 15
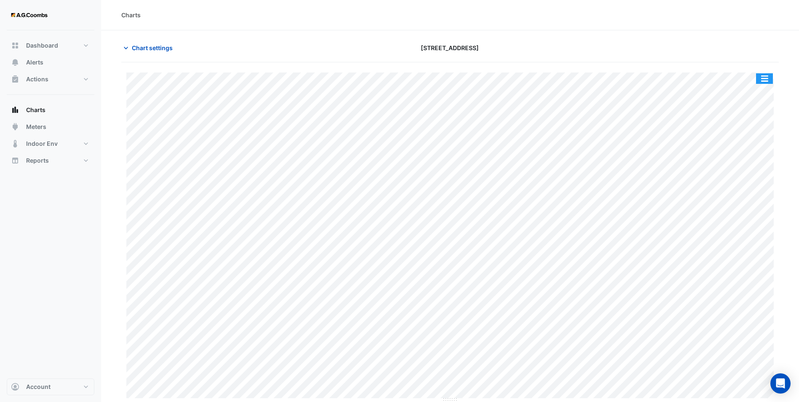
click at [643, 76] on button "button" at bounding box center [764, 78] width 17 height 11
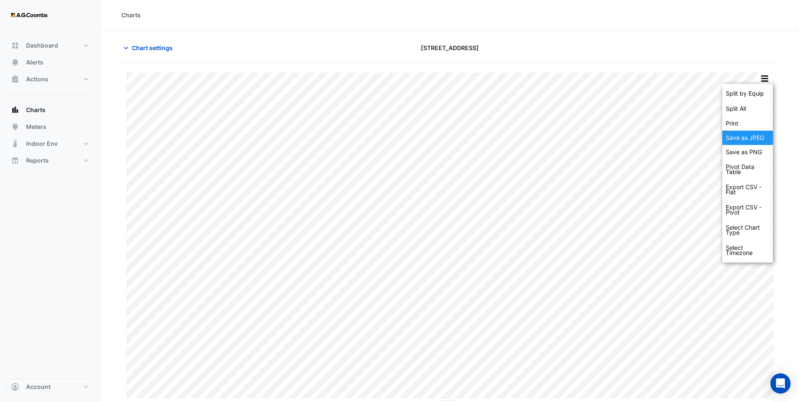
click at [643, 135] on div "Save as JPEG" at bounding box center [748, 138] width 51 height 14
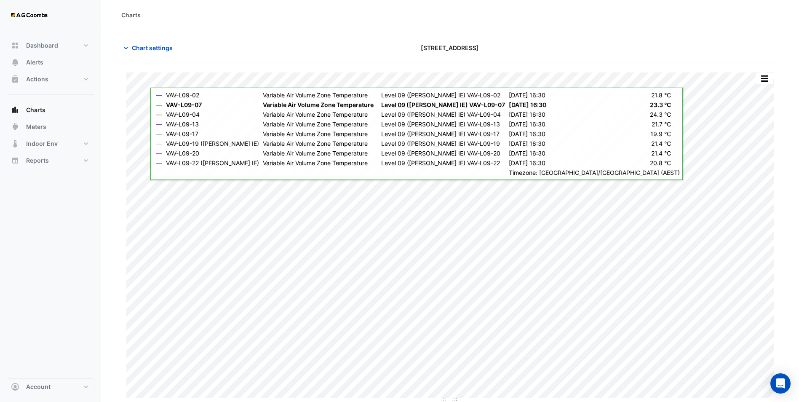
drag, startPoint x: 197, startPoint y: 48, endPoint x: 203, endPoint y: 51, distance: 7.2
click at [197, 48] on div "Chart settings" at bounding box center [227, 47] width 222 height 15
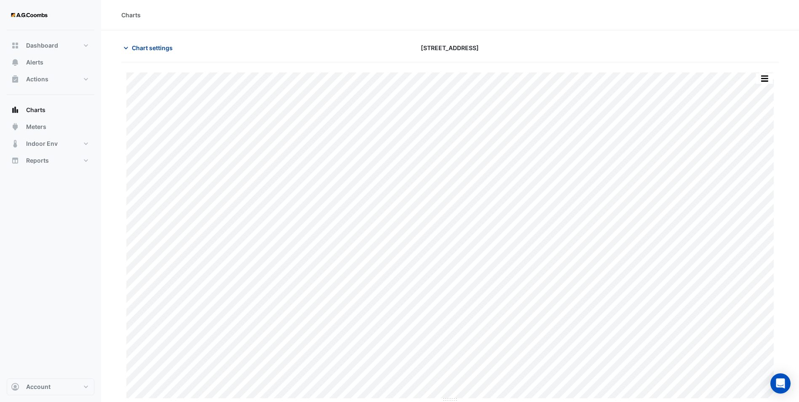
click at [134, 47] on span "Chart settings" at bounding box center [152, 47] width 41 height 9
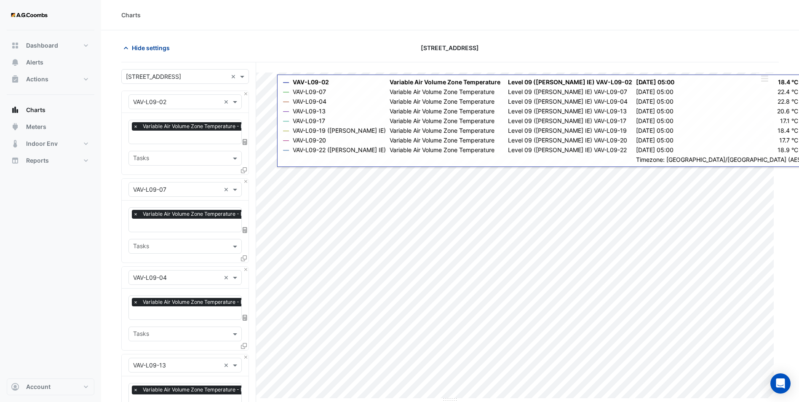
click at [126, 48] on icon "button" at bounding box center [126, 48] width 8 height 8
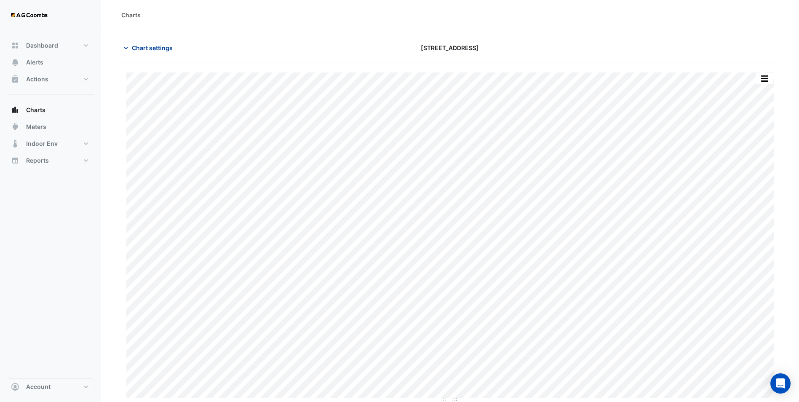
click at [144, 53] on button "Chart settings" at bounding box center [149, 47] width 57 height 15
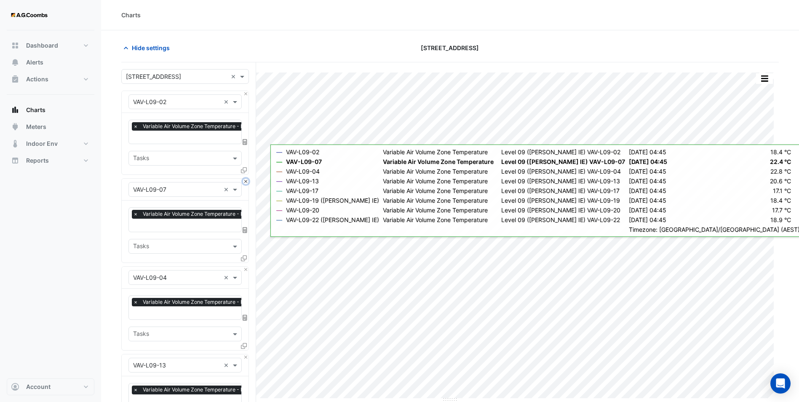
click at [246, 180] on button "Close" at bounding box center [245, 181] width 5 height 5
click at [246, 267] on button "Close" at bounding box center [245, 269] width 5 height 5
click at [246, 180] on button "Close" at bounding box center [245, 181] width 5 height 5
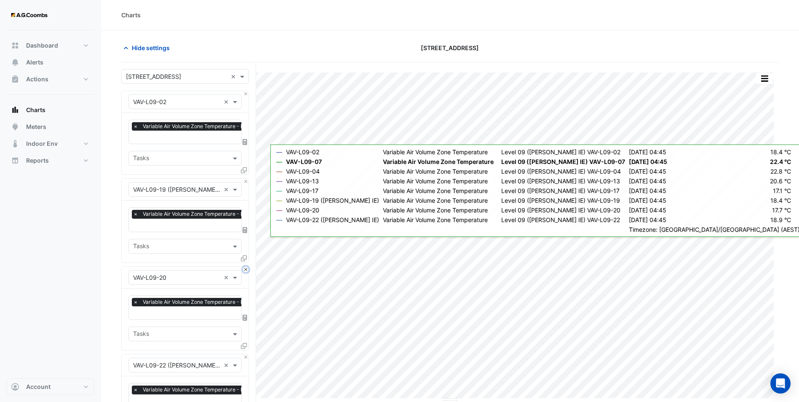
click at [246, 267] on button "Close" at bounding box center [245, 269] width 5 height 5
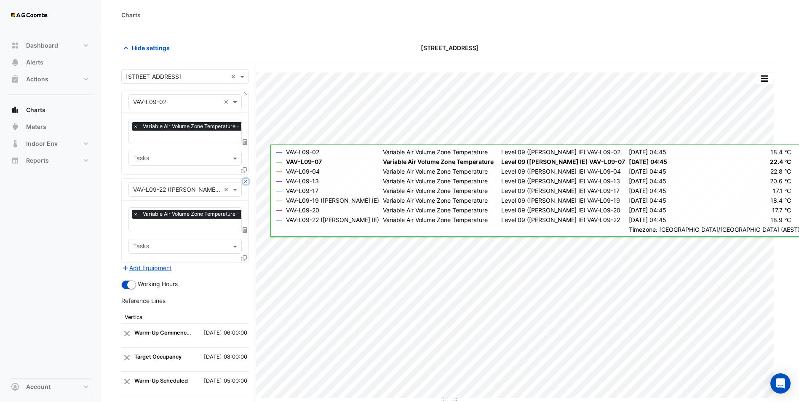
click at [246, 180] on button "Close" at bounding box center [245, 181] width 5 height 5
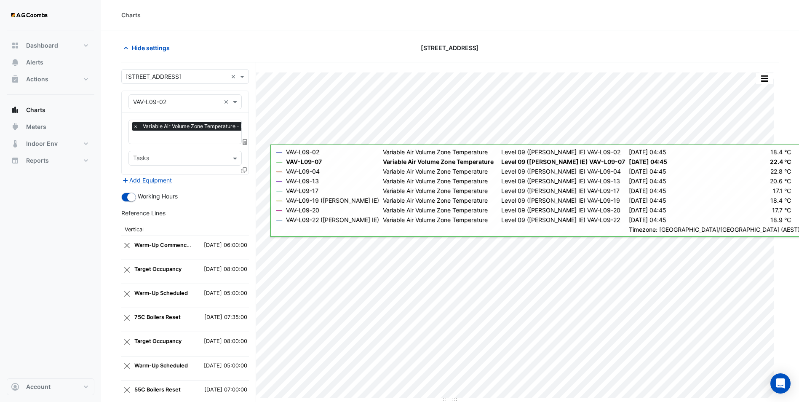
click at [244, 167] on icon at bounding box center [244, 170] width 6 height 6
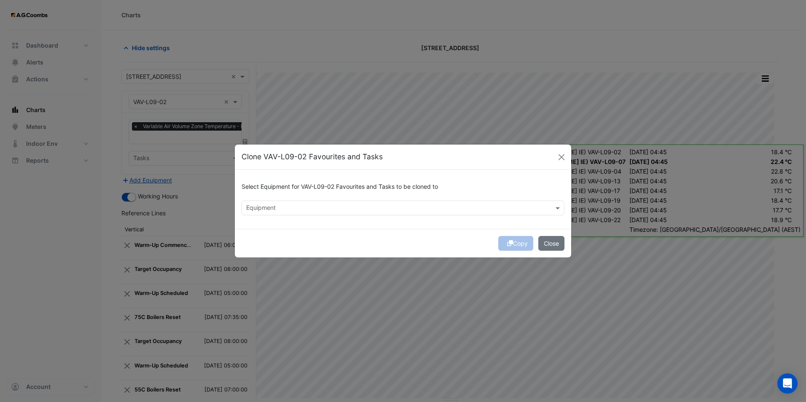
click at [276, 204] on input "text" at bounding box center [398, 208] width 304 height 9
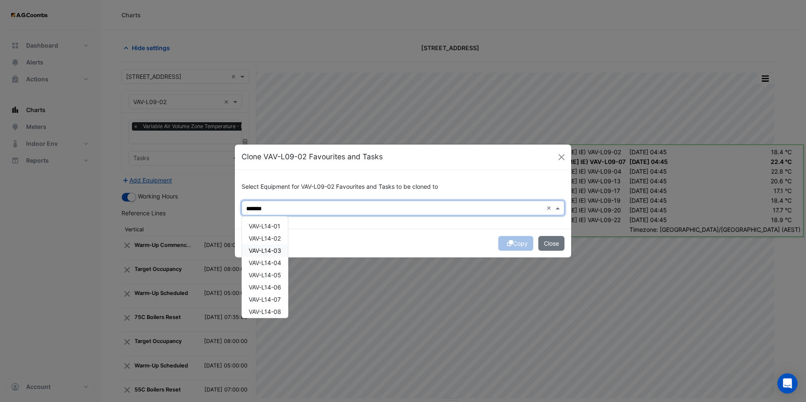
click at [309, 205] on input "*******" at bounding box center [394, 208] width 297 height 9
click at [270, 236] on span "VAV-L14-02" at bounding box center [265, 238] width 32 height 7
click at [280, 300] on span "VAV-L14-07" at bounding box center [265, 299] width 32 height 7
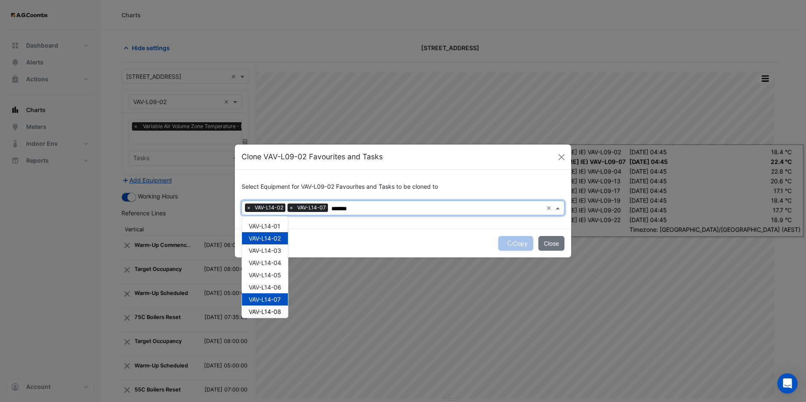
click at [273, 310] on span "VAV-L14-08" at bounding box center [265, 311] width 32 height 7
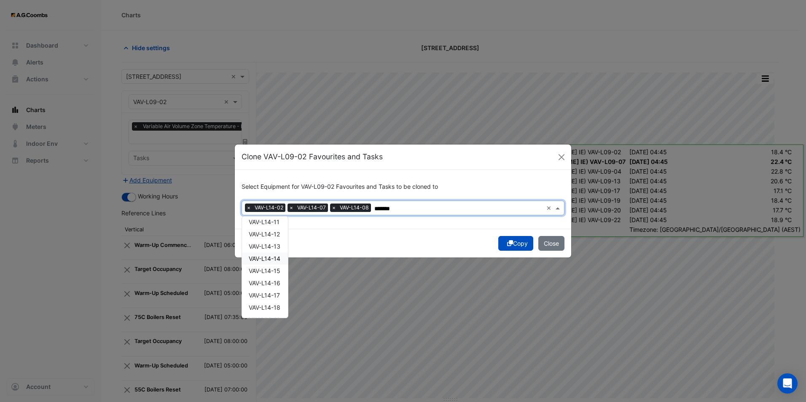
scroll to position [84, 0]
click at [279, 286] on span "VAV-L14-13" at bounding box center [265, 288] width 32 height 7
click at [274, 253] on span "VAV-L14-17" at bounding box center [264, 252] width 31 height 7
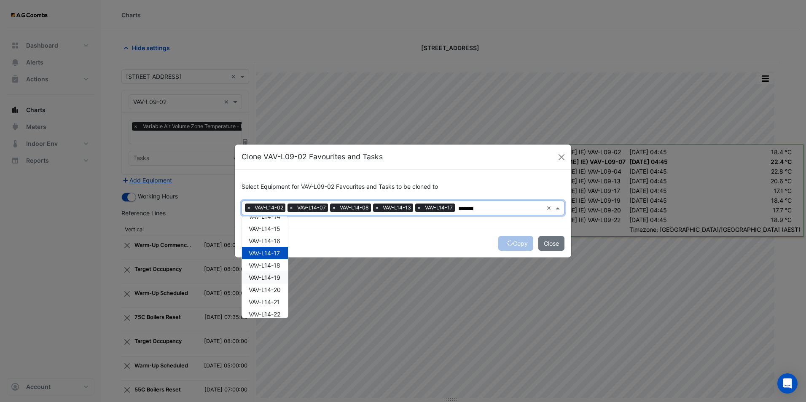
click at [273, 281] on span "VAV-L14-19" at bounding box center [265, 277] width 32 height 7
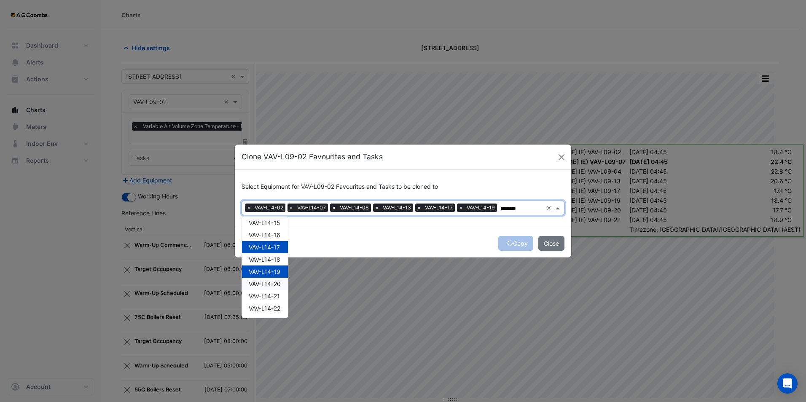
click at [274, 284] on span "VAV-L14-20" at bounding box center [265, 283] width 32 height 7
click at [276, 311] on span "VAV-L14-22" at bounding box center [265, 308] width 32 height 7
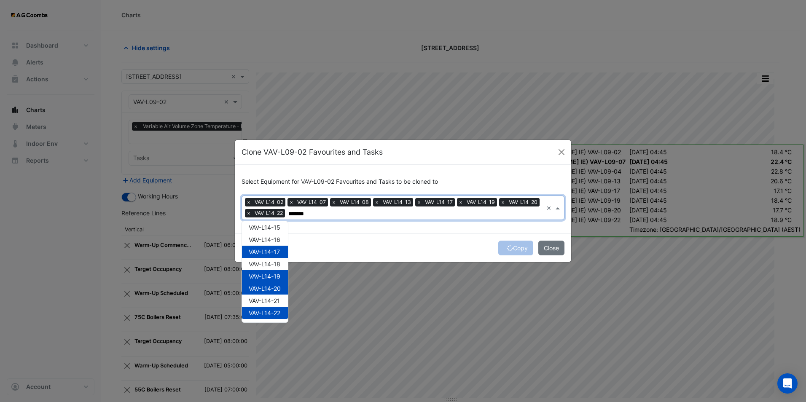
click at [313, 214] on input "*******" at bounding box center [415, 213] width 254 height 9
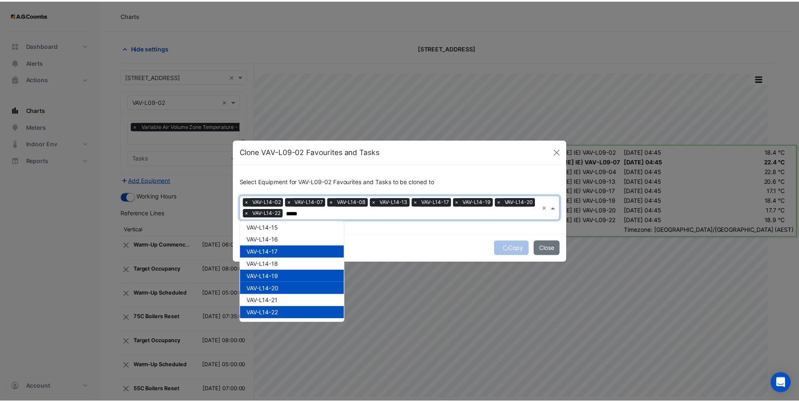
scroll to position [1885, 0]
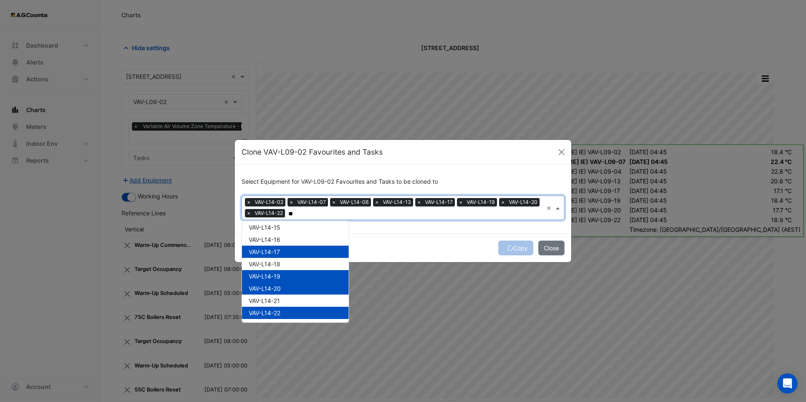
type input "*"
click at [514, 245] on button "Copy" at bounding box center [515, 248] width 35 height 15
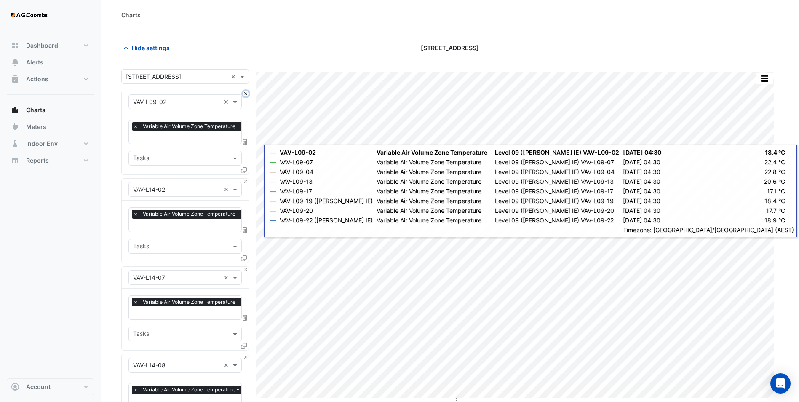
click at [245, 95] on button "Close" at bounding box center [245, 93] width 5 height 5
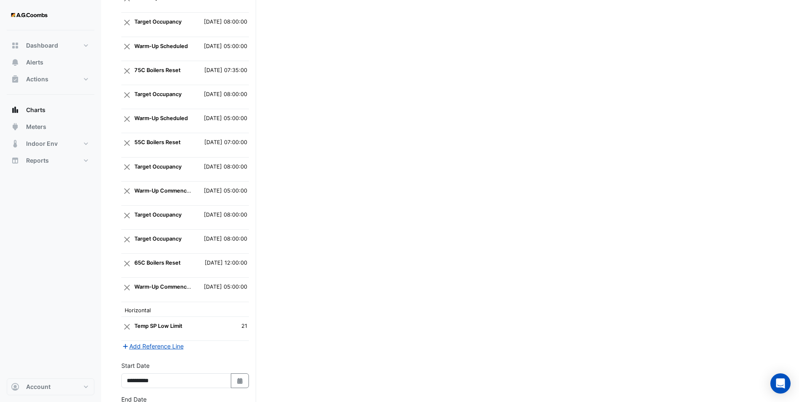
scroll to position [920, 0]
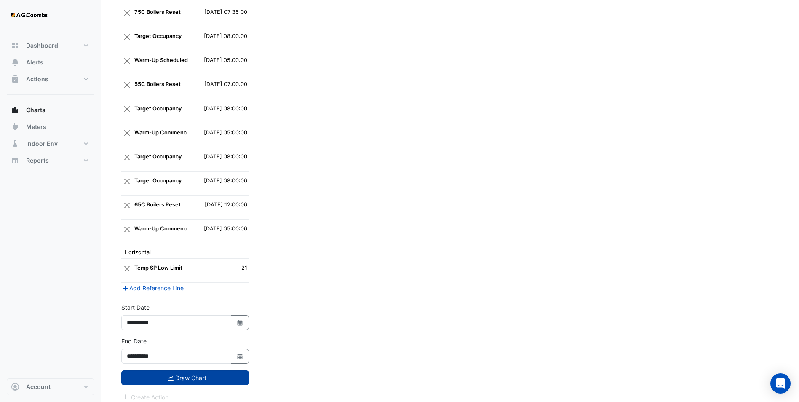
click at [221, 311] on button "Draw Chart" at bounding box center [185, 377] width 128 height 15
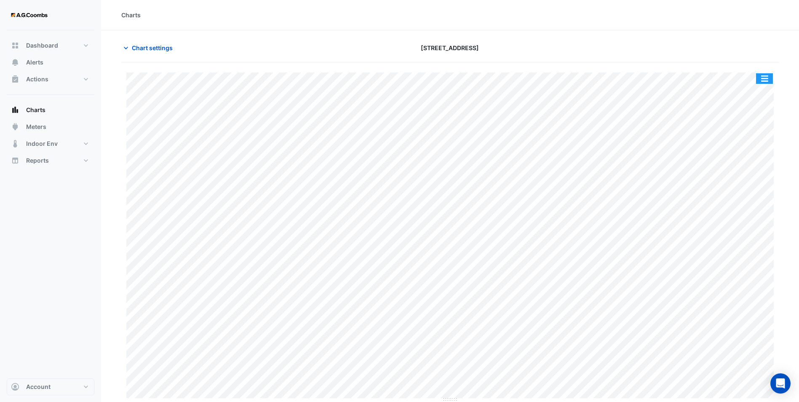
click at [643, 75] on button "button" at bounding box center [764, 78] width 17 height 11
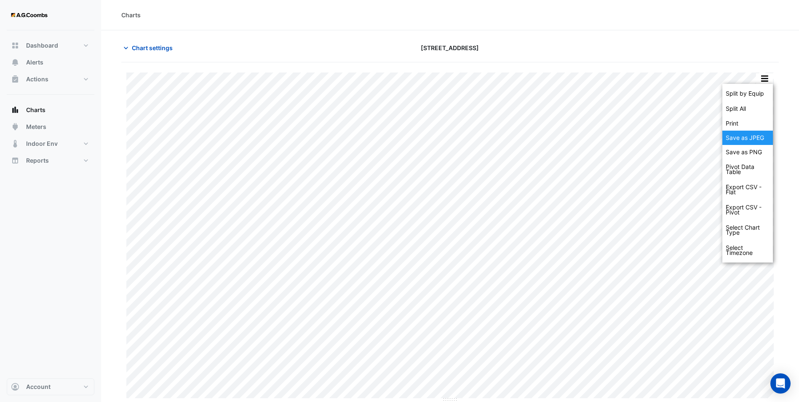
click at [643, 139] on div "Save as JPEG" at bounding box center [748, 138] width 51 height 14
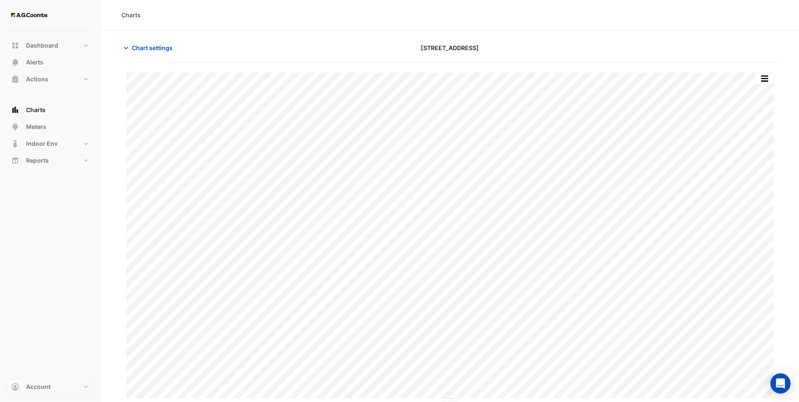
click at [401, 31] on section "Chart settings [STREET_ADDRESS] Split by Equip Split All Print Save as JPEG Sav…" at bounding box center [450, 216] width 698 height 372
click at [129, 48] on icon "button" at bounding box center [126, 48] width 8 height 8
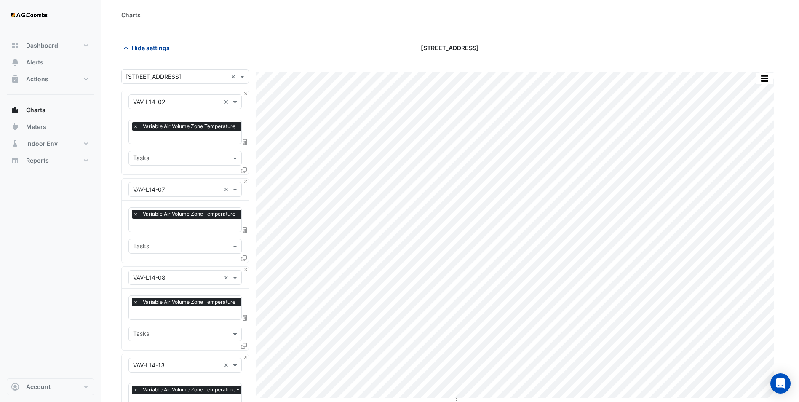
click at [155, 51] on span "Hide settings" at bounding box center [151, 47] width 38 height 9
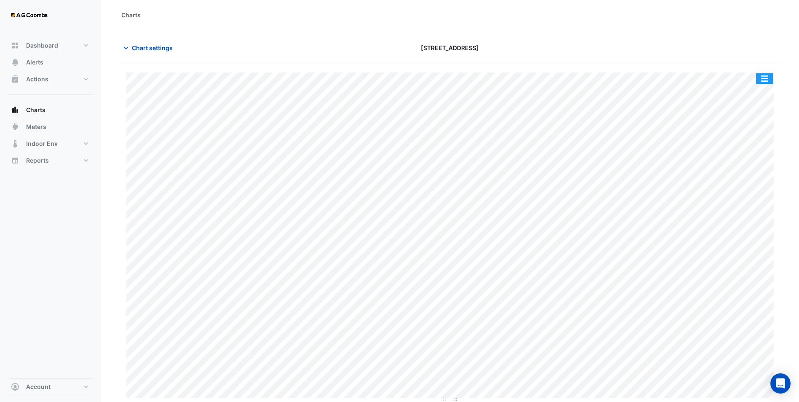
click at [643, 79] on button "button" at bounding box center [764, 78] width 17 height 11
click at [134, 50] on span "Chart settings" at bounding box center [152, 47] width 41 height 9
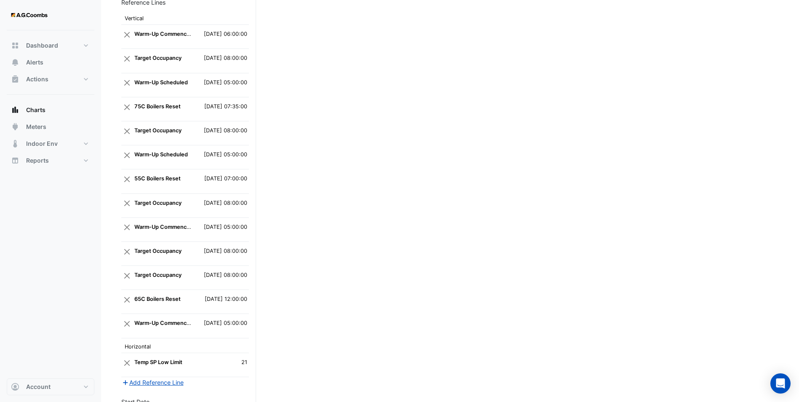
scroll to position [920, 0]
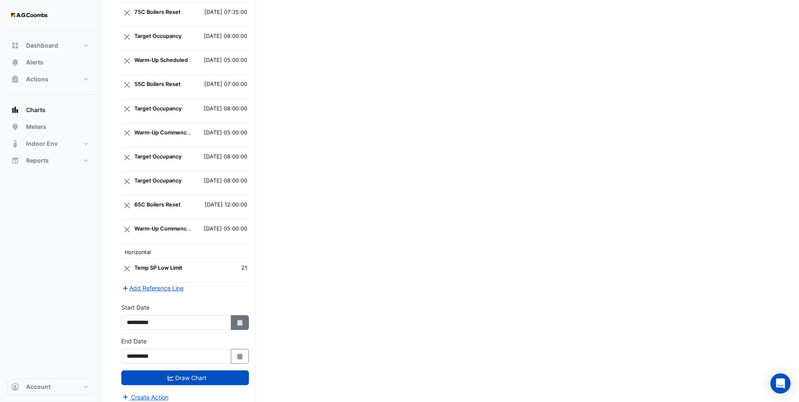
click at [240, 311] on icon "Select Date" at bounding box center [240, 323] width 8 height 6
select select "*"
select select "****"
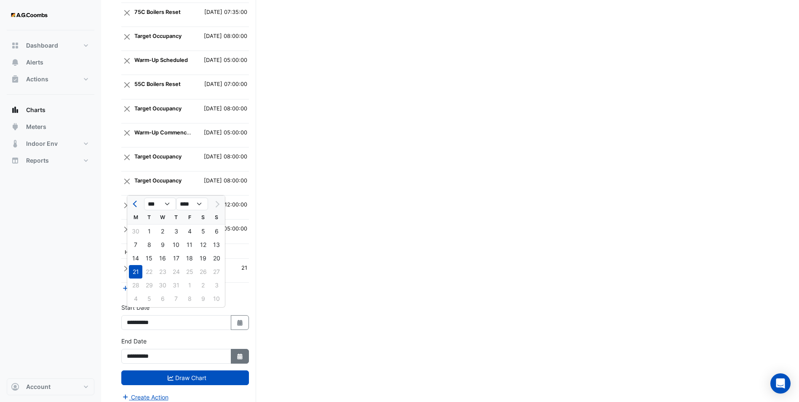
click at [242, 311] on button "Select Date" at bounding box center [240, 356] width 19 height 15
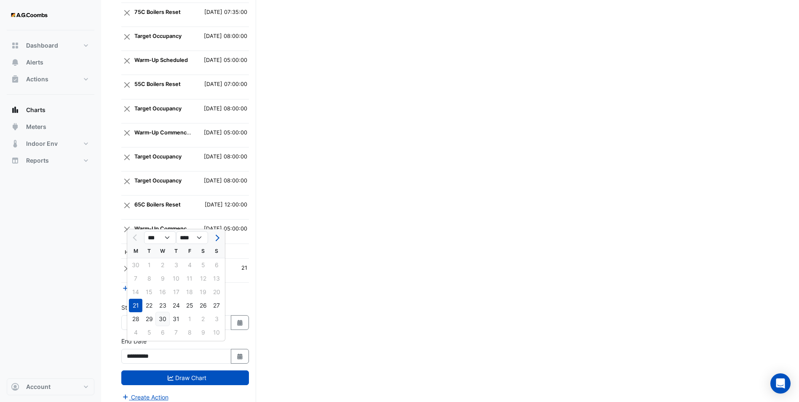
click at [163, 311] on div "30" at bounding box center [162, 318] width 13 height 13
type input "**********"
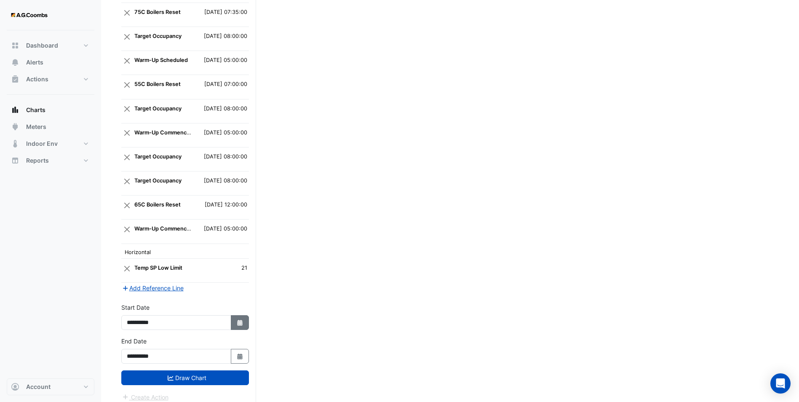
click at [237, 311] on icon "Select Date" at bounding box center [240, 323] width 8 height 6
select select "*"
select select "****"
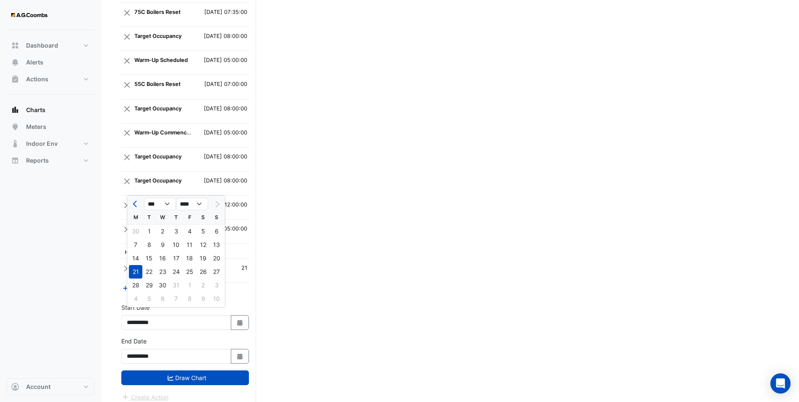
drag, startPoint x: 160, startPoint y: 286, endPoint x: 169, endPoint y: 326, distance: 41.3
click at [161, 286] on div "30" at bounding box center [162, 284] width 13 height 13
type input "**********"
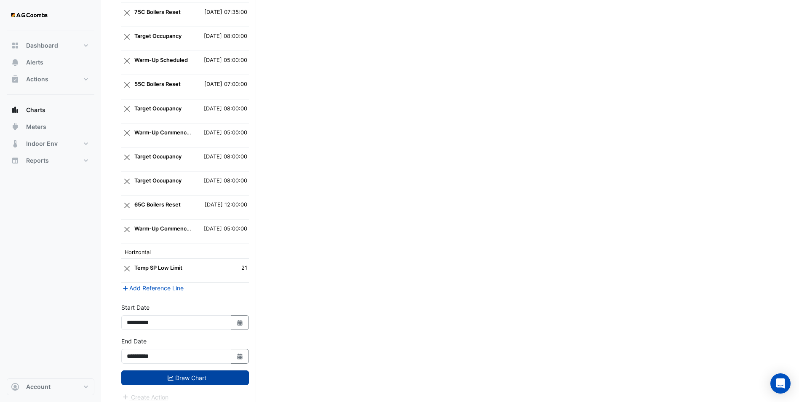
click at [195, 311] on button "Draw Chart" at bounding box center [185, 377] width 128 height 15
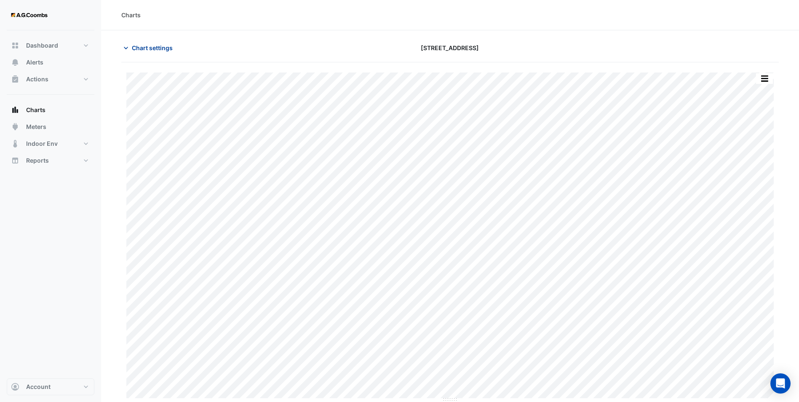
click at [152, 50] on span "Chart settings" at bounding box center [152, 47] width 41 height 9
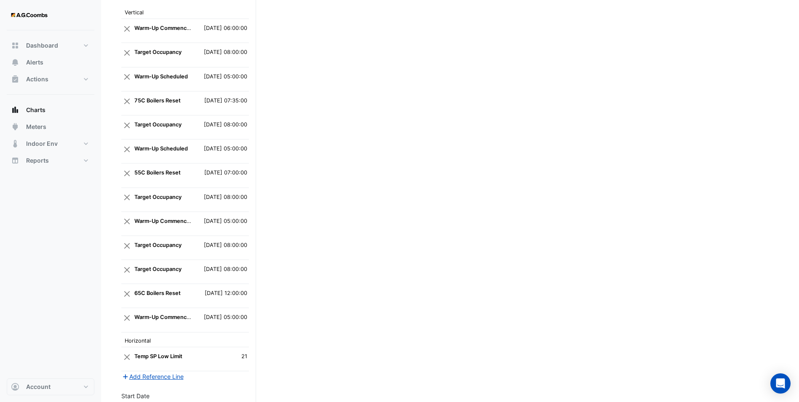
scroll to position [920, 0]
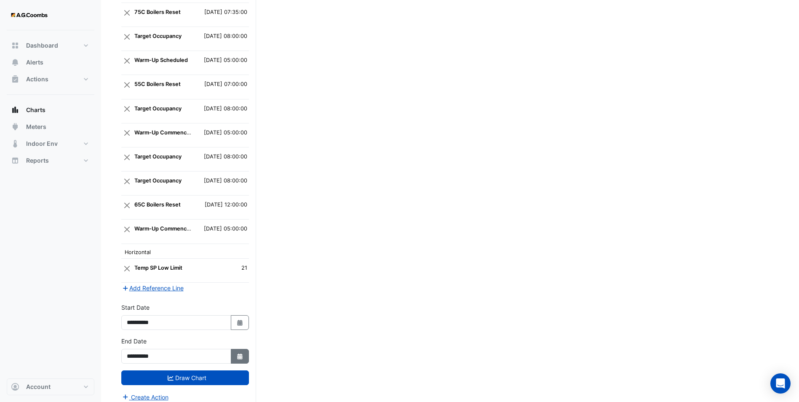
click at [238, 311] on icon "button" at bounding box center [239, 356] width 5 height 6
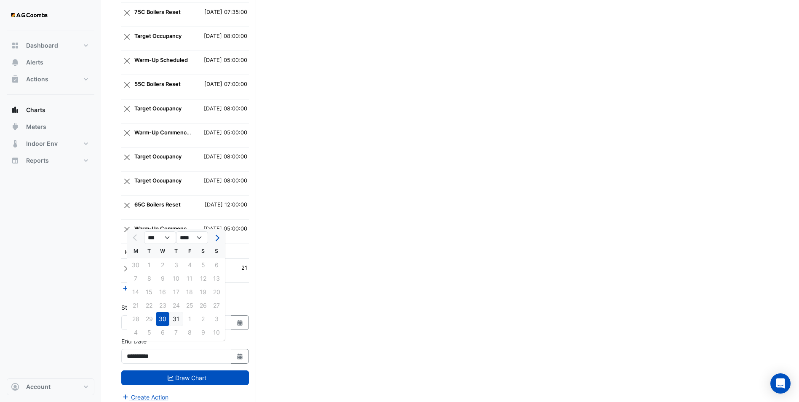
click at [174, 311] on div "31" at bounding box center [175, 318] width 13 height 13
type input "**********"
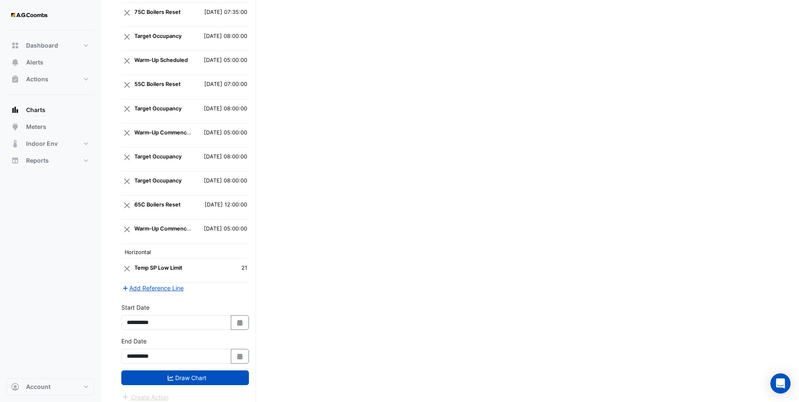
drag, startPoint x: 243, startPoint y: 317, endPoint x: 225, endPoint y: 311, distance: 18.7
click at [241, 311] on icon "Select Date" at bounding box center [240, 323] width 8 height 6
select select "*"
select select "****"
click at [179, 286] on div "31" at bounding box center [175, 284] width 13 height 13
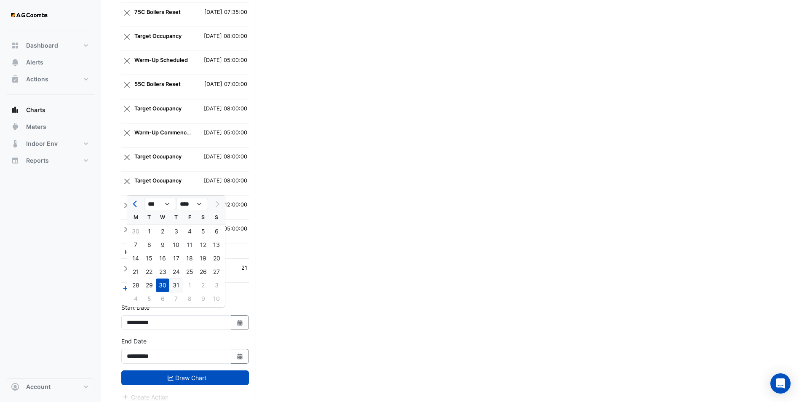
type input "**********"
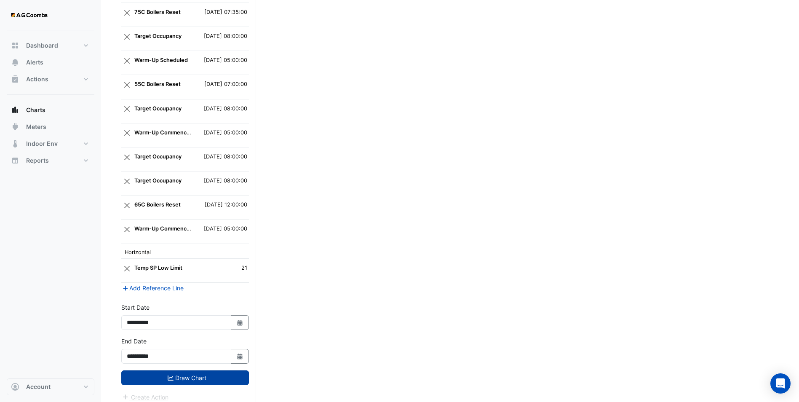
click at [198, 311] on button "Draw Chart" at bounding box center [185, 377] width 128 height 15
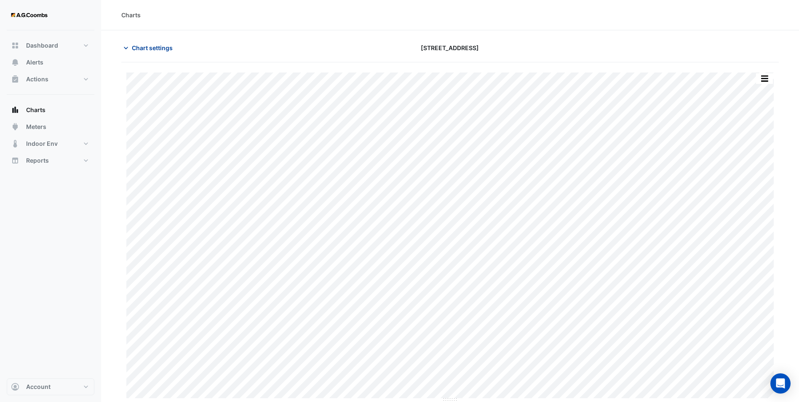
click at [138, 45] on span "Chart settings" at bounding box center [152, 47] width 41 height 9
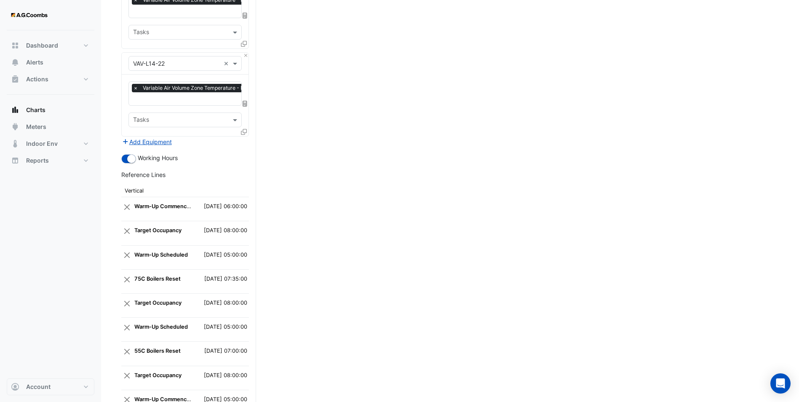
scroll to position [920, 0]
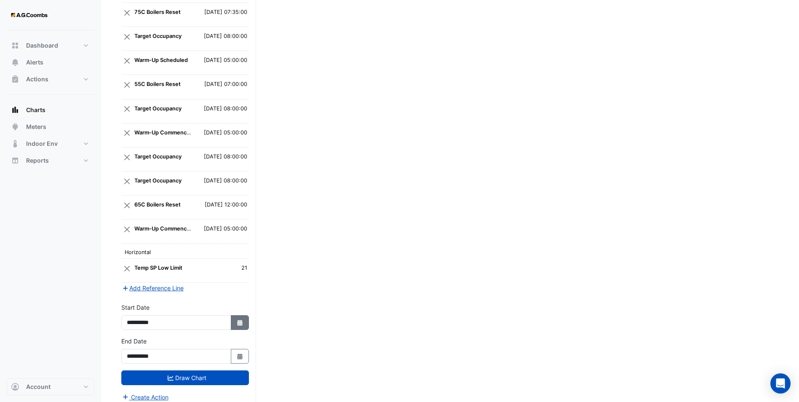
click at [239, 311] on icon "button" at bounding box center [239, 323] width 5 height 6
select select "*"
select select "****"
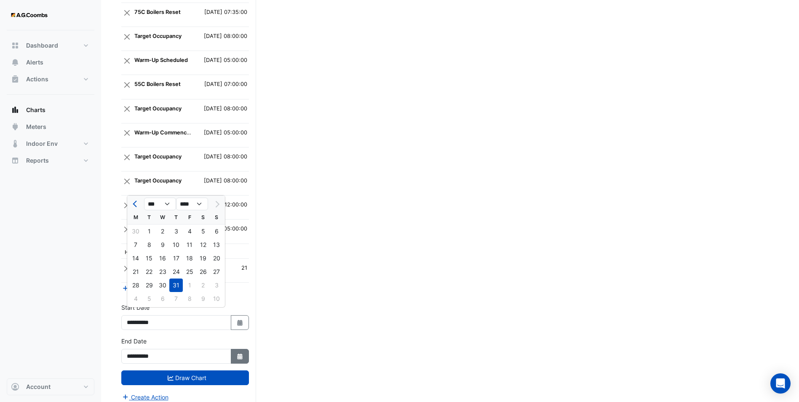
click at [237, 311] on icon "Select Date" at bounding box center [240, 356] width 8 height 6
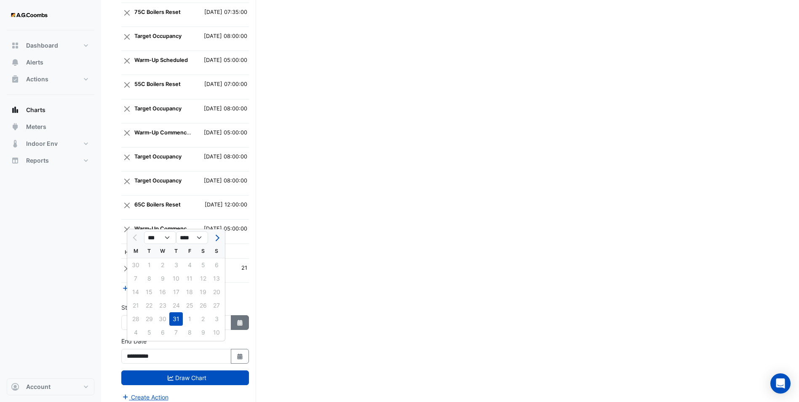
click at [244, 311] on button "Select Date" at bounding box center [240, 322] width 19 height 15
select select "*"
select select "****"
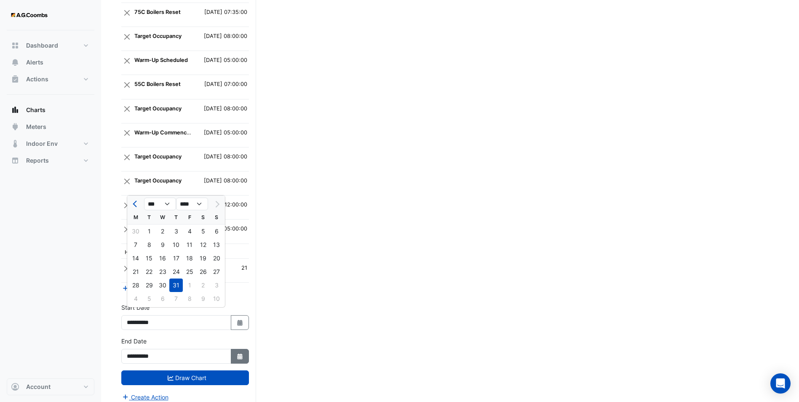
click at [238, 311] on icon "button" at bounding box center [239, 356] width 5 height 6
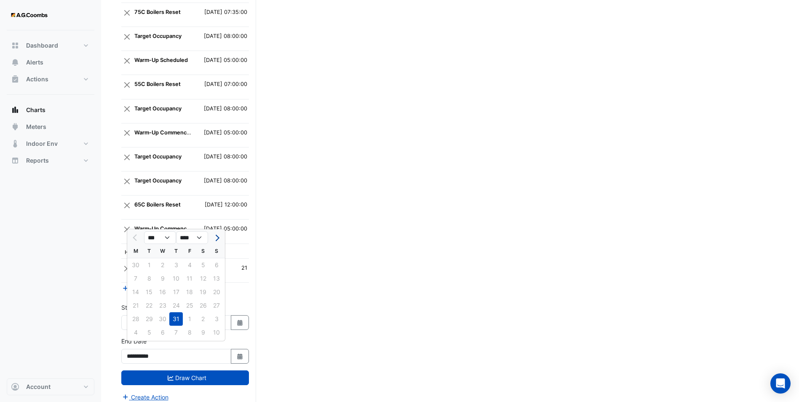
click at [219, 237] on span "Next month" at bounding box center [216, 238] width 6 height 6
select select "*"
click at [136, 290] on div "11" at bounding box center [135, 291] width 13 height 13
type input "**********"
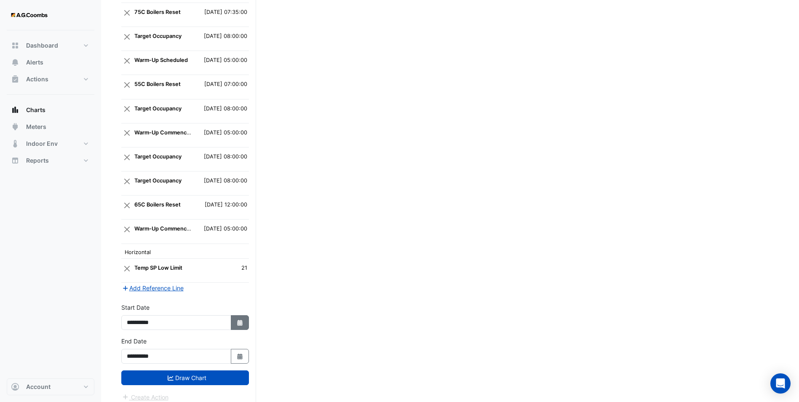
click at [243, 311] on icon "Select Date" at bounding box center [240, 323] width 8 height 6
select select "*"
select select "****"
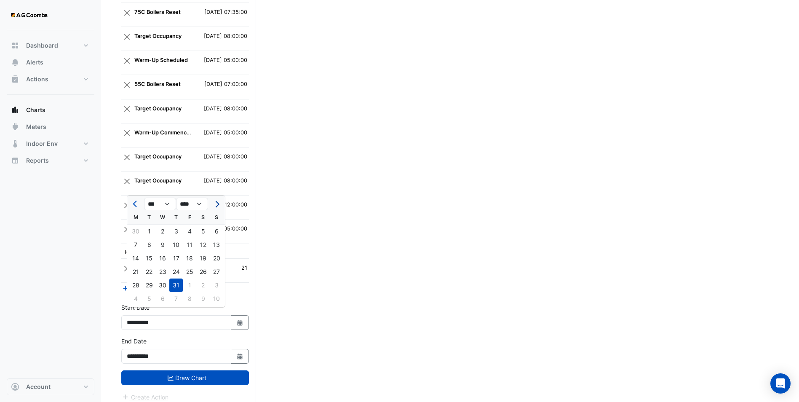
click at [218, 201] on button "Next month" at bounding box center [217, 203] width 10 height 13
select select "*"
click at [136, 257] on div "11" at bounding box center [135, 258] width 13 height 13
type input "**********"
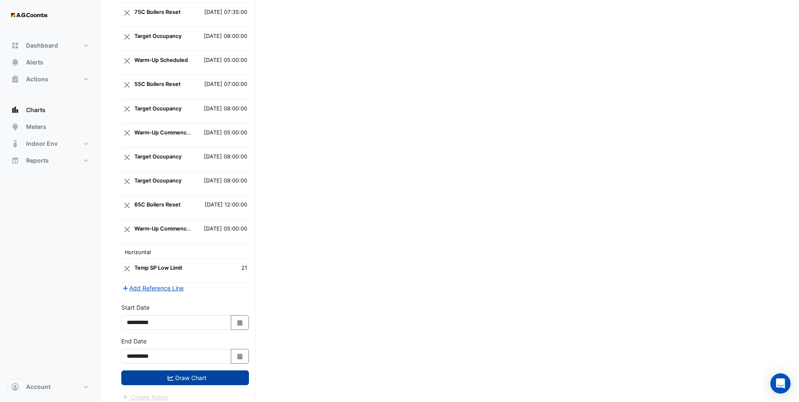
click at [200, 311] on button "Draw Chart" at bounding box center [185, 377] width 128 height 15
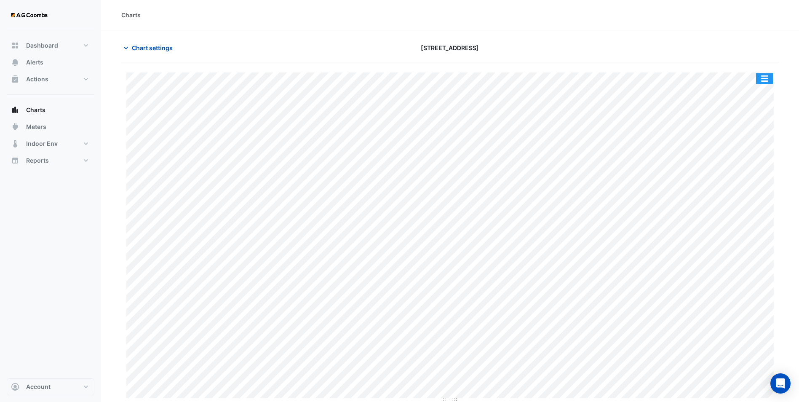
click at [643, 75] on button "button" at bounding box center [764, 78] width 17 height 11
click at [145, 51] on span "Chart settings" at bounding box center [152, 47] width 41 height 9
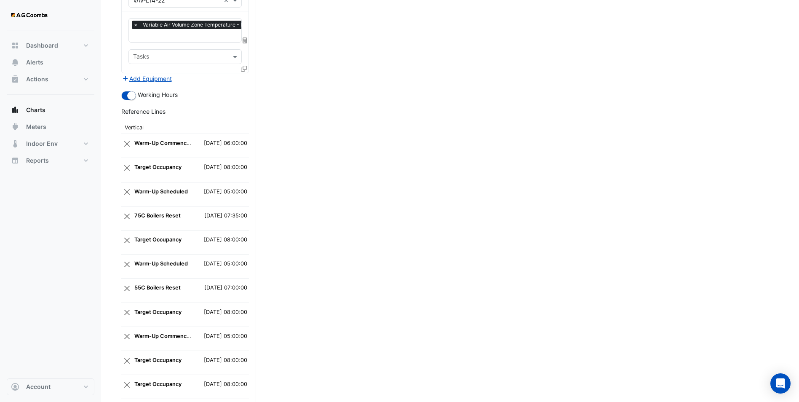
scroll to position [920, 0]
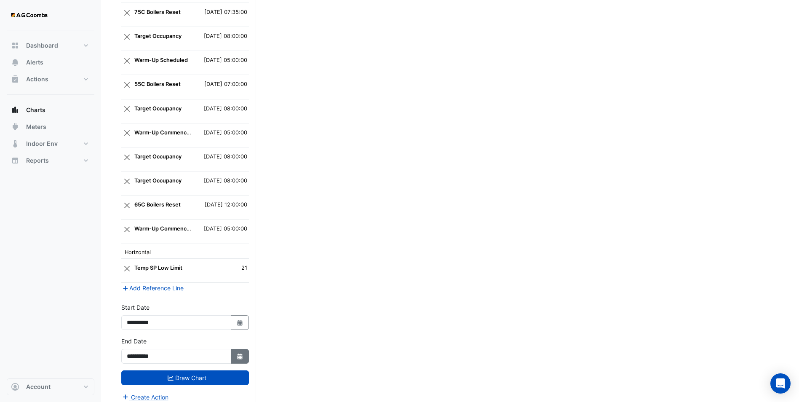
click at [237, 311] on button "Select Date" at bounding box center [240, 356] width 19 height 15
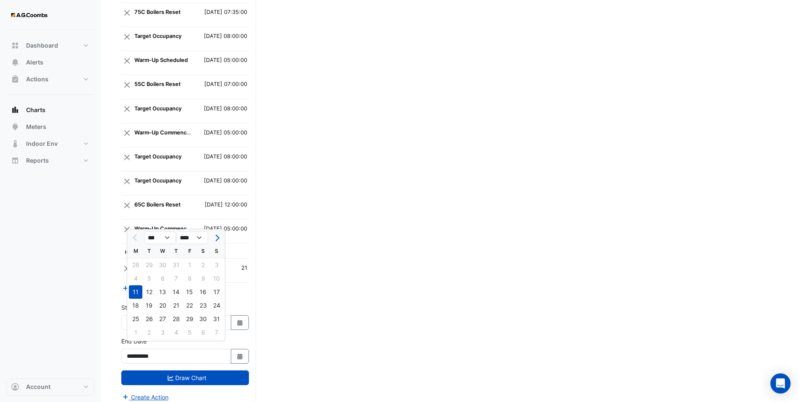
drag, startPoint x: 146, startPoint y: 290, endPoint x: 166, endPoint y: 298, distance: 21.8
click at [146, 290] on div "12" at bounding box center [148, 291] width 13 height 13
type input "**********"
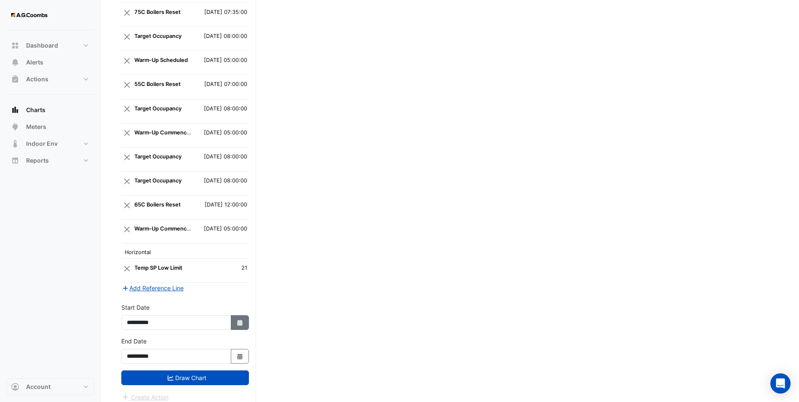
click at [236, 311] on button "Select Date" at bounding box center [240, 322] width 19 height 15
select select "*"
select select "****"
drag, startPoint x: 151, startPoint y: 258, endPoint x: 181, endPoint y: 342, distance: 89.4
click at [151, 257] on div "12" at bounding box center [148, 258] width 13 height 13
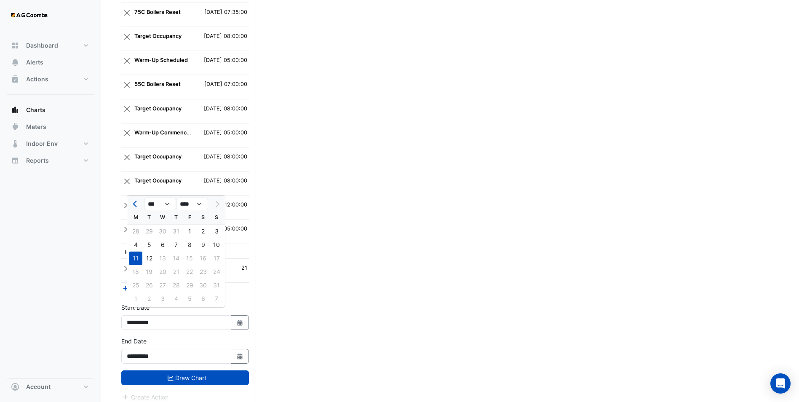
type input "**********"
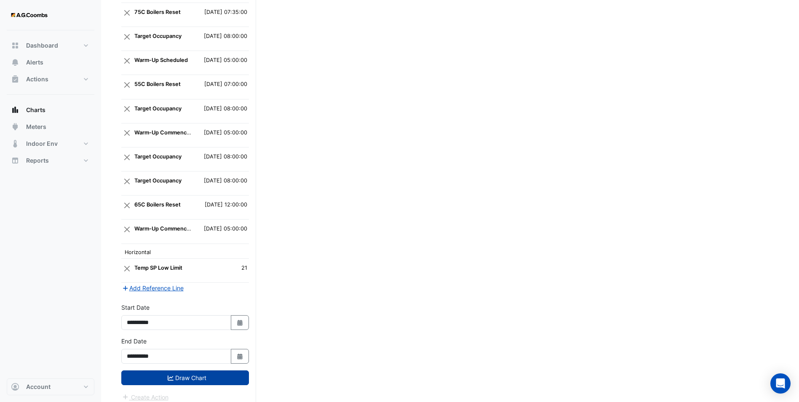
click at [196, 311] on button "Draw Chart" at bounding box center [185, 377] width 128 height 15
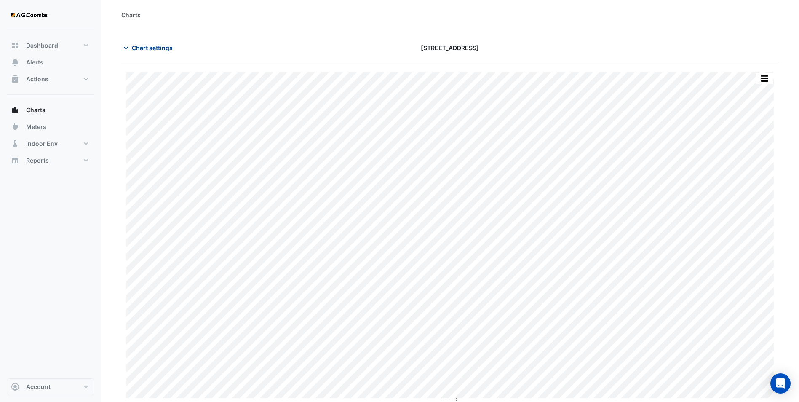
click at [137, 49] on span "Chart settings" at bounding box center [152, 47] width 41 height 9
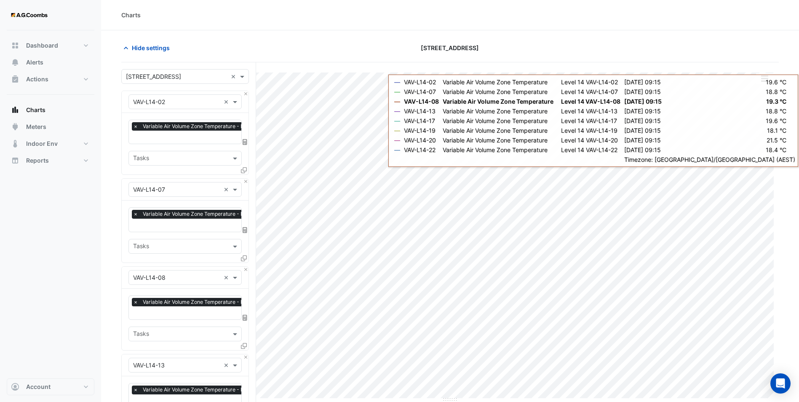
drag, startPoint x: 256, startPoint y: 46, endPoint x: 225, endPoint y: 76, distance: 43.2
click at [256, 46] on div "Hide settings" at bounding box center [227, 47] width 222 height 15
click at [245, 93] on button "Close" at bounding box center [245, 93] width 5 height 5
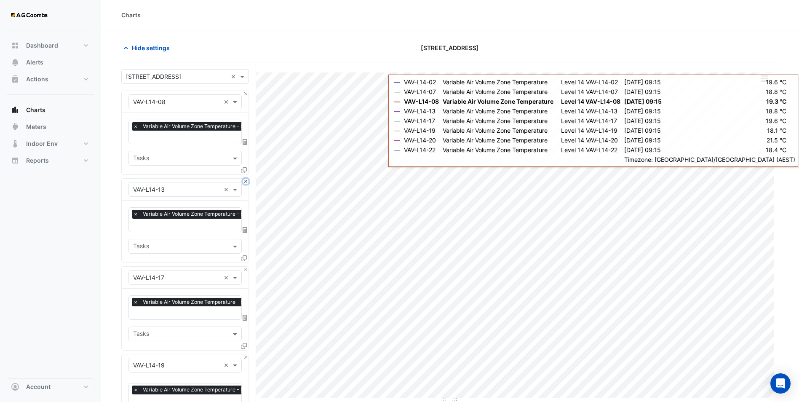
click at [245, 179] on button "Close" at bounding box center [245, 181] width 5 height 5
click at [245, 93] on button "Close" at bounding box center [245, 93] width 5 height 5
click at [245, 179] on button "Close" at bounding box center [245, 181] width 5 height 5
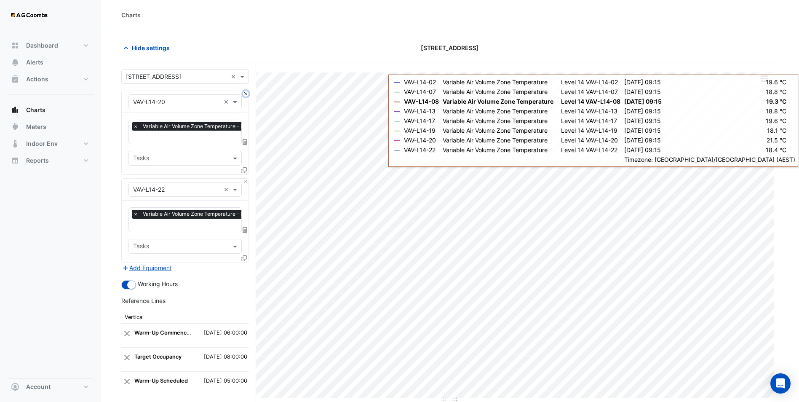
click at [245, 93] on button "Close" at bounding box center [245, 93] width 5 height 5
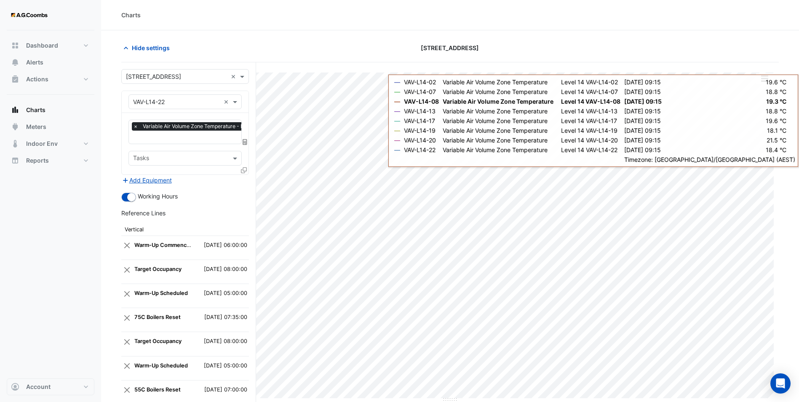
click at [245, 167] on icon at bounding box center [244, 170] width 6 height 6
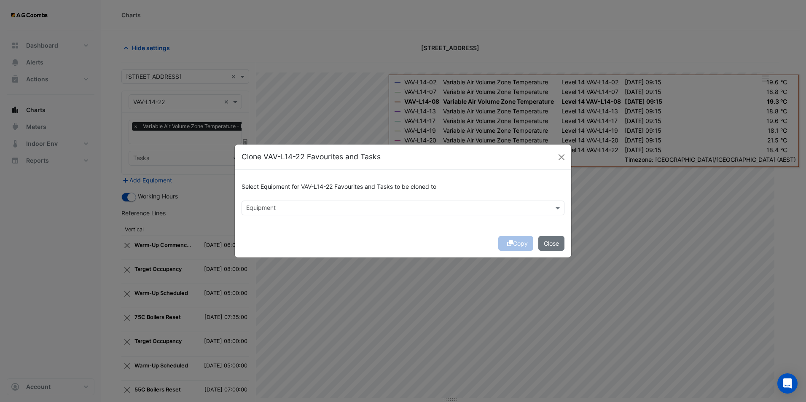
click at [292, 211] on input "text" at bounding box center [398, 208] width 304 height 9
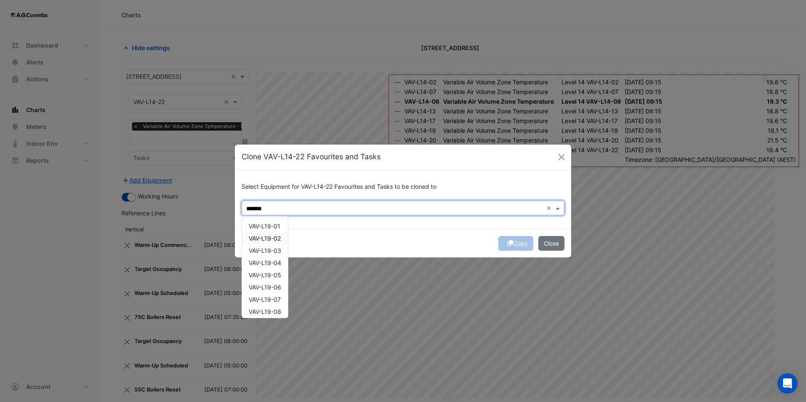
click at [276, 240] on span "VAV-L19-02" at bounding box center [265, 238] width 32 height 7
click at [276, 298] on span "VAV-L19-07" at bounding box center [265, 299] width 32 height 7
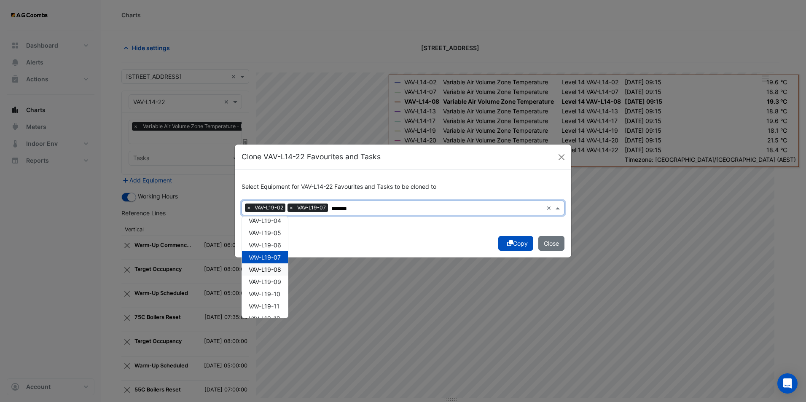
click at [271, 270] on span "VAV-L19-08" at bounding box center [265, 269] width 32 height 7
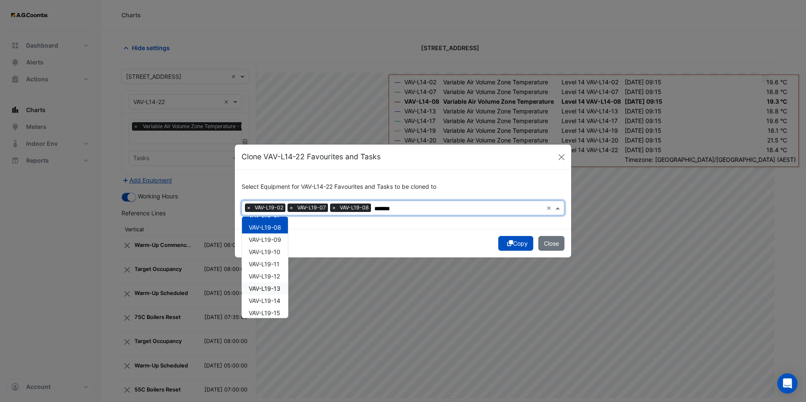
click at [275, 288] on span "VAV-L19-13" at bounding box center [265, 288] width 32 height 7
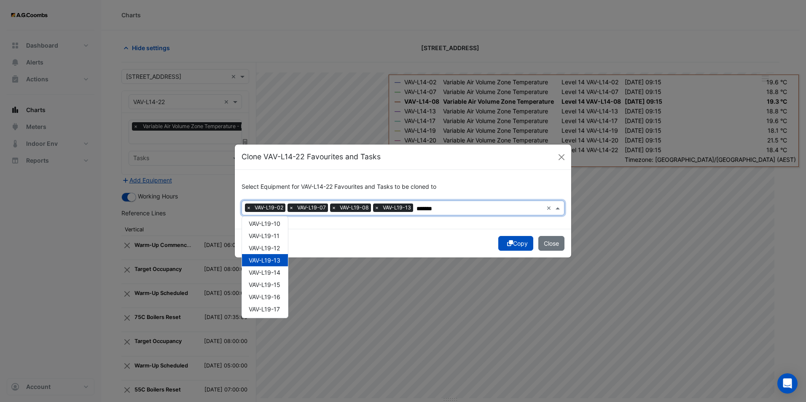
scroll to position [126, 0]
click at [277, 295] on span "VAV-L19-17" at bounding box center [264, 295] width 31 height 7
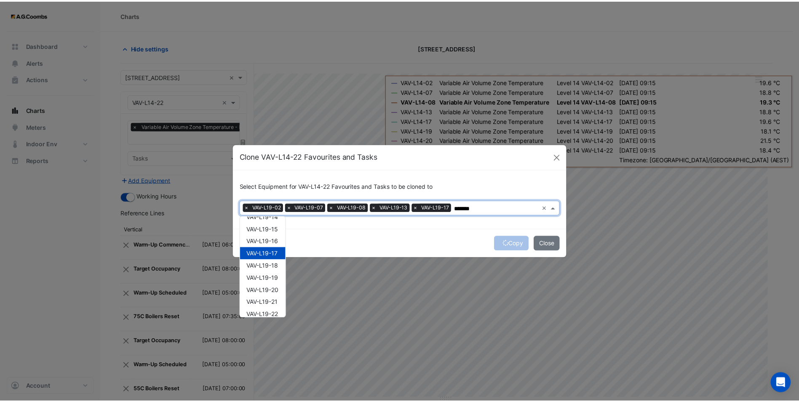
scroll to position [169, 0]
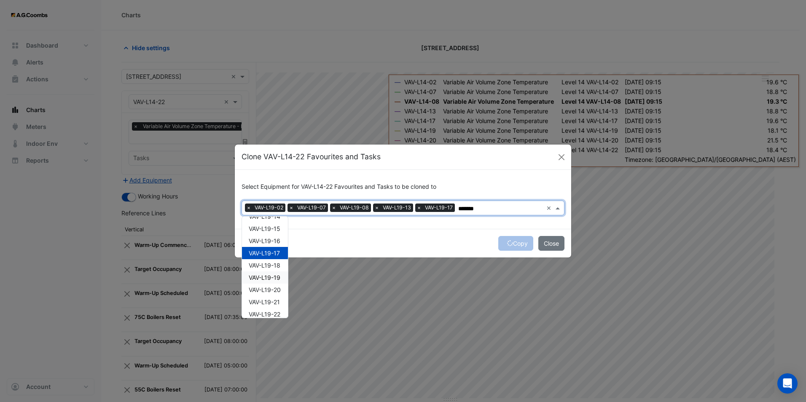
click at [273, 275] on span "VAV-L19-19" at bounding box center [265, 277] width 32 height 7
click at [277, 286] on span "VAV-L19-20" at bounding box center [265, 289] width 32 height 7
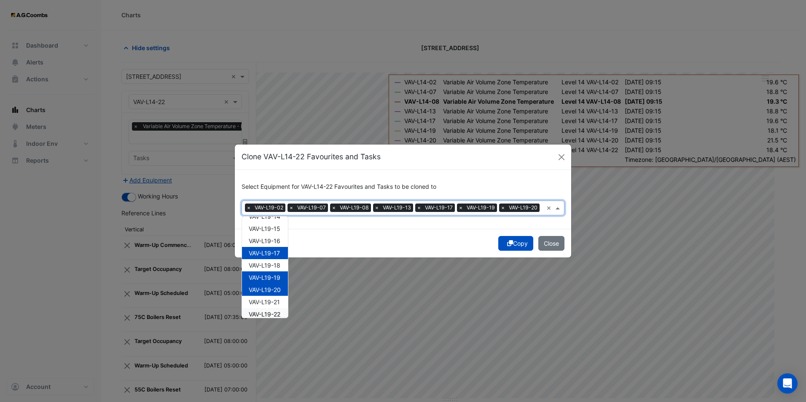
click at [274, 311] on span "VAV-L19-22" at bounding box center [265, 314] width 32 height 7
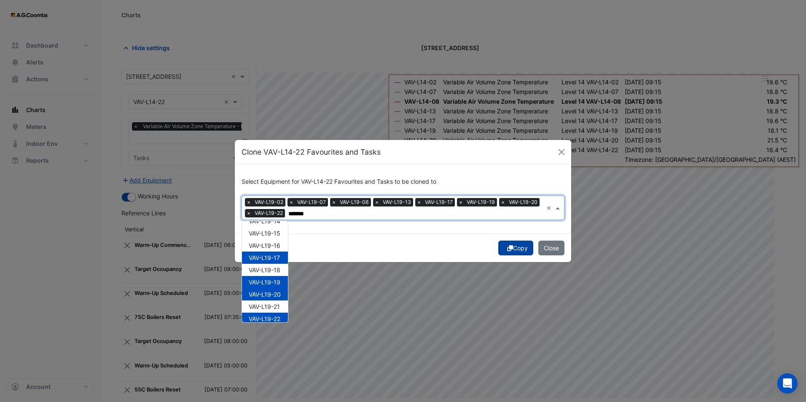
type input "*******"
click at [511, 249] on button "Copy" at bounding box center [515, 248] width 35 height 15
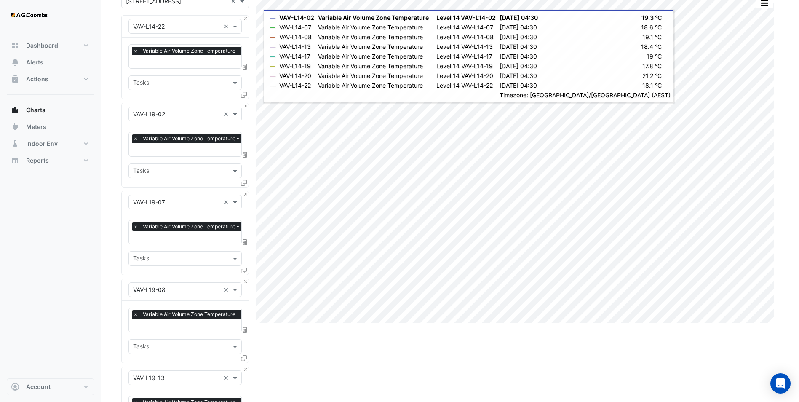
scroll to position [0, 0]
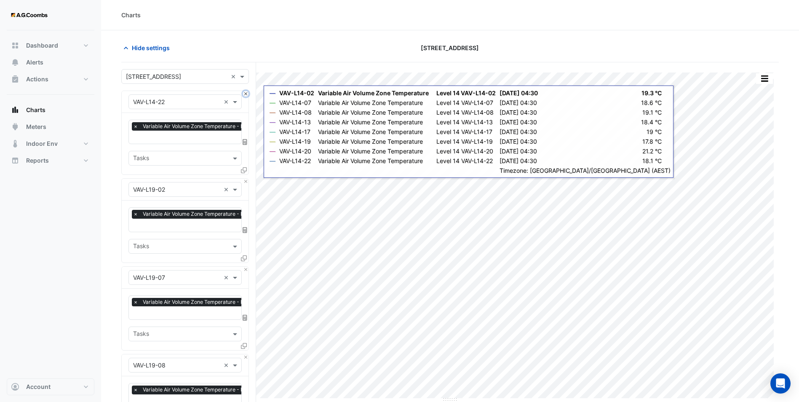
click at [245, 94] on button "Close" at bounding box center [245, 93] width 5 height 5
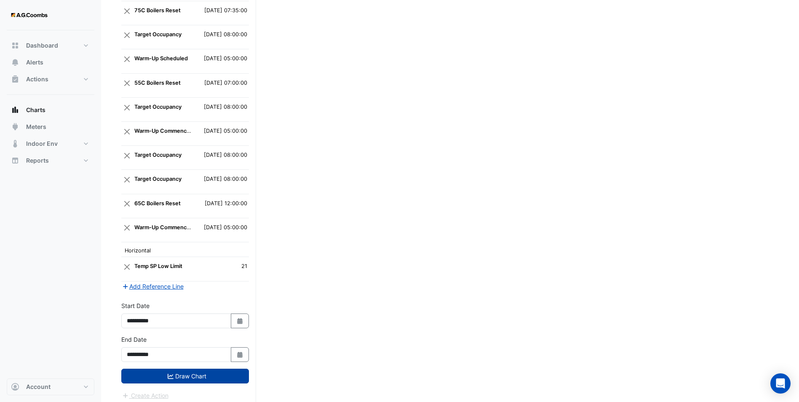
click at [186, 311] on button "Draw Chart" at bounding box center [185, 376] width 128 height 15
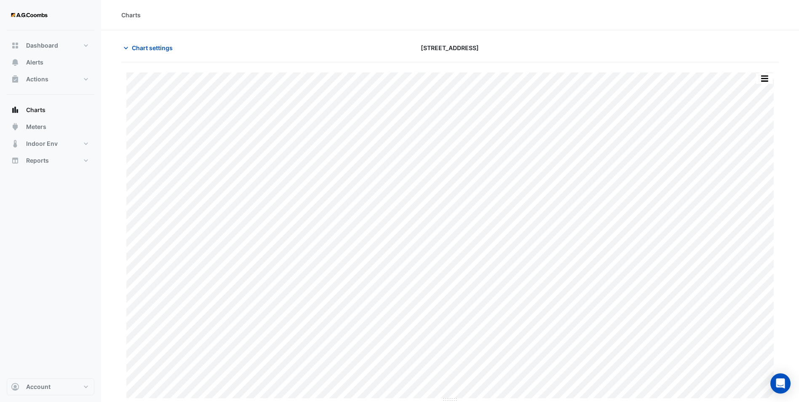
scroll to position [0, 0]
click at [141, 40] on button "Chart settings" at bounding box center [149, 47] width 57 height 15
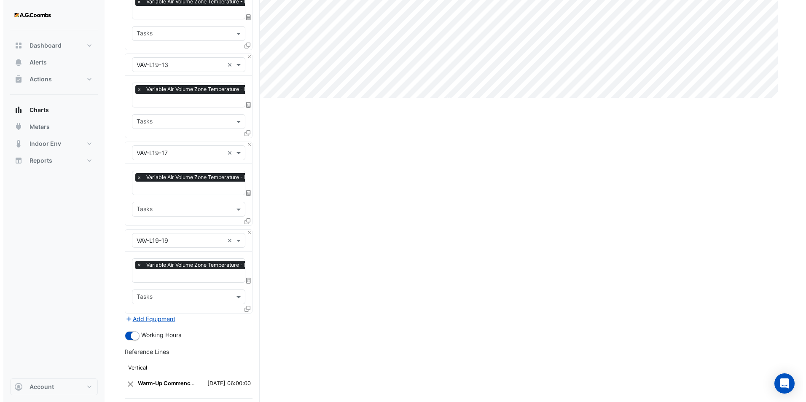
scroll to position [337, 0]
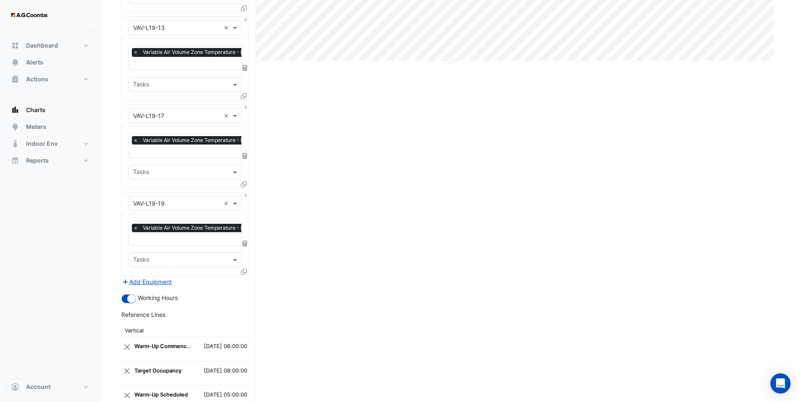
click at [243, 269] on icon at bounding box center [244, 272] width 6 height 6
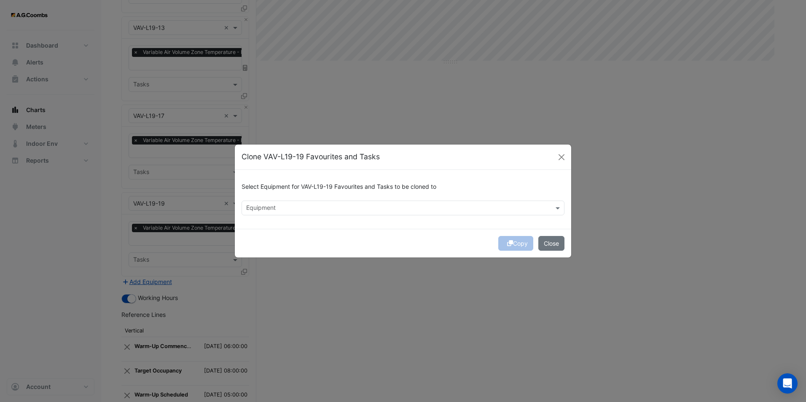
click at [319, 209] on input "text" at bounding box center [398, 208] width 304 height 9
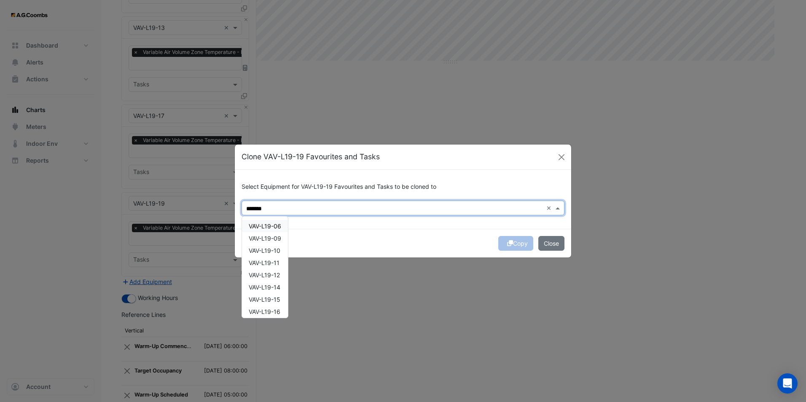
scroll to position [113, 0]
drag, startPoint x: 272, startPoint y: 268, endPoint x: 272, endPoint y: 273, distance: 5.1
click at [272, 268] on span "VAV-L19-20" at bounding box center [265, 271] width 32 height 7
click at [276, 294] on span "VAV-L19-22" at bounding box center [265, 295] width 32 height 7
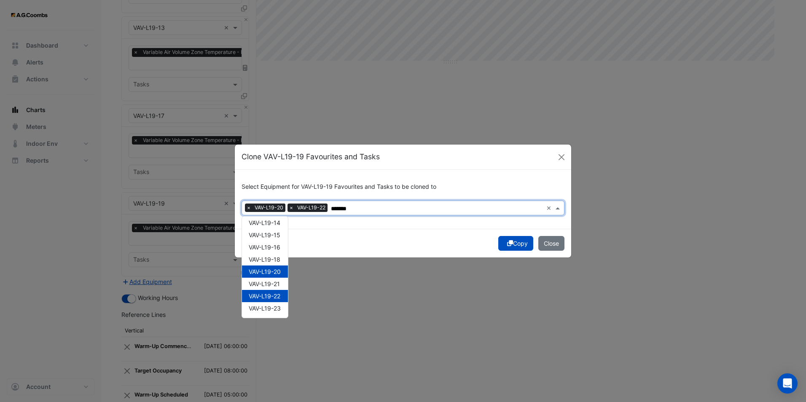
click at [394, 207] on input "*******" at bounding box center [437, 208] width 212 height 9
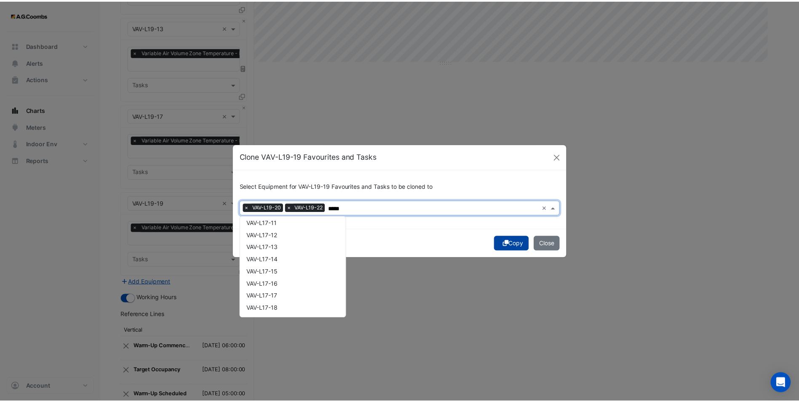
scroll to position [3192, 0]
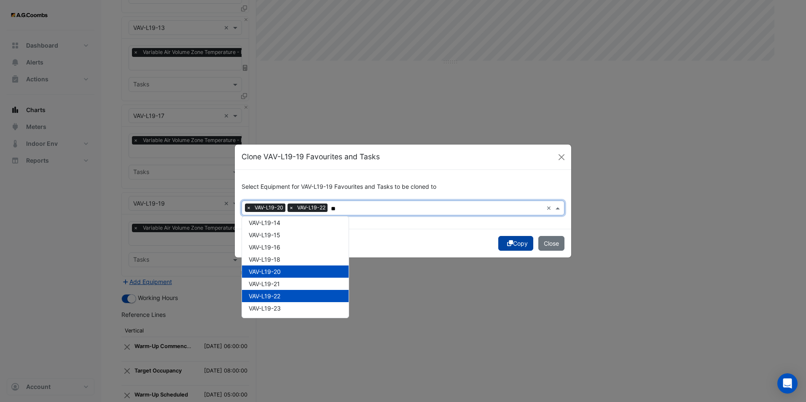
type input "*"
click at [510, 241] on icon "submit" at bounding box center [510, 243] width 6 height 6
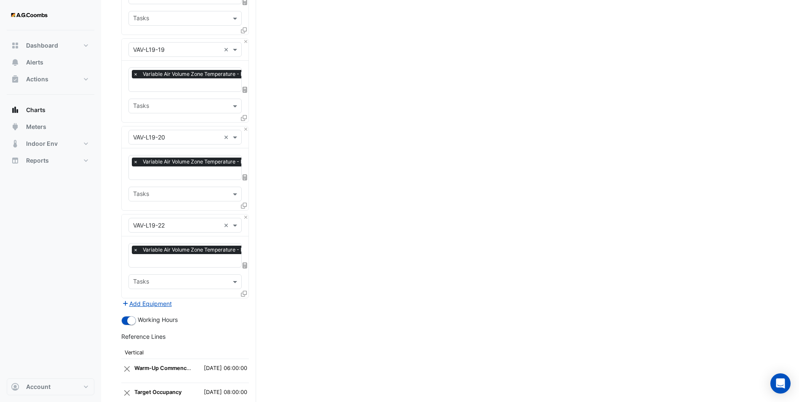
scroll to position [506, 0]
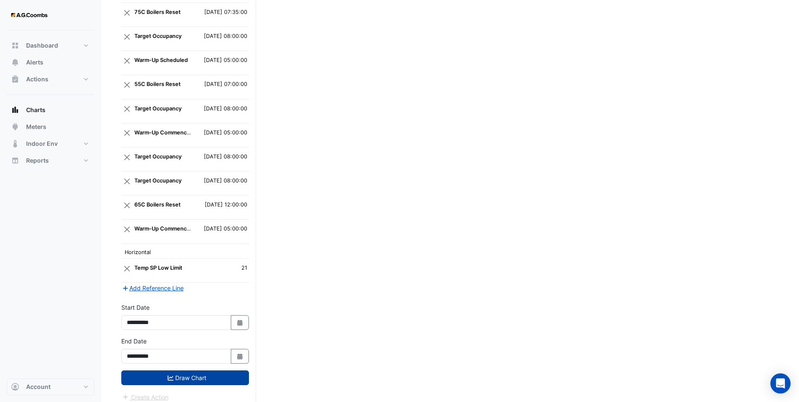
click at [216, 311] on button "Draw Chart" at bounding box center [185, 377] width 128 height 15
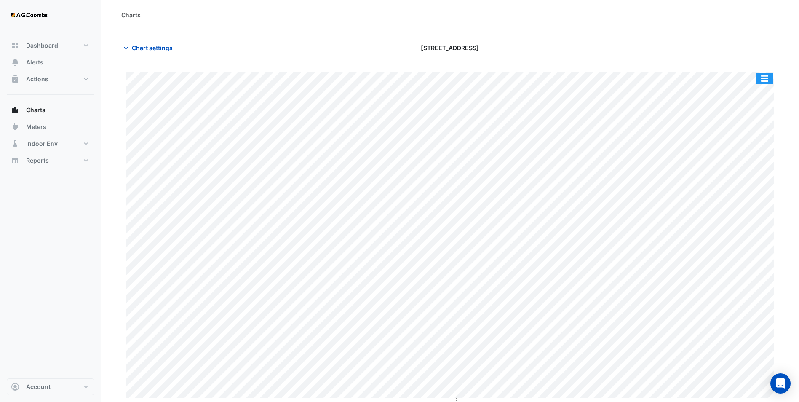
click at [643, 75] on button "button" at bounding box center [764, 78] width 17 height 11
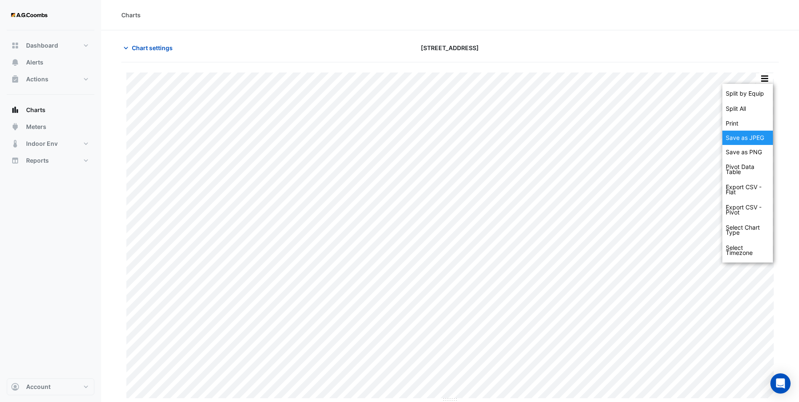
click at [643, 134] on div "Save as JPEG" at bounding box center [748, 138] width 51 height 14
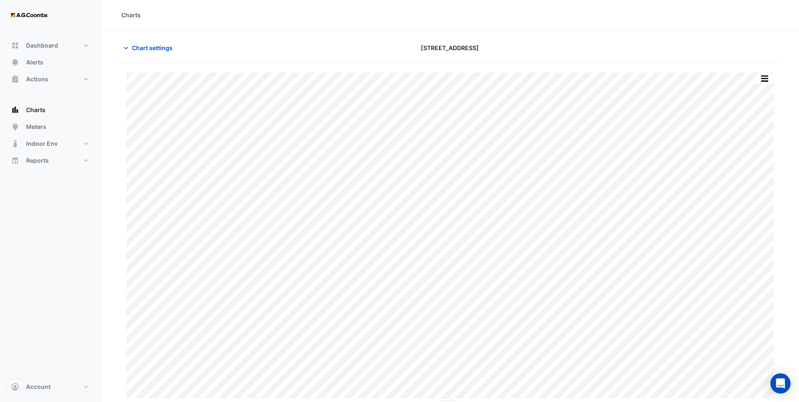
drag, startPoint x: 482, startPoint y: 30, endPoint x: 182, endPoint y: 59, distance: 301.3
click at [471, 27] on div "Charts" at bounding box center [450, 15] width 698 height 30
click at [165, 51] on span "Chart settings" at bounding box center [152, 47] width 41 height 9
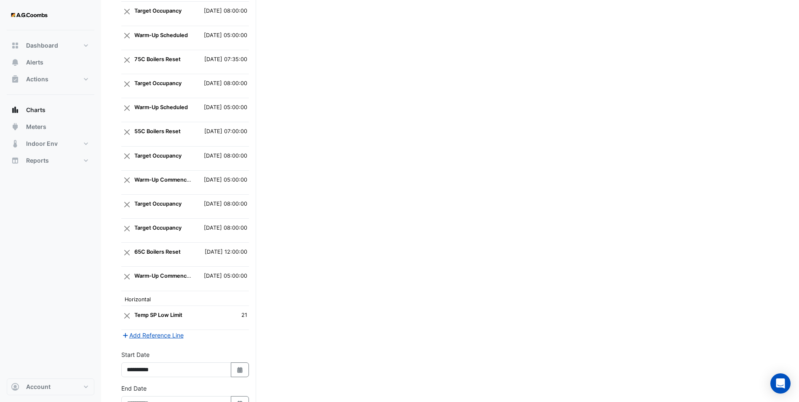
scroll to position [920, 0]
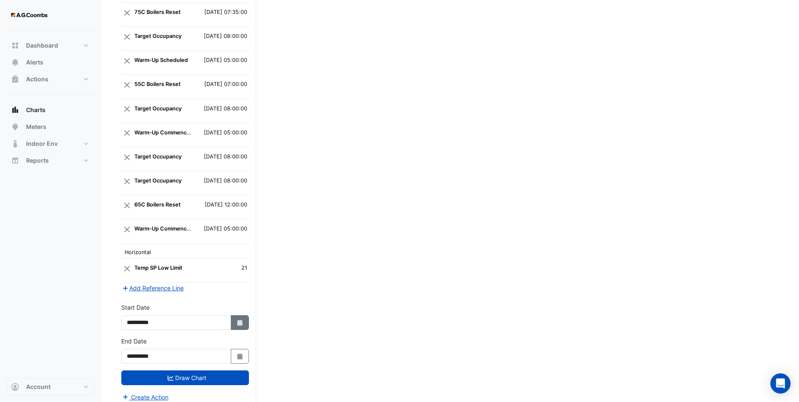
click at [238, 311] on icon "button" at bounding box center [239, 323] width 5 height 6
select select "*"
select select "****"
click at [141, 258] on div "11" at bounding box center [135, 258] width 13 height 13
type input "**********"
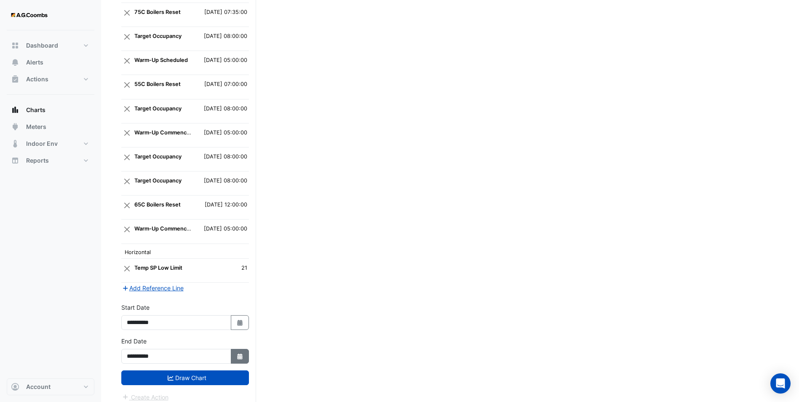
drag, startPoint x: 243, startPoint y: 348, endPoint x: 229, endPoint y: 341, distance: 15.6
click at [240, 311] on icon "Select Date" at bounding box center [240, 356] width 8 height 6
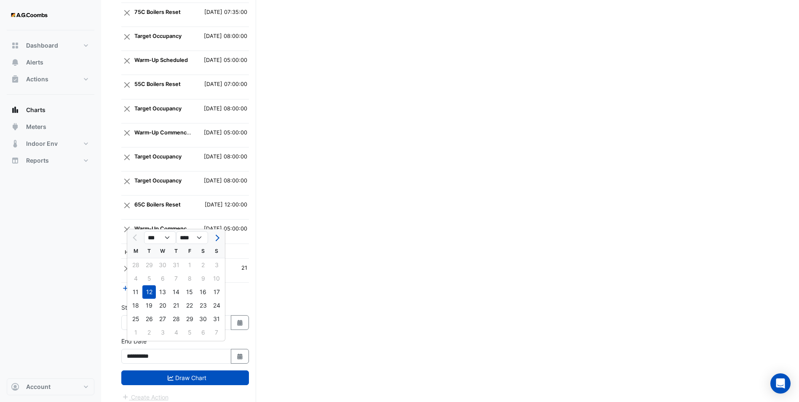
click at [139, 295] on div "11" at bounding box center [135, 291] width 13 height 13
type input "**********"
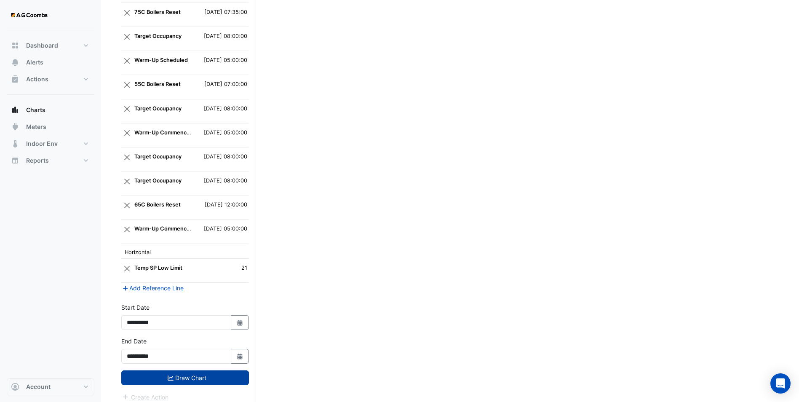
click at [187, 311] on button "Draw Chart" at bounding box center [185, 377] width 128 height 15
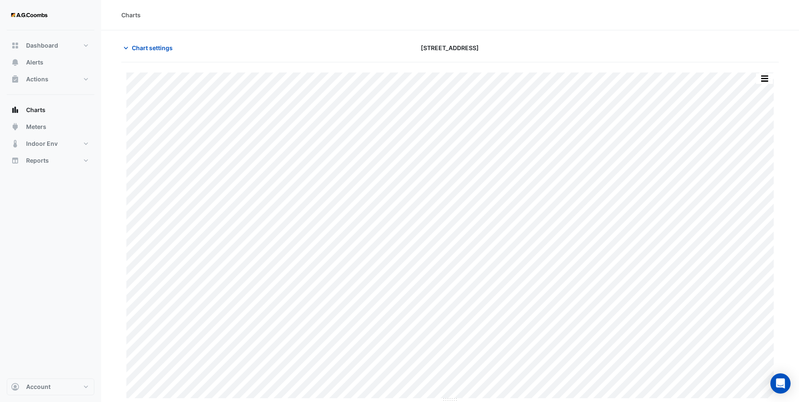
click at [643, 77] on button "button" at bounding box center [764, 78] width 17 height 11
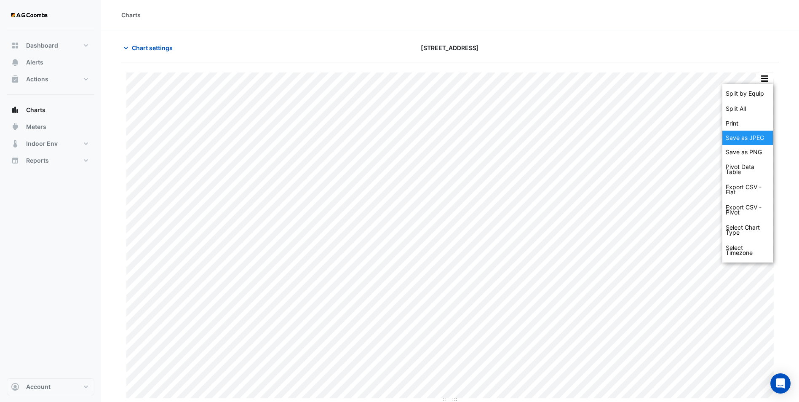
click at [643, 134] on div "Save as JPEG" at bounding box center [748, 138] width 51 height 14
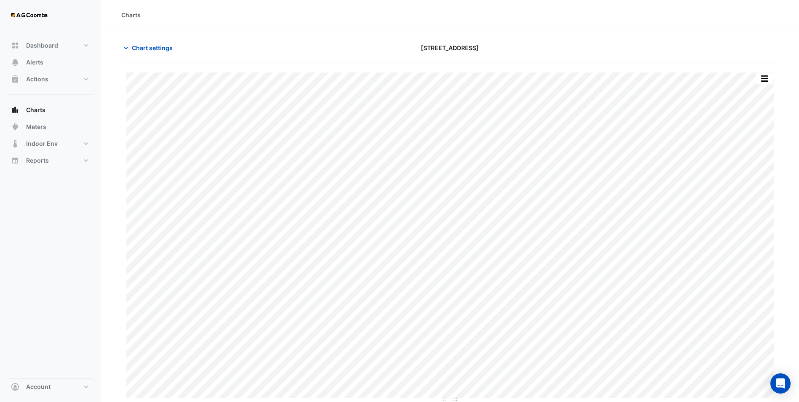
drag, startPoint x: 263, startPoint y: 40, endPoint x: 244, endPoint y: 38, distance: 18.6
click at [262, 40] on section "Chart settings [STREET_ADDRESS] Split by Equip Split All Print Save as JPEG Sav…" at bounding box center [450, 216] width 698 height 372
click at [163, 52] on button "Chart settings" at bounding box center [149, 47] width 57 height 15
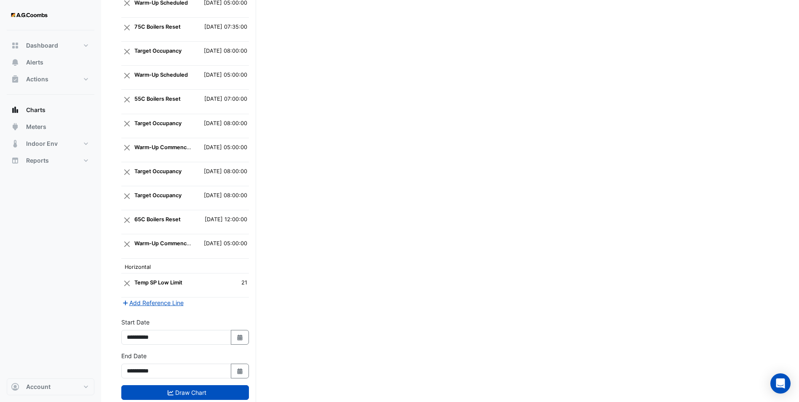
scroll to position [920, 0]
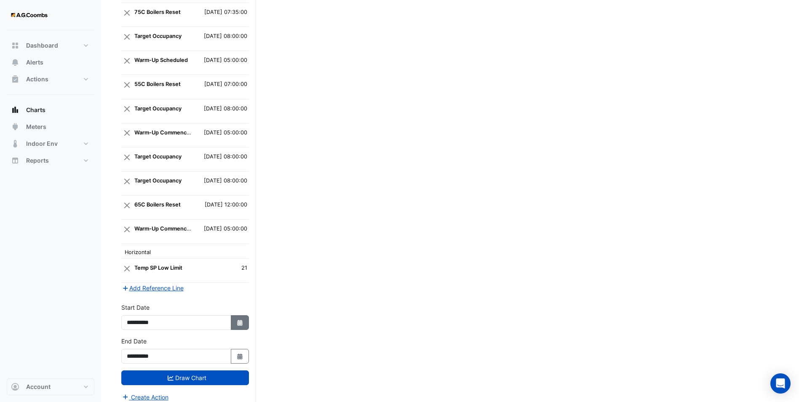
click at [243, 311] on icon "Select Date" at bounding box center [240, 323] width 8 height 6
select select "*"
select select "****"
drag, startPoint x: 362, startPoint y: 304, endPoint x: 336, endPoint y: 308, distance: 26.1
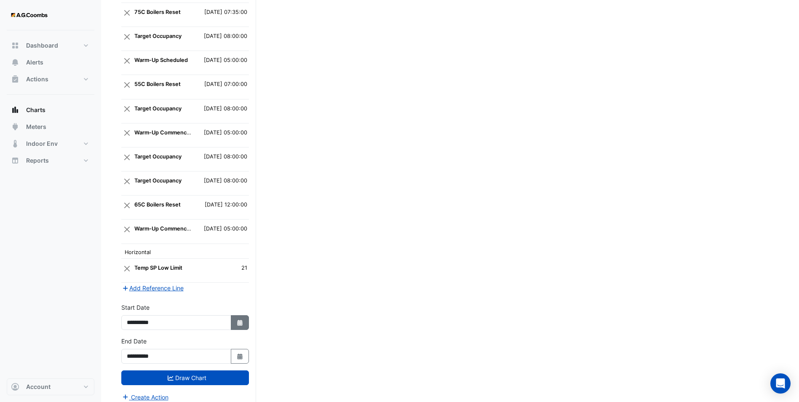
click at [239, 311] on icon "button" at bounding box center [239, 323] width 5 height 6
select select "*"
select select "****"
click at [175, 231] on div "31" at bounding box center [175, 231] width 13 height 13
type input "**********"
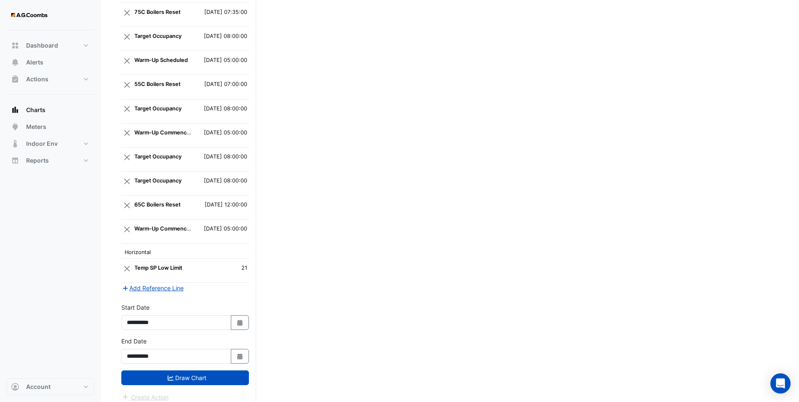
click at [242, 311] on div "**********" at bounding box center [185, 354] width 138 height 34
click at [242, 311] on icon "button" at bounding box center [239, 356] width 5 height 6
select select "*"
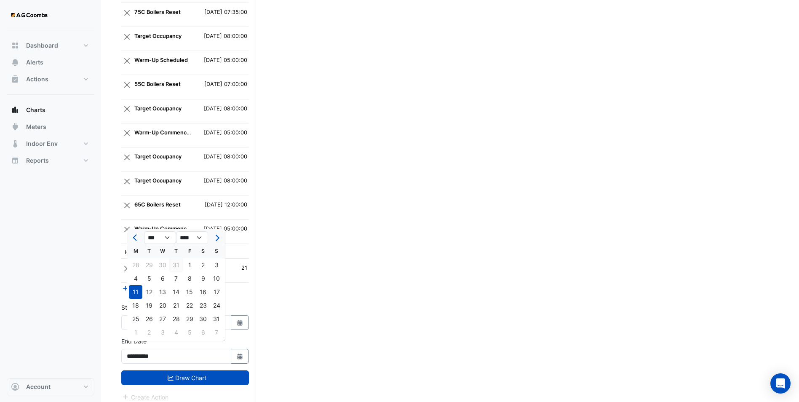
click at [175, 261] on div "31" at bounding box center [175, 264] width 13 height 13
type input "**********"
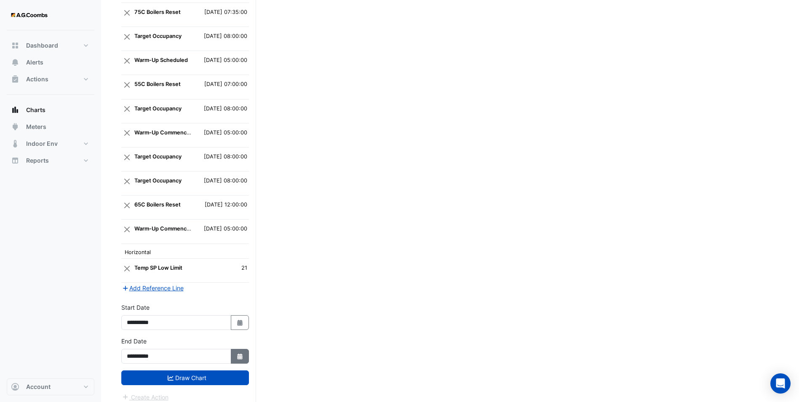
click at [199, 311] on button "Draw Chart" at bounding box center [185, 377] width 128 height 15
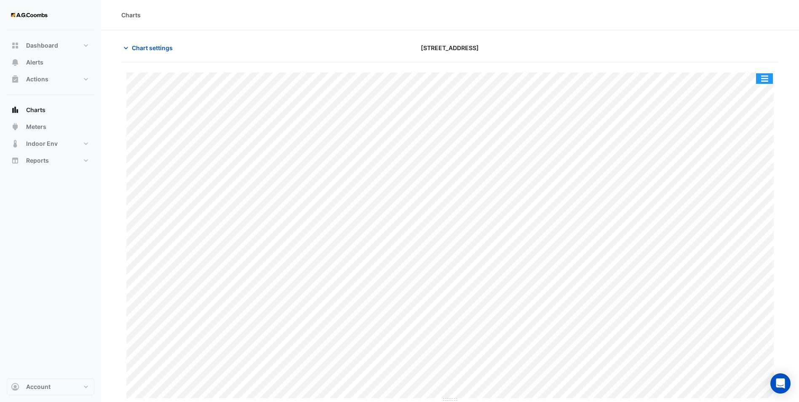
click at [643, 76] on button "button" at bounding box center [764, 78] width 17 height 11
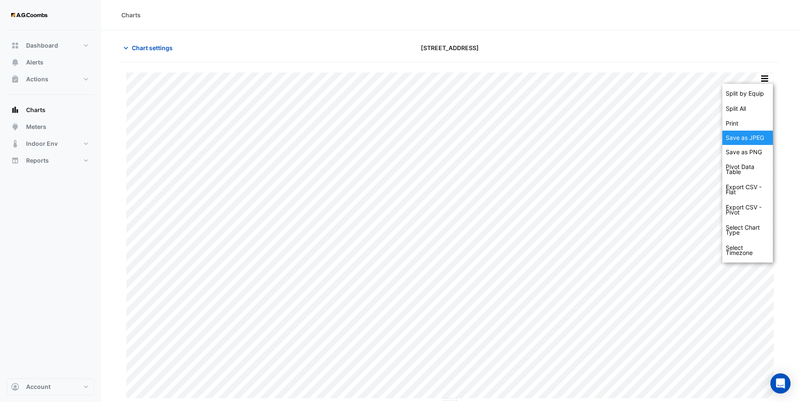
click at [643, 132] on div "Save as JPEG" at bounding box center [748, 138] width 51 height 14
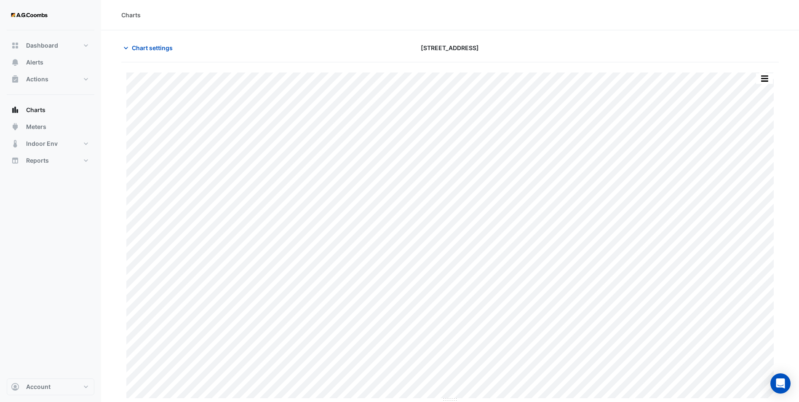
drag, startPoint x: 151, startPoint y: 52, endPoint x: 176, endPoint y: 164, distance: 115.1
click at [151, 52] on span "Chart settings" at bounding box center [152, 47] width 41 height 9
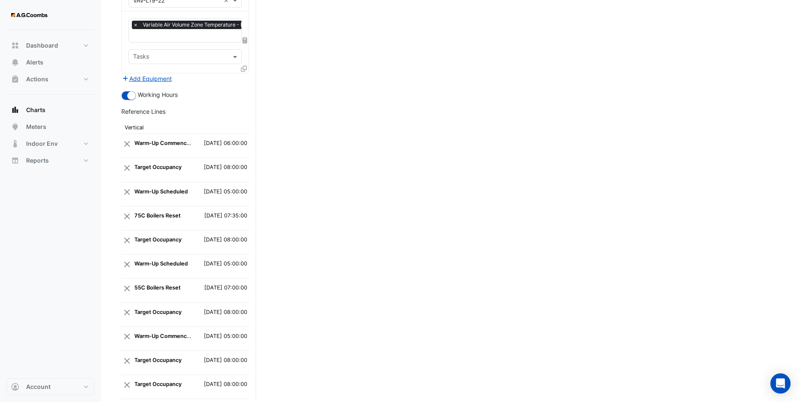
scroll to position [920, 0]
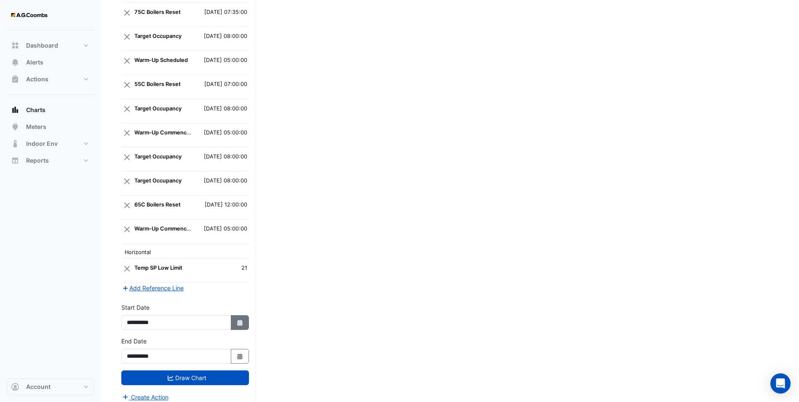
click at [237, 311] on fa-icon "Select Date" at bounding box center [240, 322] width 8 height 7
select select "*"
select select "****"
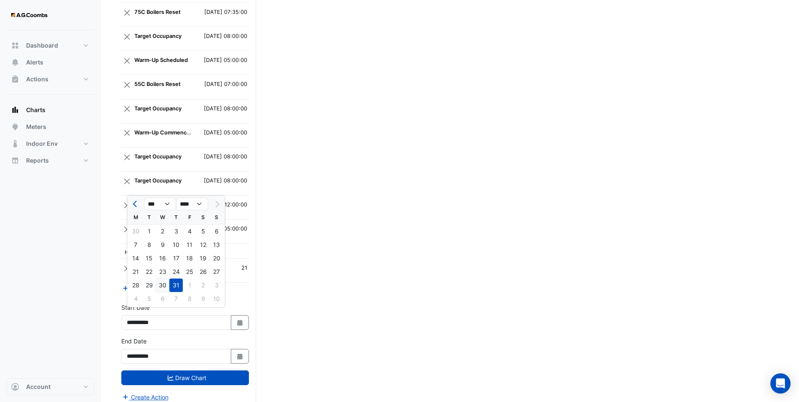
click at [166, 282] on div "30" at bounding box center [162, 284] width 13 height 13
type input "**********"
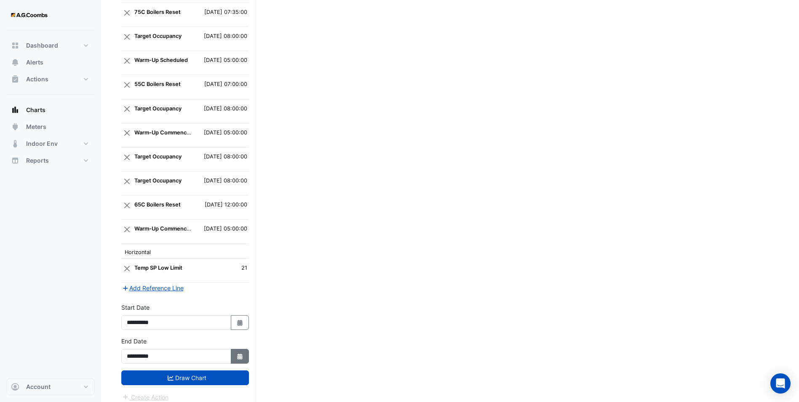
click at [241, 311] on button "Select Date" at bounding box center [240, 356] width 19 height 15
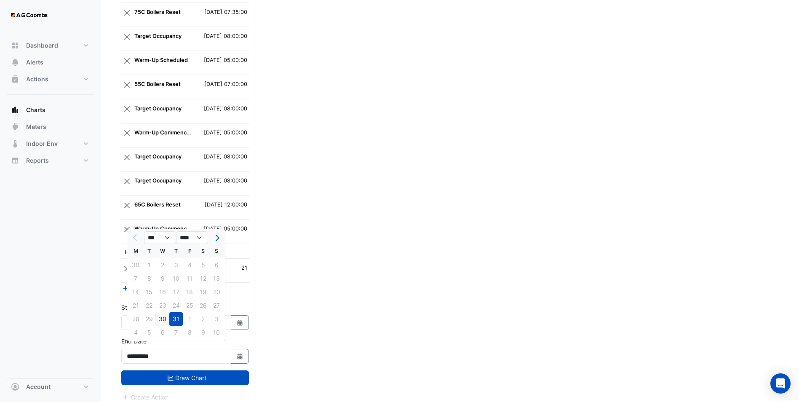
click at [163, 311] on div "30" at bounding box center [162, 318] width 13 height 13
type input "**********"
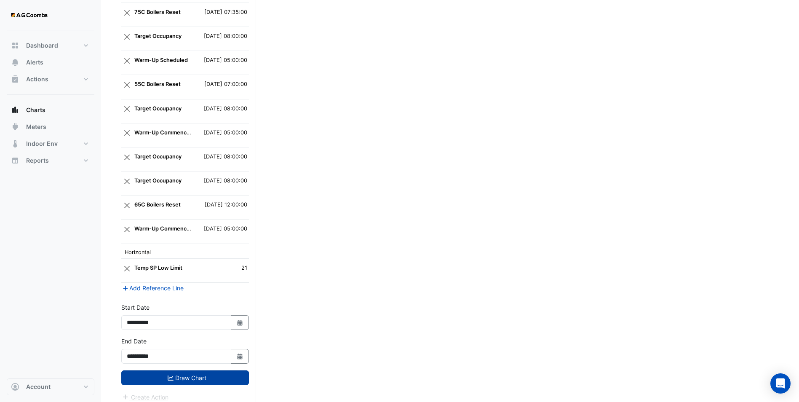
click at [192, 311] on button "Draw Chart" at bounding box center [185, 377] width 128 height 15
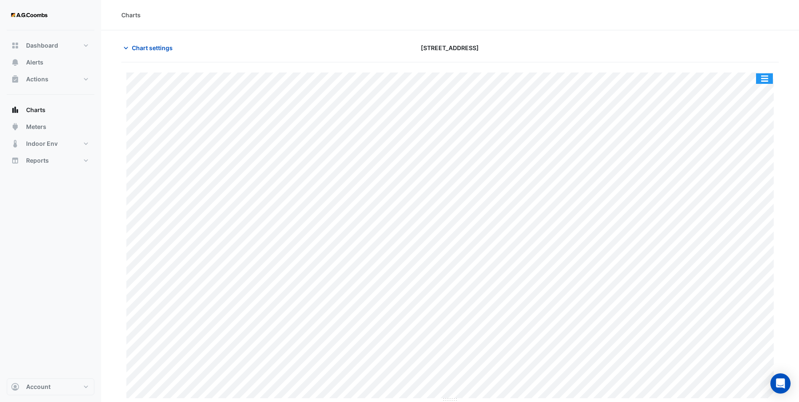
click at [643, 78] on button "button" at bounding box center [764, 78] width 17 height 11
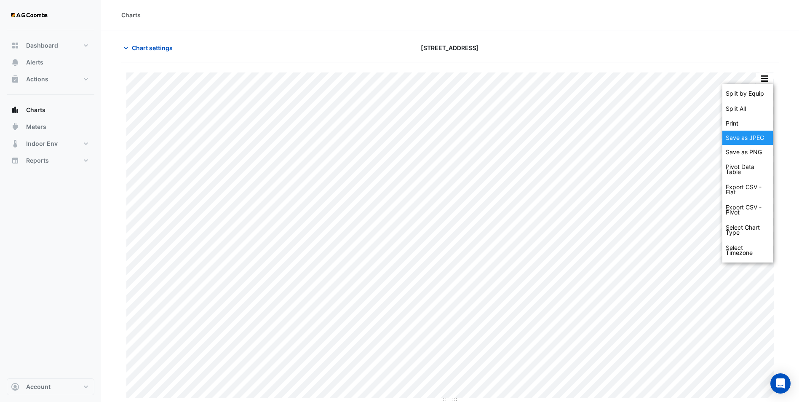
click at [643, 137] on div "Save as JPEG" at bounding box center [748, 138] width 51 height 14
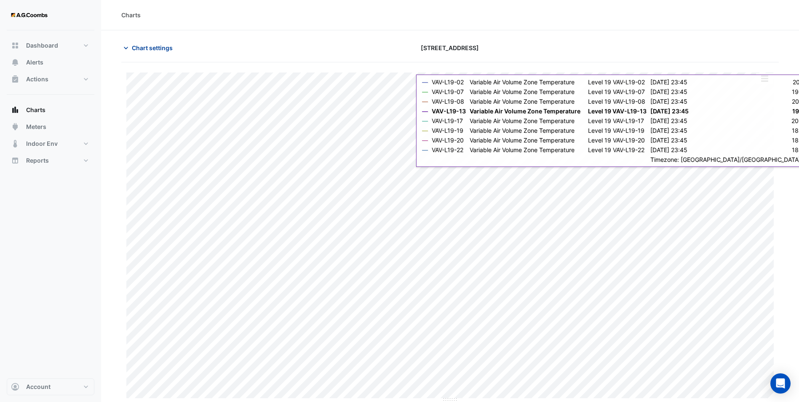
drag, startPoint x: 184, startPoint y: 26, endPoint x: 165, endPoint y: 48, distance: 28.9
click at [184, 26] on div "Charts" at bounding box center [450, 15] width 698 height 30
click at [165, 48] on span "Chart settings" at bounding box center [152, 47] width 41 height 9
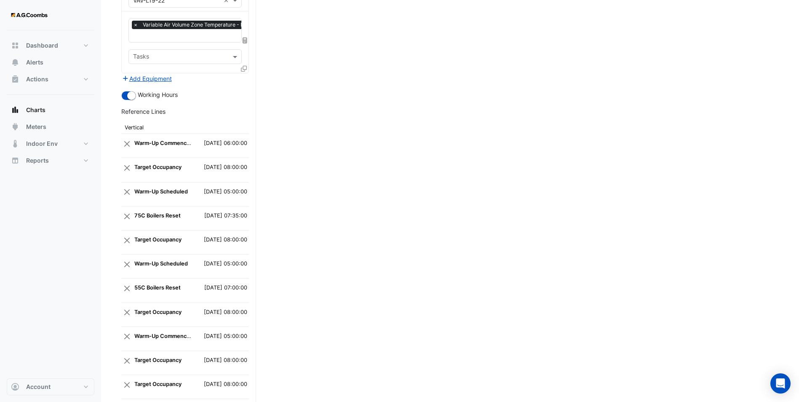
scroll to position [920, 0]
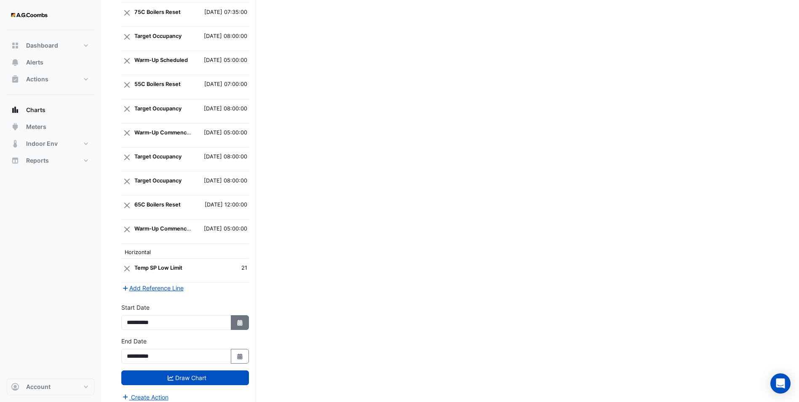
click at [244, 311] on button "Select Date" at bounding box center [240, 322] width 19 height 15
select select "*"
select select "****"
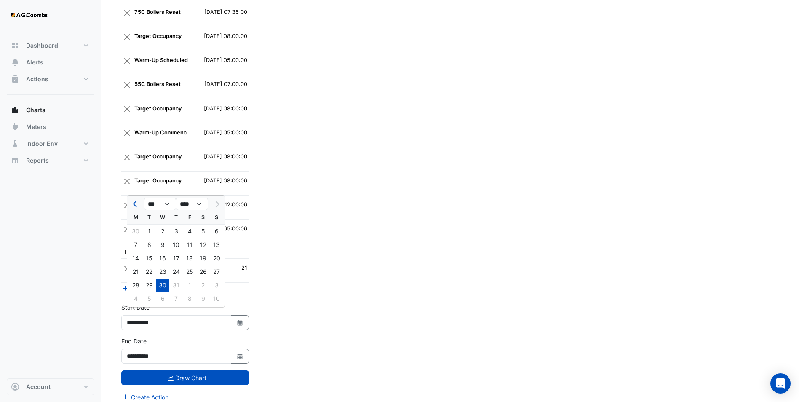
drag, startPoint x: 132, startPoint y: 273, endPoint x: 169, endPoint y: 303, distance: 47.9
click at [133, 273] on div "21" at bounding box center [135, 271] width 13 height 13
type input "**********"
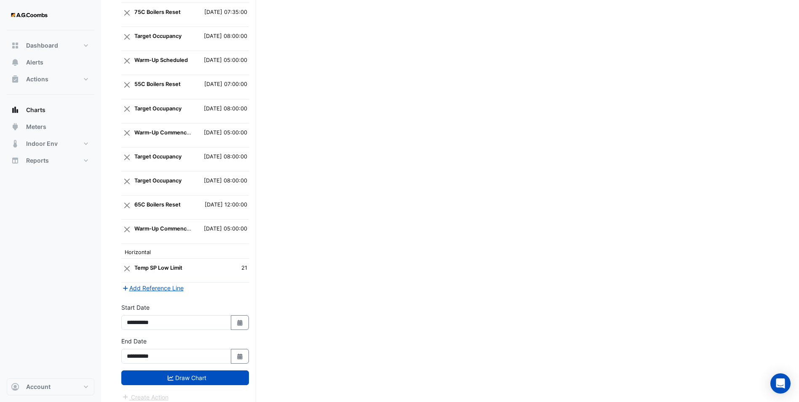
click at [243, 311] on button "Select Date" at bounding box center [240, 356] width 19 height 15
click at [139, 306] on div "21" at bounding box center [135, 305] width 13 height 13
type input "**********"
click at [188, 311] on button "Draw Chart" at bounding box center [185, 377] width 128 height 15
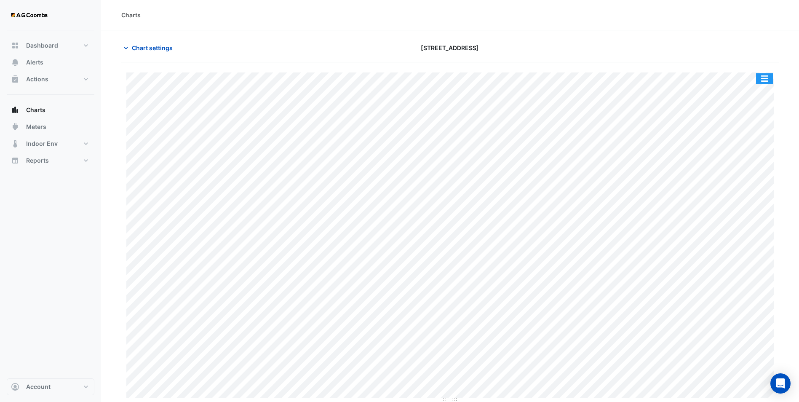
click at [643, 82] on button "button" at bounding box center [764, 78] width 17 height 11
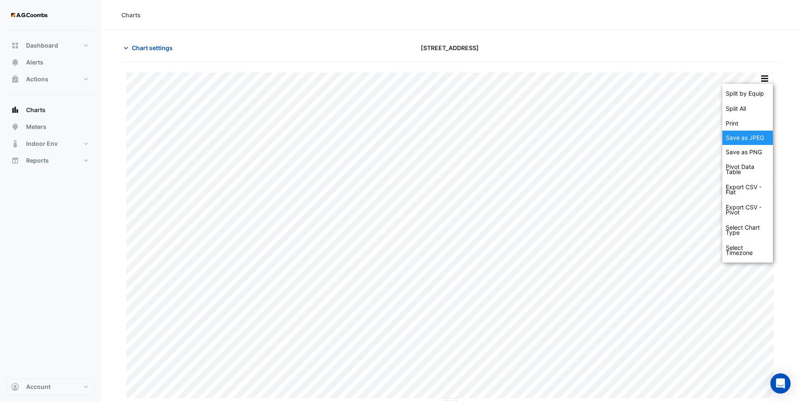
click at [643, 137] on div "Save as JPEG" at bounding box center [748, 138] width 51 height 14
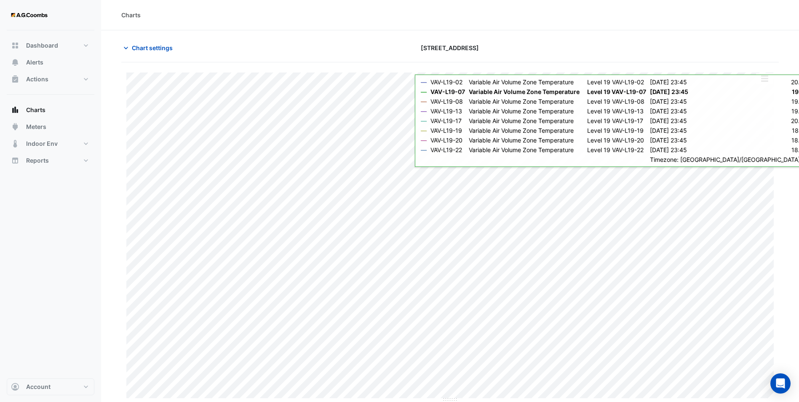
drag, startPoint x: 282, startPoint y: 25, endPoint x: 144, endPoint y: 39, distance: 139.3
click at [282, 25] on div "Charts" at bounding box center [450, 15] width 698 height 30
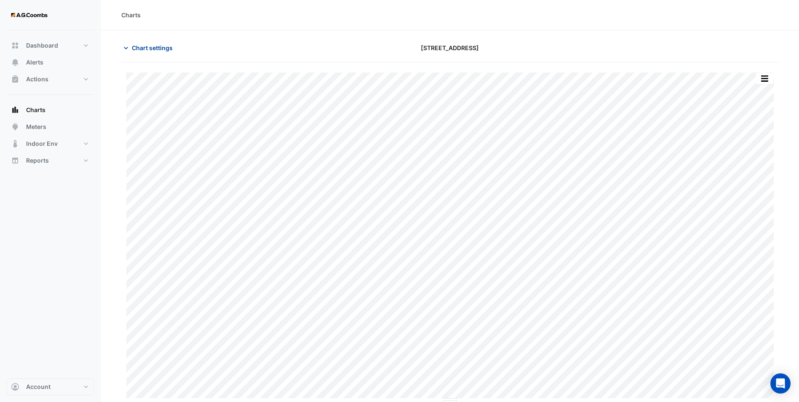
click at [152, 46] on span "Chart settings" at bounding box center [152, 47] width 41 height 9
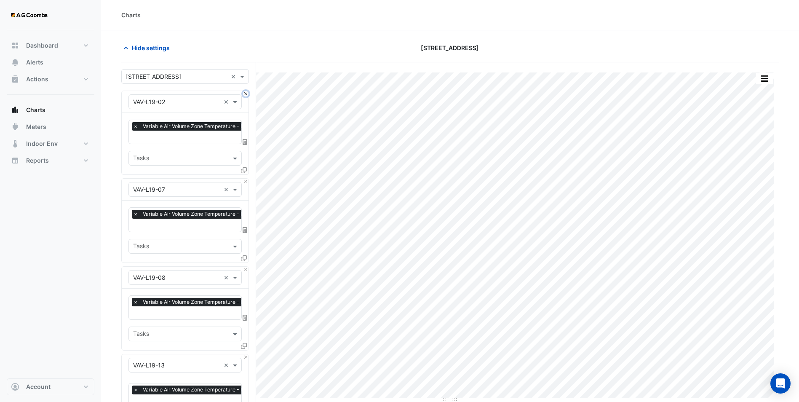
click at [245, 95] on button "Close" at bounding box center [245, 93] width 5 height 5
click at [245, 179] on button "Close" at bounding box center [245, 181] width 5 height 5
click at [245, 95] on button "Close" at bounding box center [245, 93] width 5 height 5
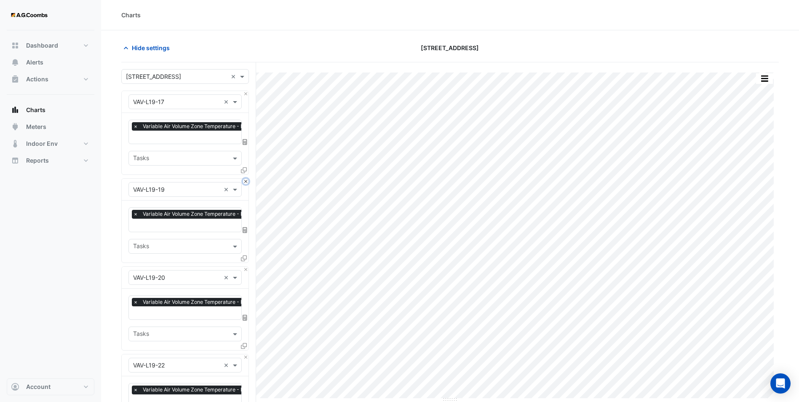
click at [245, 179] on button "Close" at bounding box center [245, 181] width 5 height 5
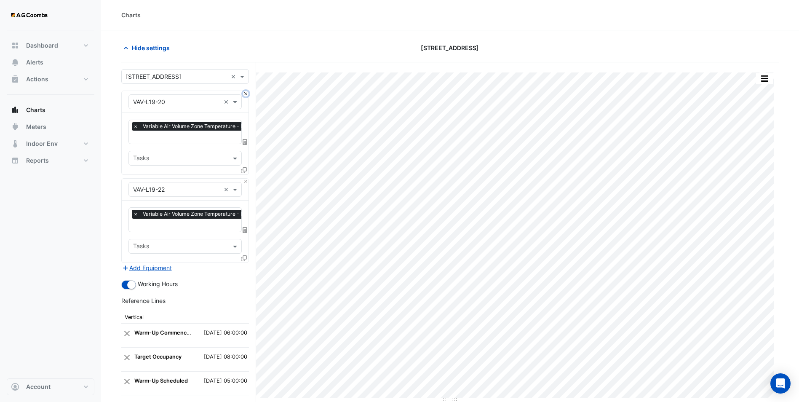
click at [245, 95] on button "Close" at bounding box center [245, 93] width 5 height 5
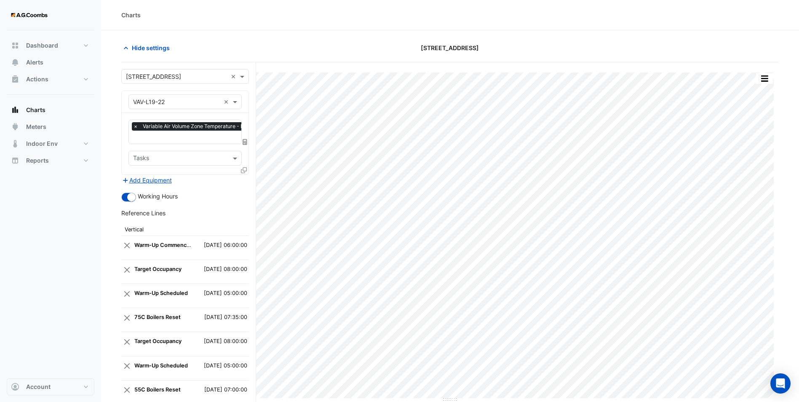
click at [245, 167] on icon at bounding box center [244, 170] width 6 height 6
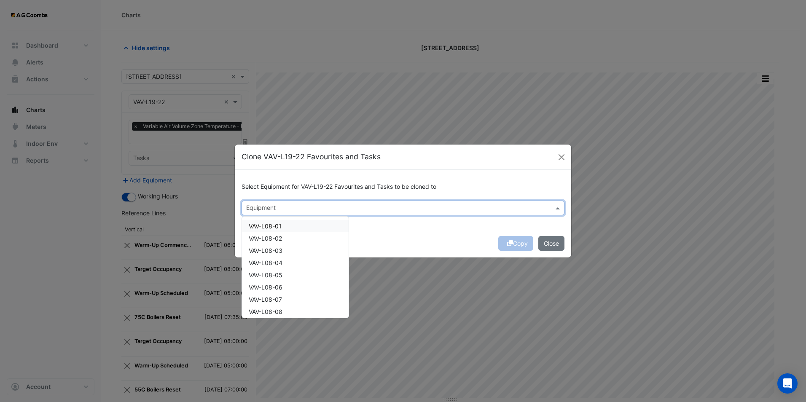
click at [268, 207] on input "text" at bounding box center [398, 208] width 304 height 9
type input "*******"
drag, startPoint x: 275, startPoint y: 238, endPoint x: 283, endPoint y: 259, distance: 22.5
click at [275, 238] on span "VAV-L25-02" at bounding box center [265, 238] width 33 height 7
click at [279, 298] on span "VAV-L25-07" at bounding box center [265, 299] width 33 height 7
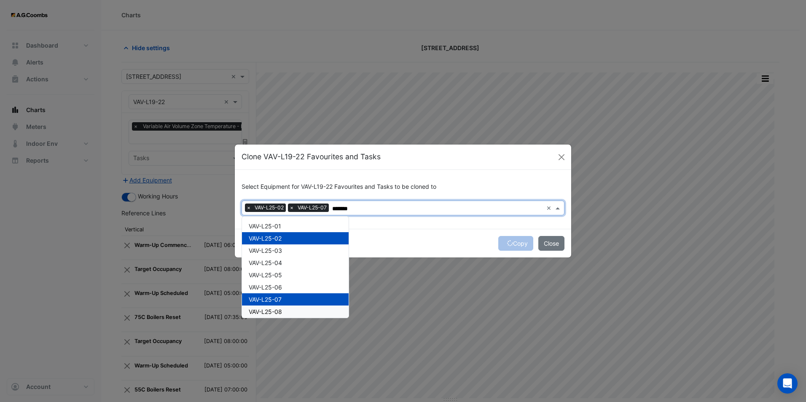
click at [283, 308] on div "VAV-L25-08" at bounding box center [295, 311] width 107 height 12
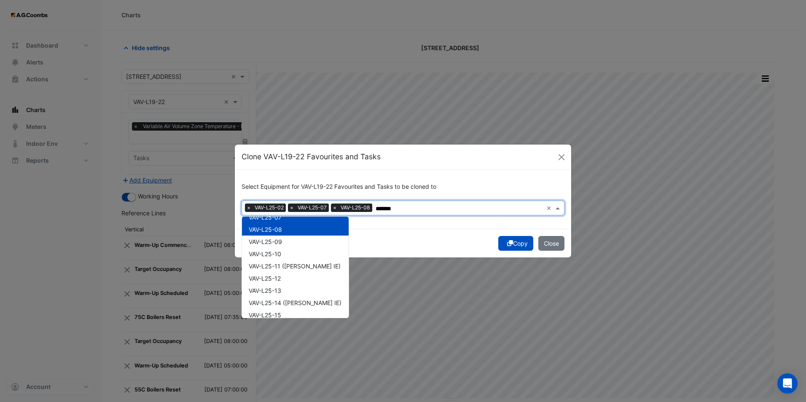
scroll to position [84, 0]
click at [284, 287] on div "VAV-L25-13" at bounding box center [295, 288] width 107 height 12
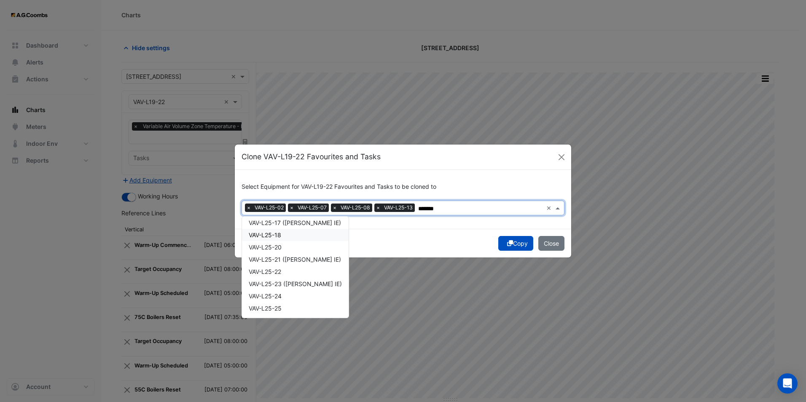
scroll to position [157, 0]
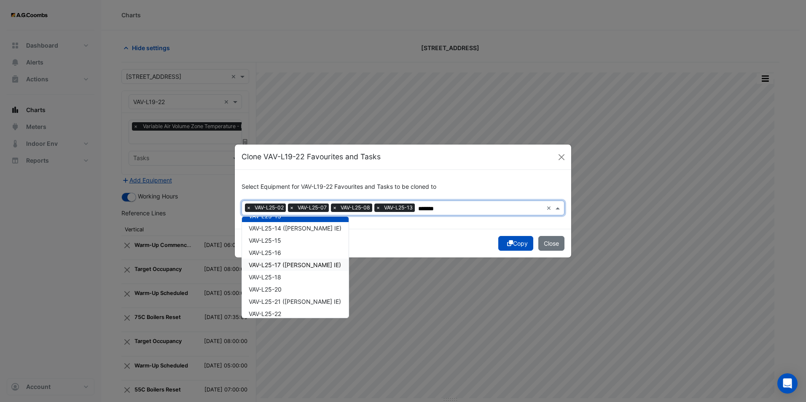
click at [281, 264] on span "VAV-L25-17 ([PERSON_NAME] IE)" at bounding box center [295, 264] width 92 height 7
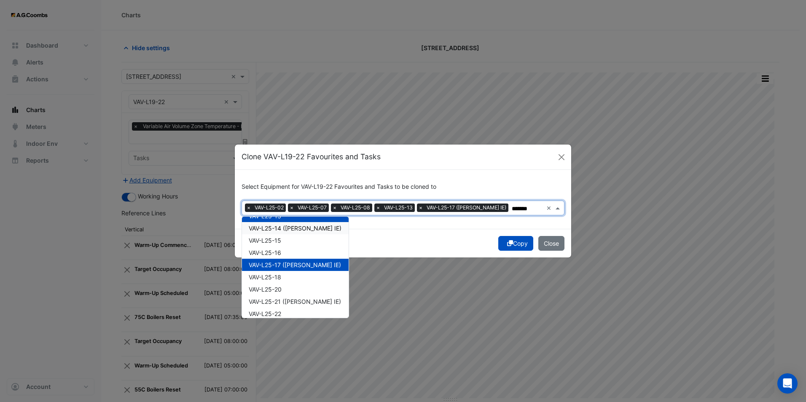
click at [280, 224] on div "VAV-L25-14 ([PERSON_NAME] IE)" at bounding box center [295, 228] width 107 height 12
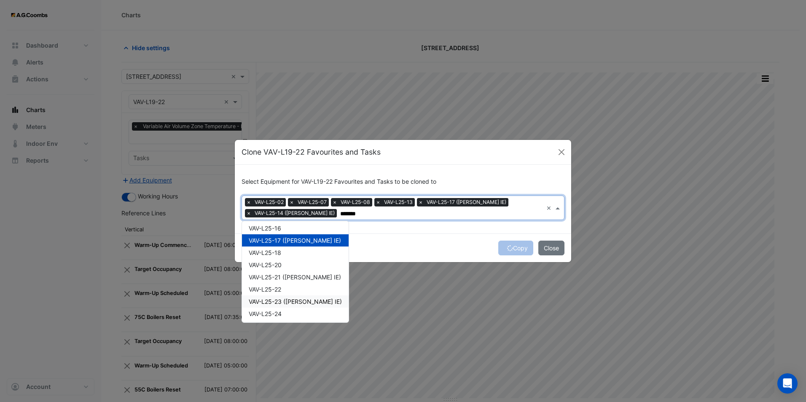
scroll to position [199, 0]
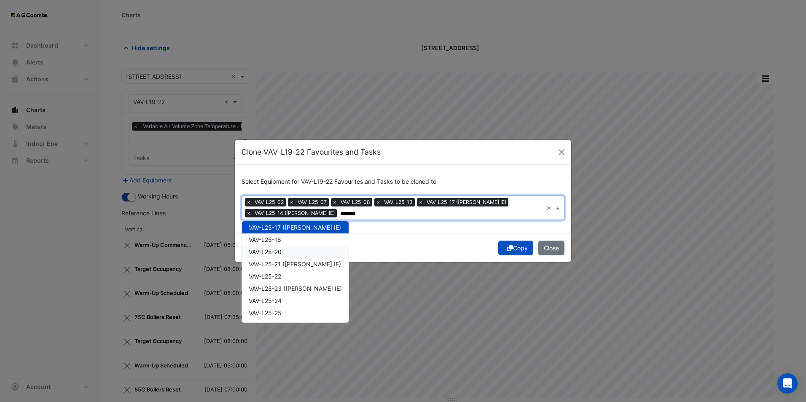
click at [276, 252] on span "VAV-L25-20" at bounding box center [265, 251] width 33 height 7
click at [276, 279] on span "VAV-L25-22" at bounding box center [265, 276] width 32 height 7
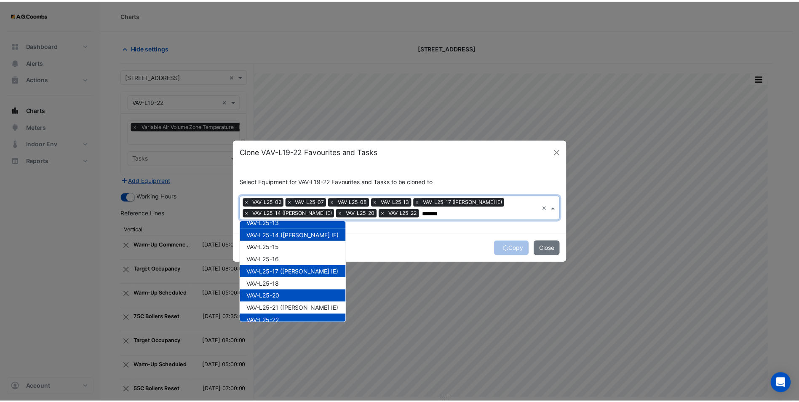
scroll to position [157, 0]
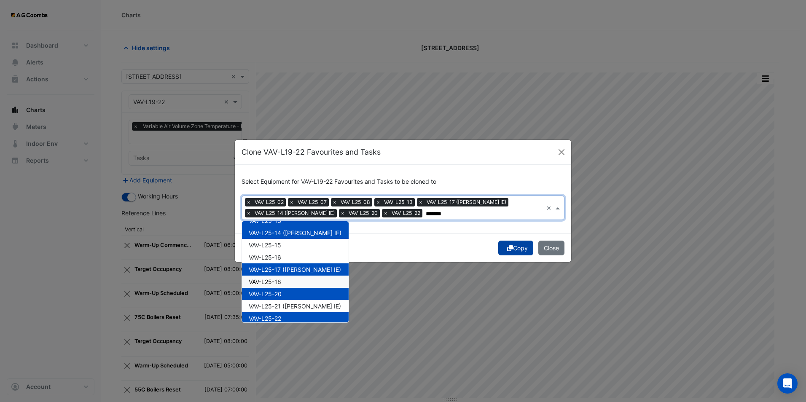
click at [515, 247] on button "Copy" at bounding box center [515, 248] width 35 height 15
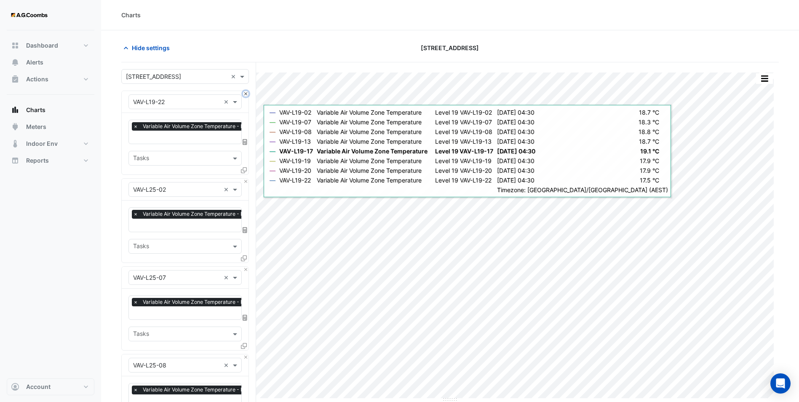
click at [246, 93] on button "Close" at bounding box center [245, 93] width 5 height 5
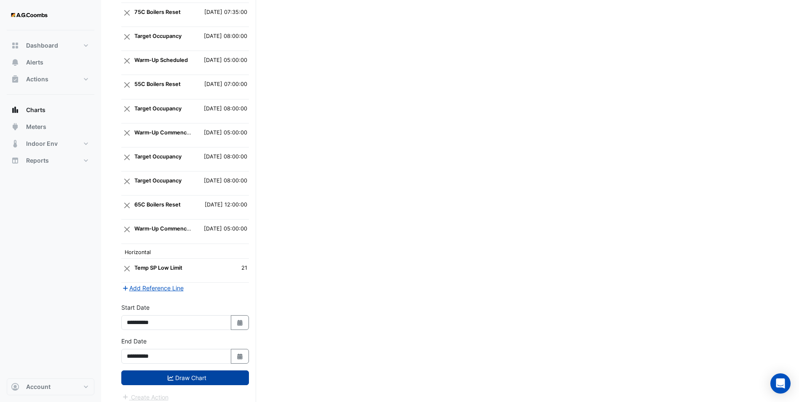
click at [208, 311] on button "Draw Chart" at bounding box center [185, 377] width 128 height 15
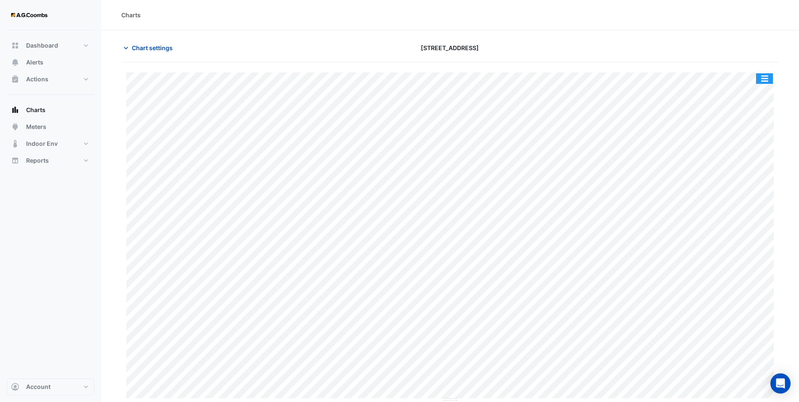
click at [643, 78] on button "button" at bounding box center [764, 78] width 17 height 11
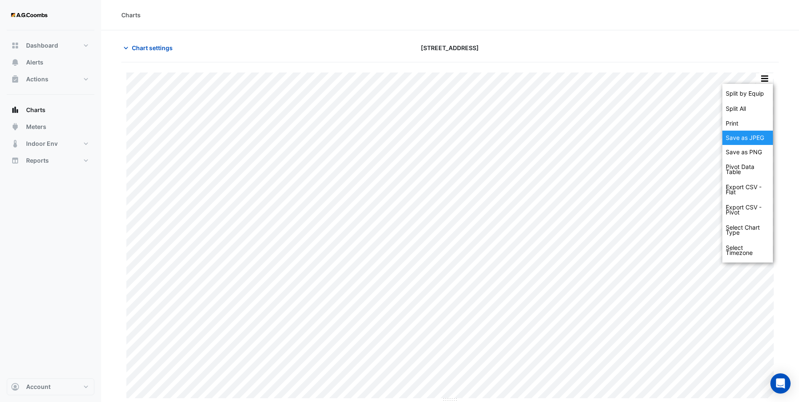
click at [643, 137] on div "Save as JPEG" at bounding box center [748, 138] width 51 height 14
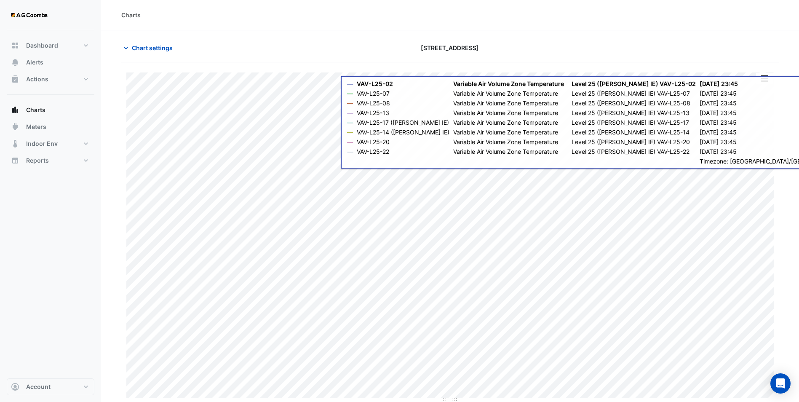
drag, startPoint x: 543, startPoint y: 23, endPoint x: 589, endPoint y: 50, distance: 53.3
click at [543, 23] on div "Charts" at bounding box center [450, 15] width 698 height 30
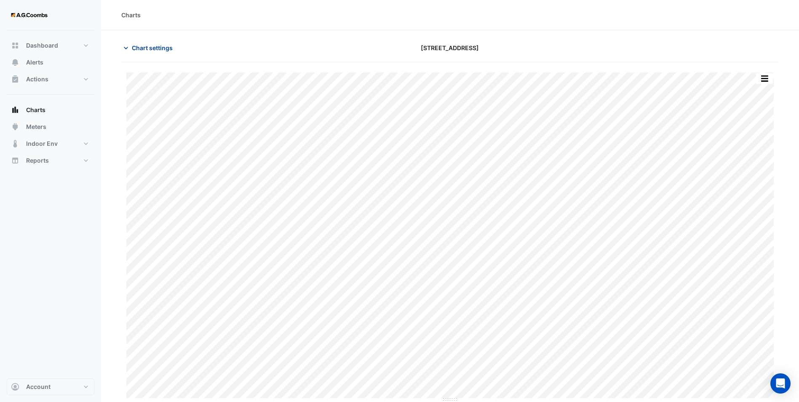
click at [140, 43] on span "Chart settings" at bounding box center [152, 47] width 41 height 9
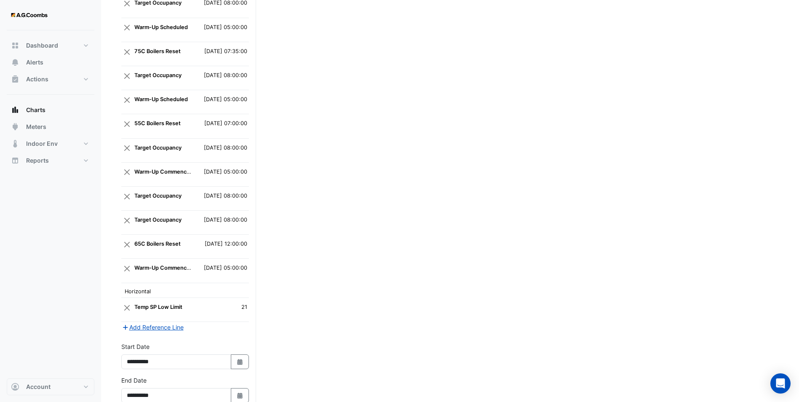
scroll to position [920, 0]
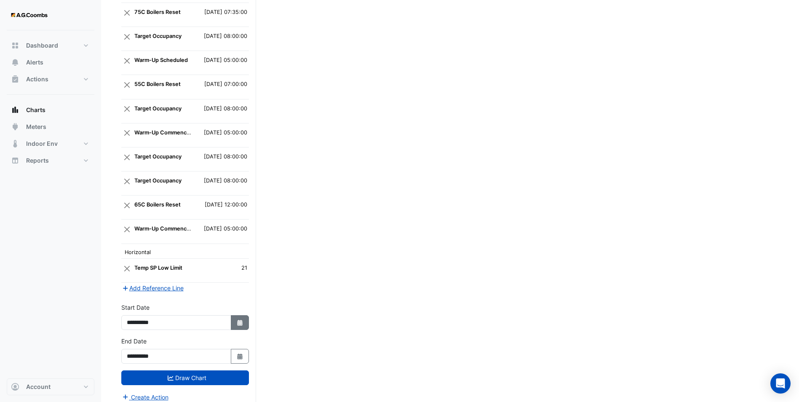
click at [244, 311] on button "Select Date" at bounding box center [240, 322] width 19 height 15
select select "*"
select select "****"
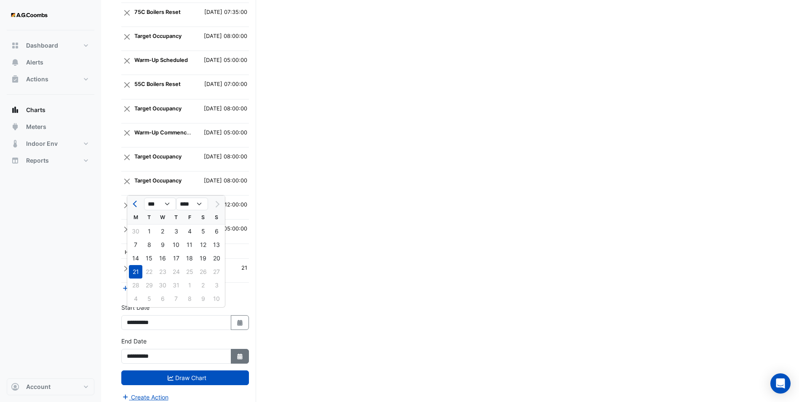
drag, startPoint x: 242, startPoint y: 351, endPoint x: 233, endPoint y: 350, distance: 9.0
click at [241, 311] on icon "Select Date" at bounding box center [240, 356] width 8 height 6
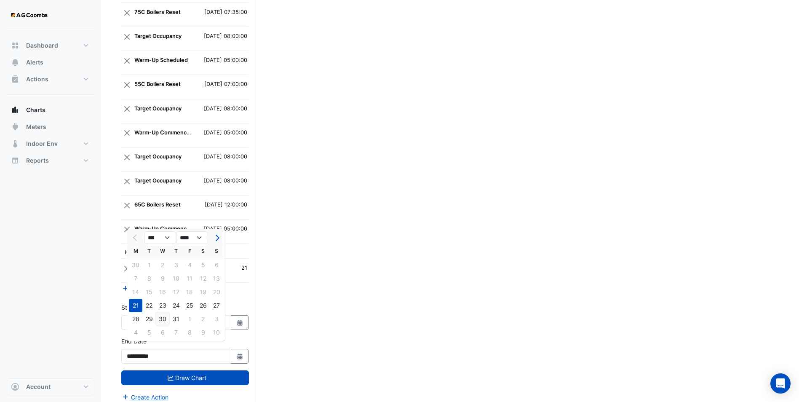
click at [164, 311] on div "30" at bounding box center [162, 318] width 13 height 13
type input "**********"
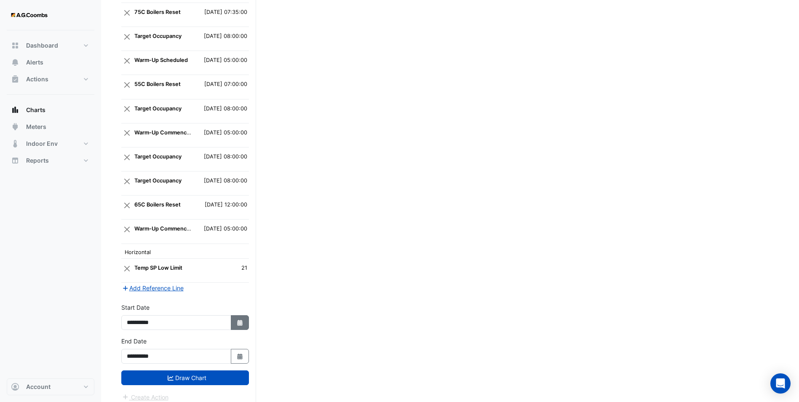
click at [237, 311] on icon "Select Date" at bounding box center [240, 323] width 8 height 6
select select "*"
select select "****"
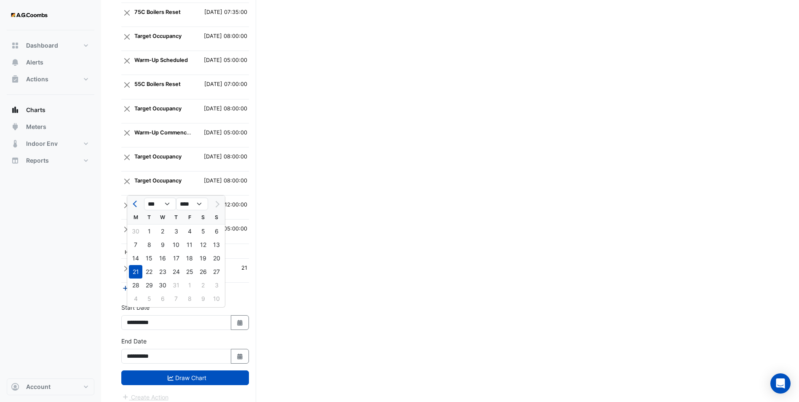
click at [165, 284] on div "30" at bounding box center [162, 284] width 13 height 13
type input "**********"
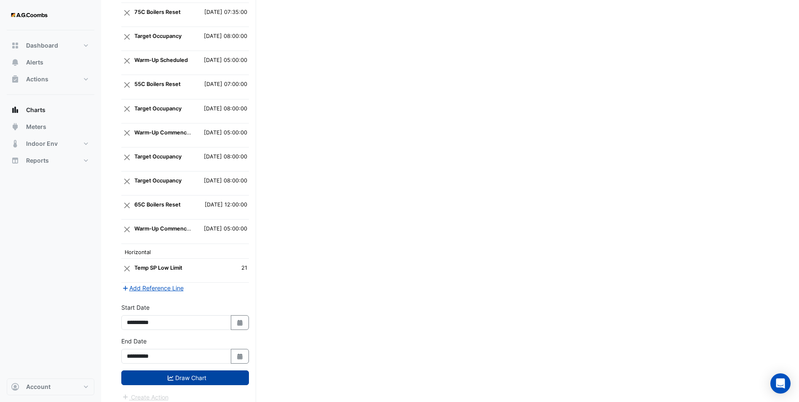
click at [201, 311] on button "Draw Chart" at bounding box center [185, 377] width 128 height 15
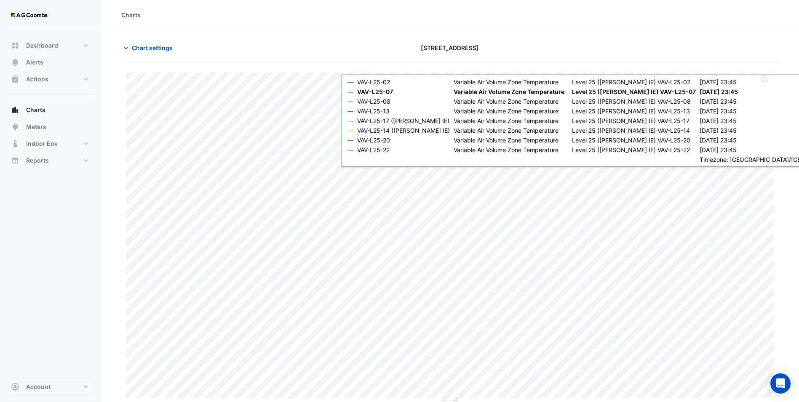
click at [643, 82] on button "button" at bounding box center [764, 78] width 17 height 11
click at [643, 136] on div "Save as JPEG" at bounding box center [748, 138] width 51 height 14
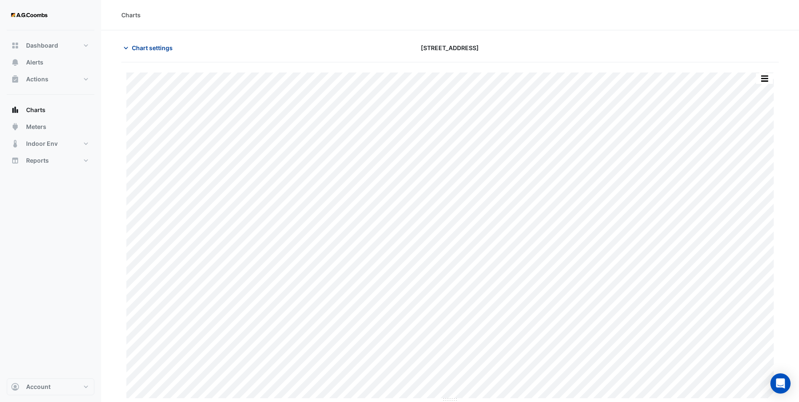
drag, startPoint x: 164, startPoint y: 51, endPoint x: 164, endPoint y: 270, distance: 219.9
click at [164, 51] on span "Chart settings" at bounding box center [152, 47] width 41 height 9
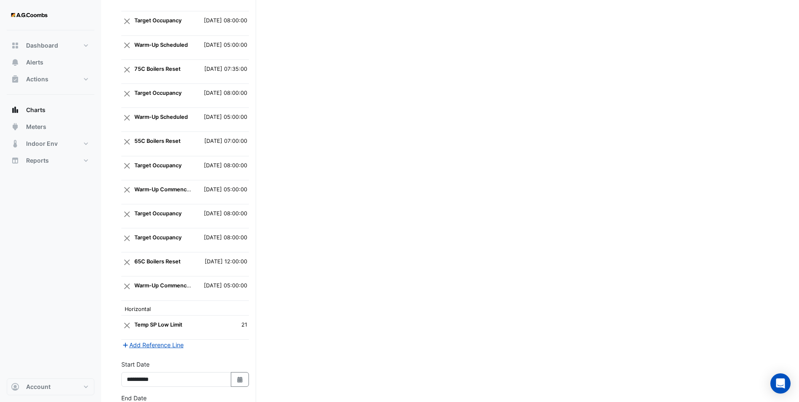
scroll to position [920, 0]
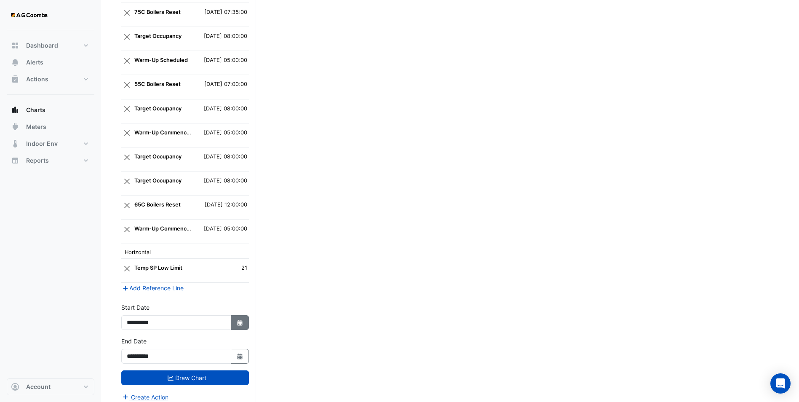
click at [241, 311] on icon "button" at bounding box center [239, 323] width 5 height 6
select select "*"
select select "****"
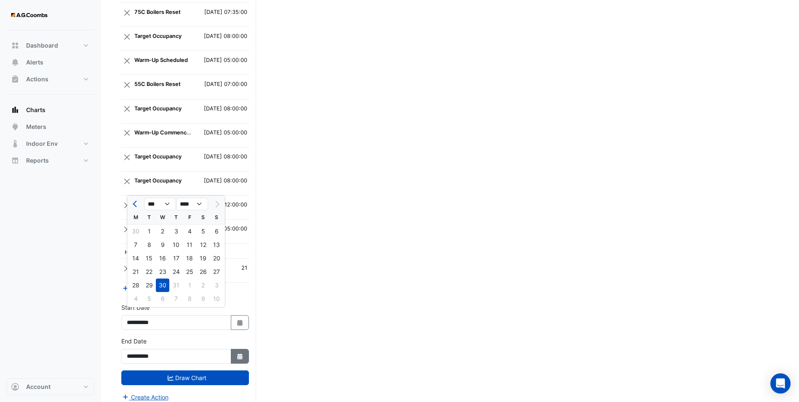
click at [240, 311] on icon "Select Date" at bounding box center [240, 356] width 8 height 6
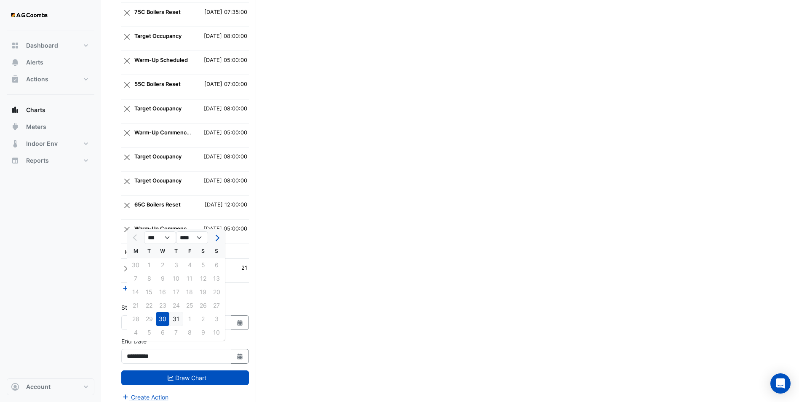
click at [179, 311] on div "31" at bounding box center [175, 318] width 13 height 13
type input "**********"
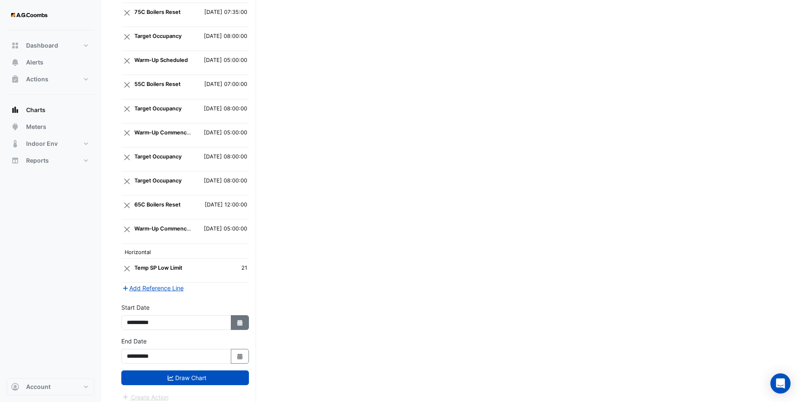
click at [235, 311] on button "Select Date" at bounding box center [240, 322] width 19 height 15
select select "*"
select select "****"
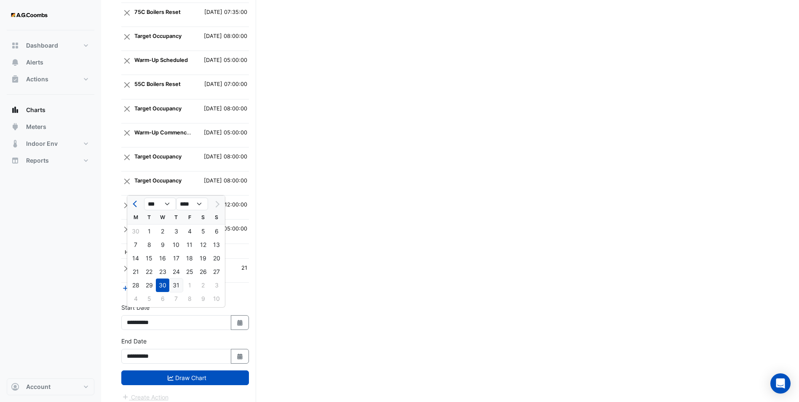
click at [174, 287] on div "31" at bounding box center [175, 284] width 13 height 13
type input "**********"
drag, startPoint x: 190, startPoint y: 369, endPoint x: 208, endPoint y: 358, distance: 21.3
click at [190, 311] on button "Draw Chart" at bounding box center [185, 377] width 128 height 15
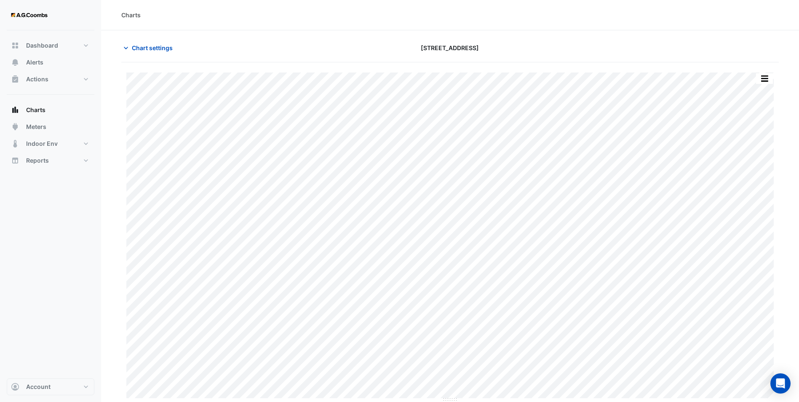
click at [643, 77] on button "button" at bounding box center [764, 78] width 17 height 11
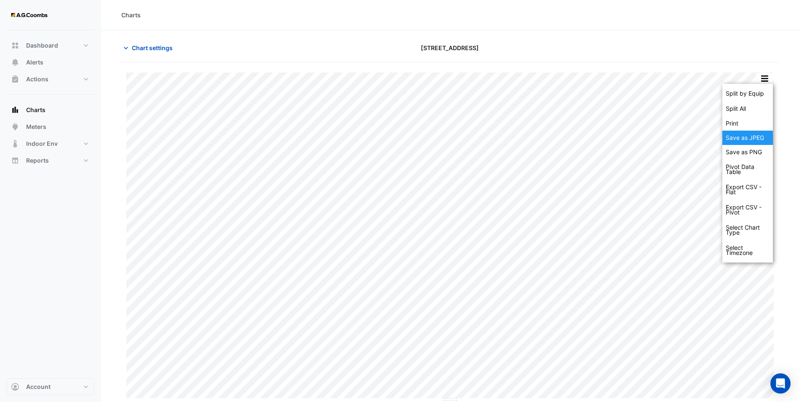
click at [643, 134] on div "Save as JPEG" at bounding box center [748, 138] width 51 height 14
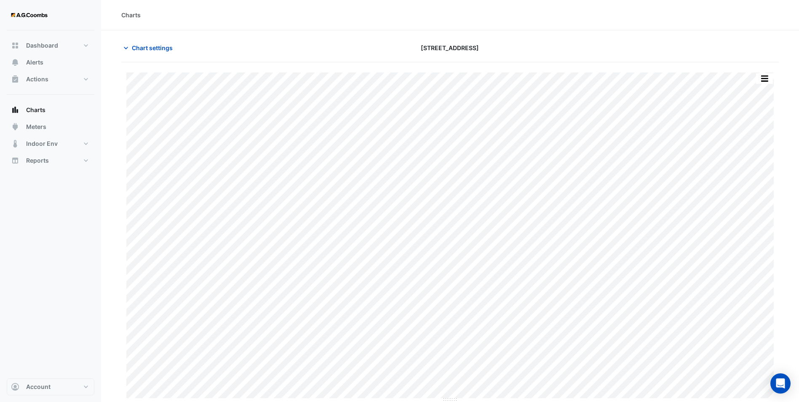
drag, startPoint x: 154, startPoint y: 43, endPoint x: 154, endPoint y: 76, distance: 32.4
click at [154, 43] on span "Chart settings" at bounding box center [152, 47] width 41 height 9
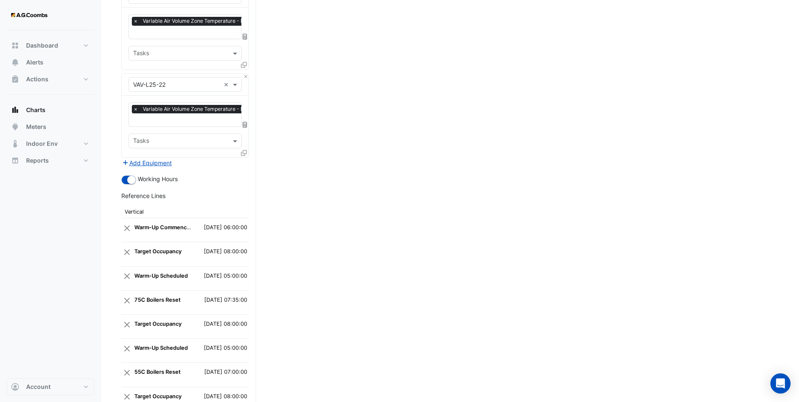
scroll to position [885, 0]
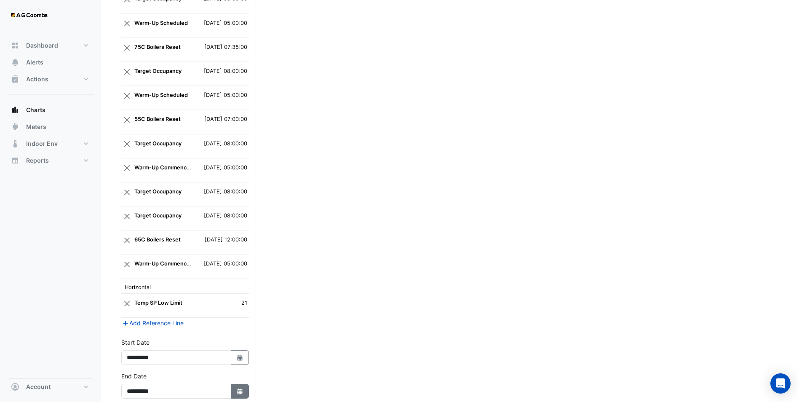
click at [242, 311] on button "Select Date" at bounding box center [240, 391] width 19 height 15
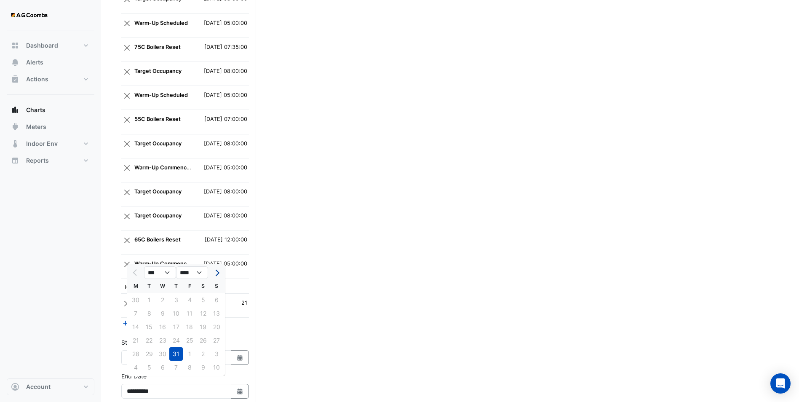
click at [217, 272] on span "Next month" at bounding box center [216, 273] width 6 height 6
select select "*"
click at [134, 311] on div "11" at bounding box center [135, 326] width 13 height 13
type input "**********"
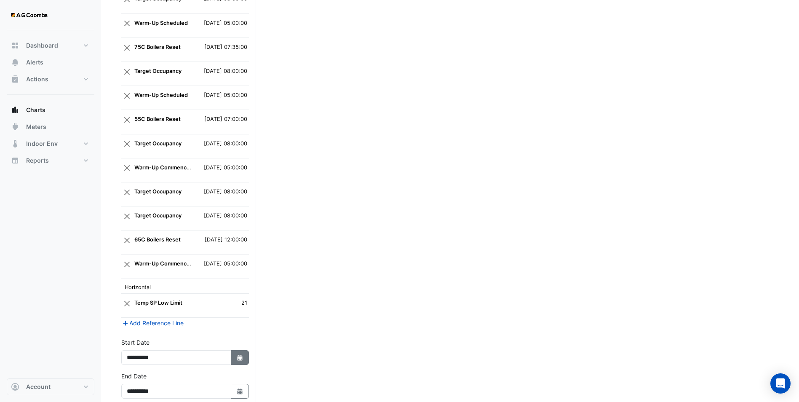
click at [236, 311] on button "Select Date" at bounding box center [240, 357] width 19 height 15
select select "*"
select select "****"
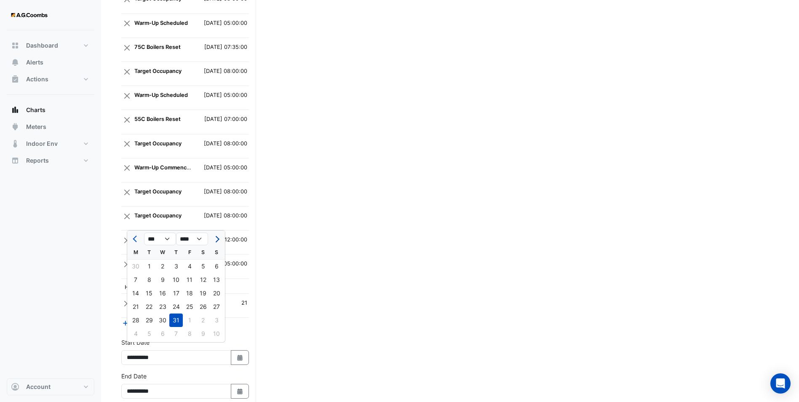
click at [218, 238] on span "Next month" at bounding box center [216, 239] width 6 height 6
select select "*"
click at [138, 294] on div "11" at bounding box center [135, 292] width 13 height 13
type input "**********"
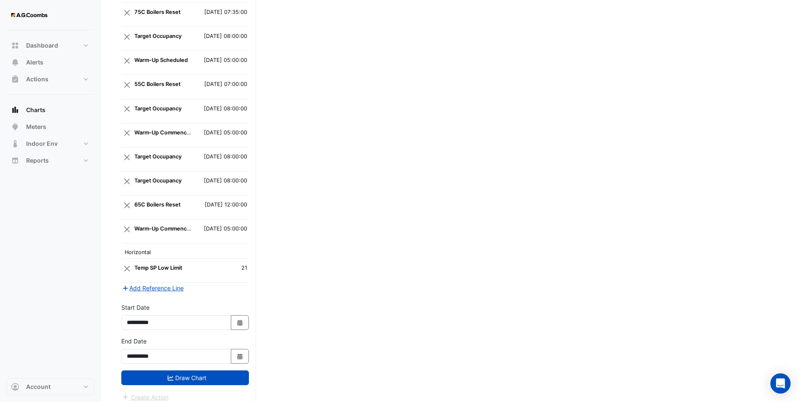
click at [190, 311] on button "Draw Chart" at bounding box center [185, 377] width 128 height 15
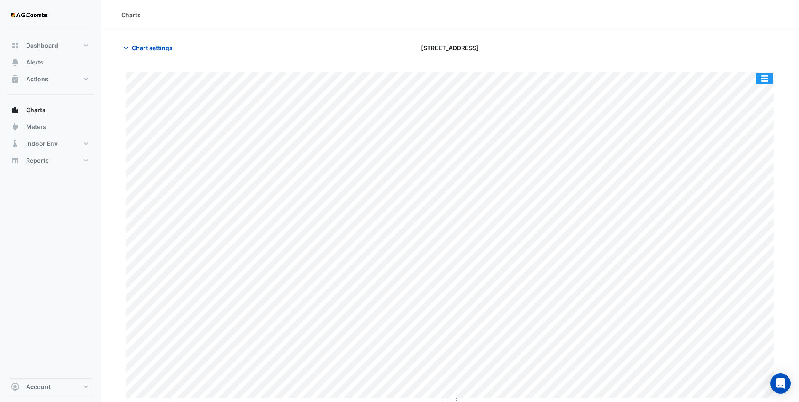
click at [643, 79] on button "button" at bounding box center [764, 78] width 17 height 11
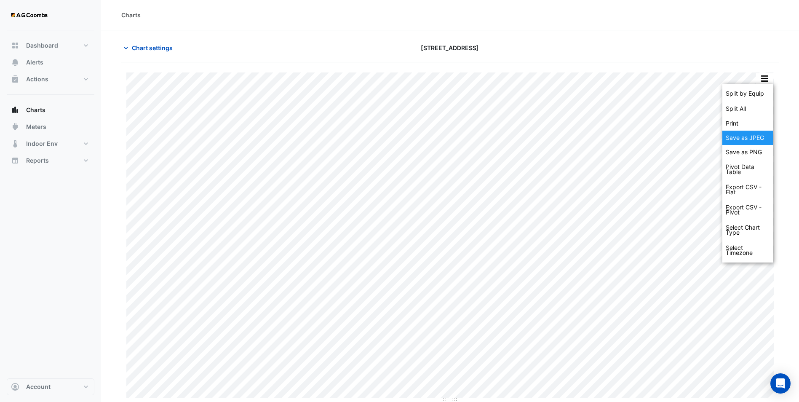
click at [643, 137] on div "Save as JPEG" at bounding box center [748, 138] width 51 height 14
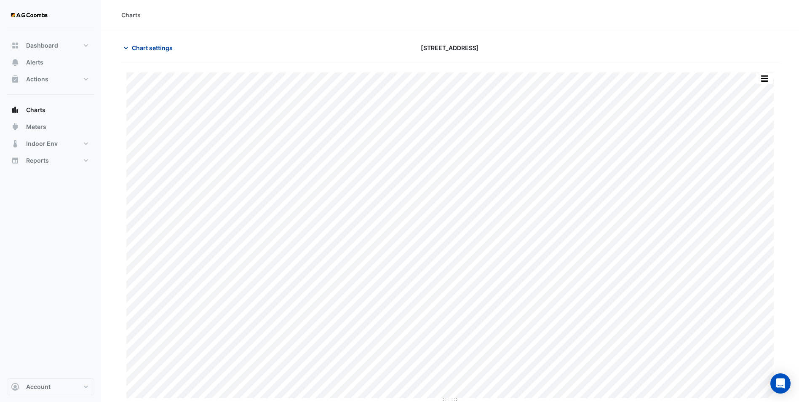
drag, startPoint x: 150, startPoint y: 44, endPoint x: 161, endPoint y: 84, distance: 41.4
click at [150, 44] on span "Chart settings" at bounding box center [152, 47] width 41 height 9
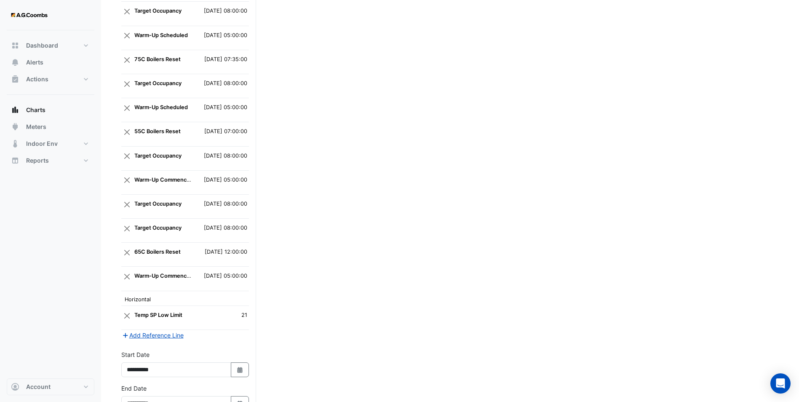
scroll to position [920, 0]
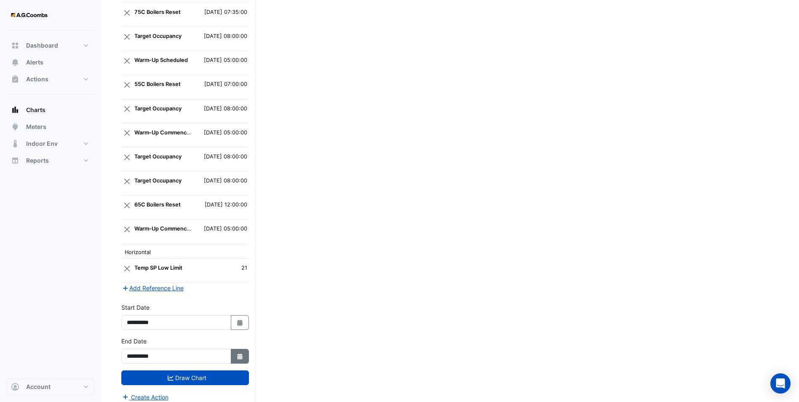
click at [240, 311] on icon "Select Date" at bounding box center [240, 356] width 8 height 6
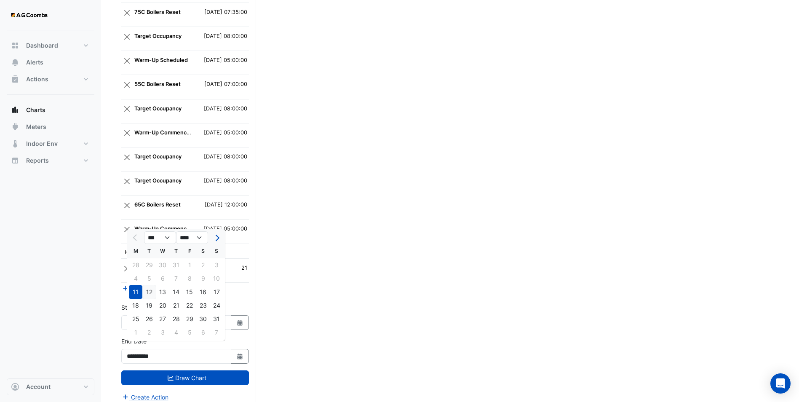
click at [150, 289] on div "12" at bounding box center [148, 291] width 13 height 13
type input "**********"
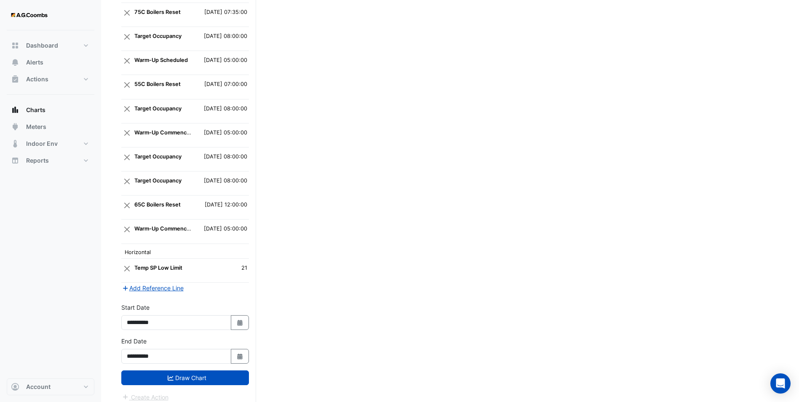
drag, startPoint x: 240, startPoint y: 319, endPoint x: 214, endPoint y: 310, distance: 27.2
click at [238, 311] on icon "button" at bounding box center [239, 323] width 5 height 6
select select "*"
select select "****"
click at [152, 256] on div "12" at bounding box center [148, 258] width 13 height 13
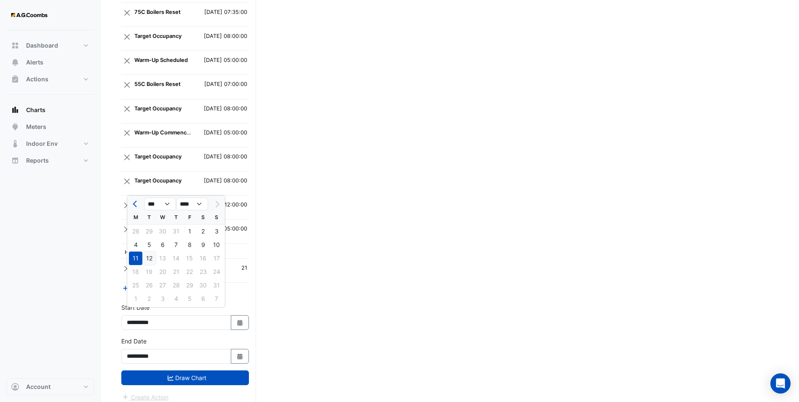
type input "**********"
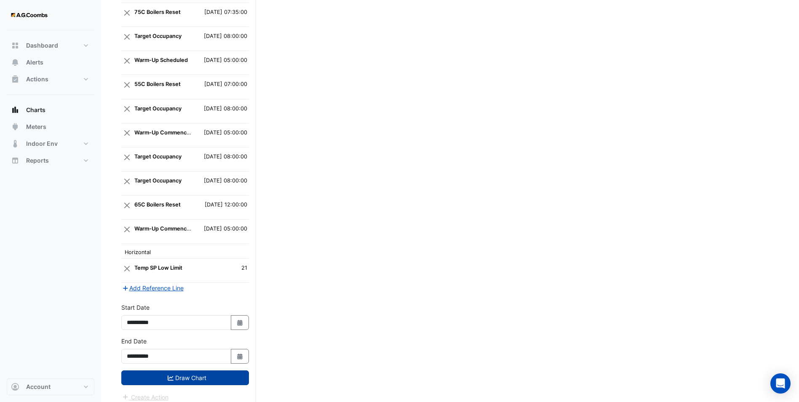
drag, startPoint x: 200, startPoint y: 369, endPoint x: 212, endPoint y: 365, distance: 13.1
click at [201, 311] on button "Draw Chart" at bounding box center [185, 377] width 128 height 15
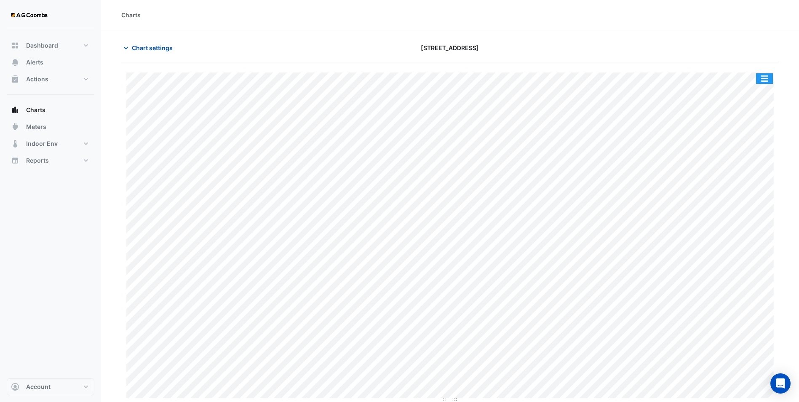
drag, startPoint x: 763, startPoint y: 78, endPoint x: 757, endPoint y: 80, distance: 6.4
click at [643, 78] on button "button" at bounding box center [764, 78] width 17 height 11
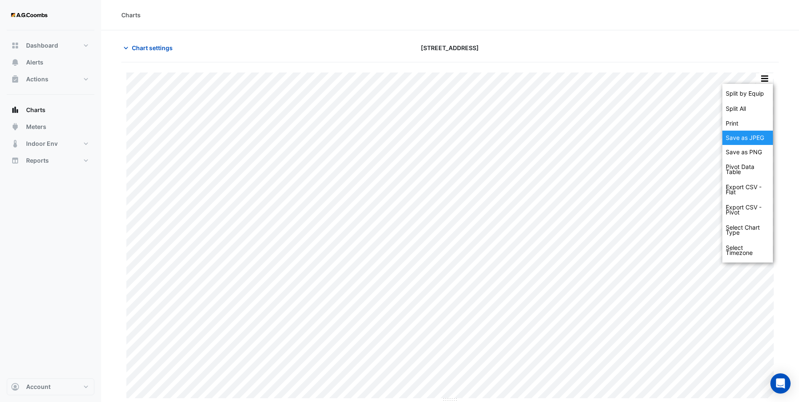
click at [643, 139] on div "Save as JPEG" at bounding box center [748, 138] width 51 height 14
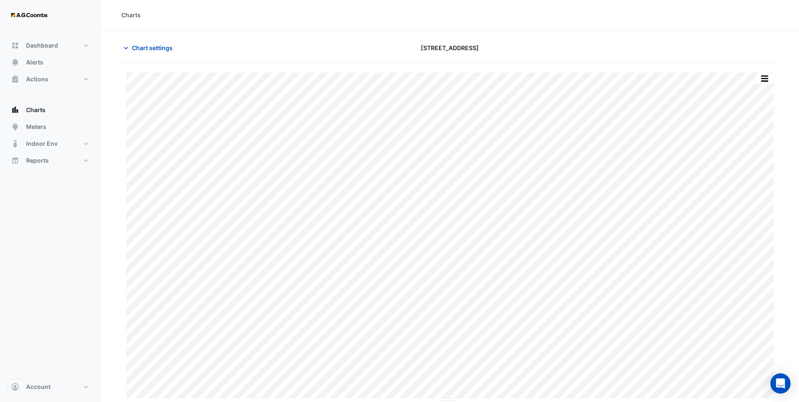
drag, startPoint x: 444, startPoint y: 29, endPoint x: 441, endPoint y: 32, distance: 4.8
click at [444, 29] on div "Charts" at bounding box center [450, 15] width 698 height 30
